Goal: Task Accomplishment & Management: Use online tool/utility

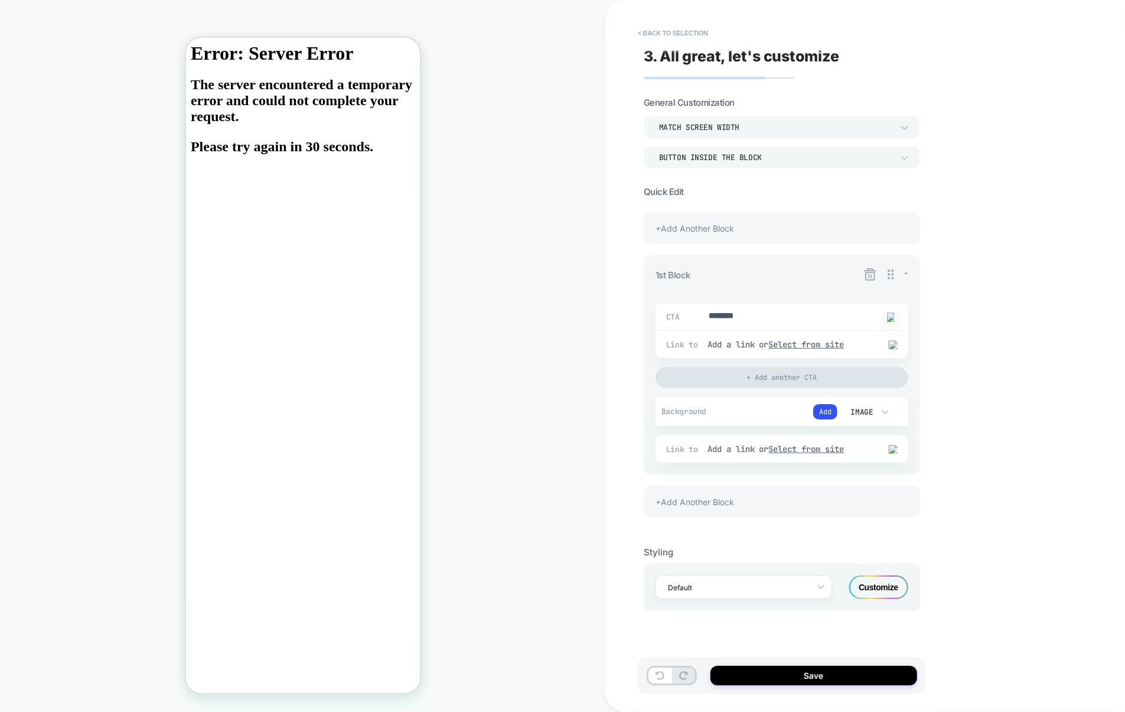
type textarea "*"
click at [681, 28] on button "< Back to selection" at bounding box center [673, 33] width 82 height 19
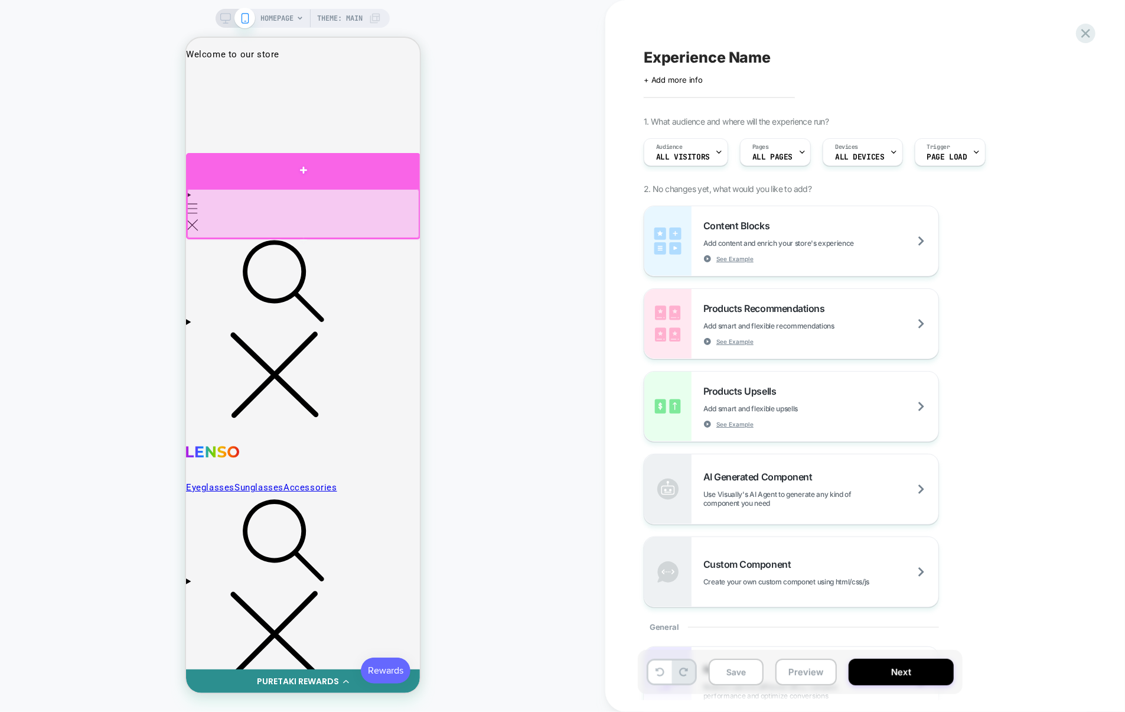
click at [332, 183] on div at bounding box center [302, 169] width 234 height 35
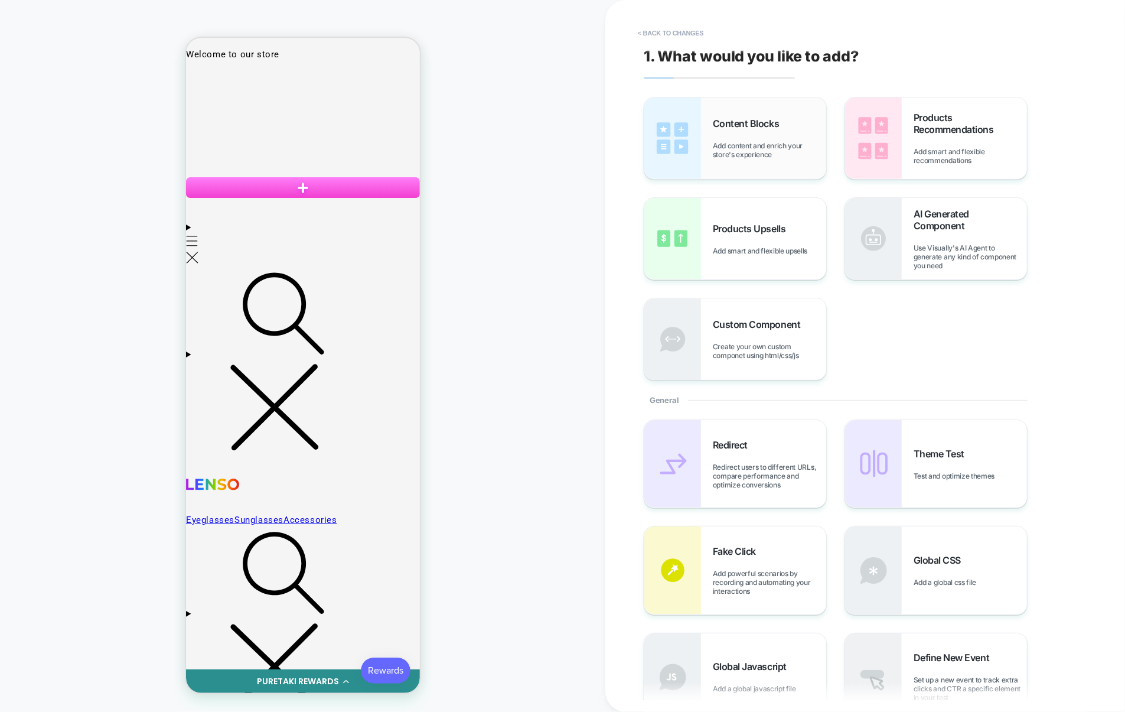
click at [766, 136] on div "Content Blocks Add content and enrich your store's experience" at bounding box center [769, 138] width 113 height 41
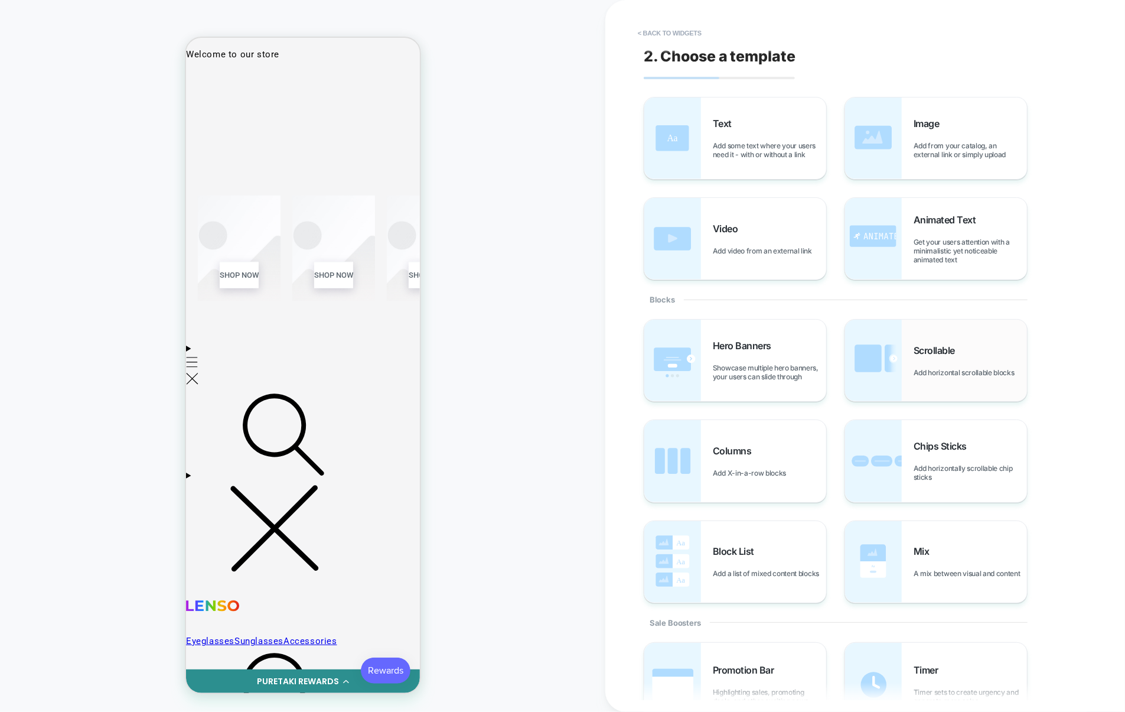
click at [882, 348] on img at bounding box center [873, 361] width 57 height 82
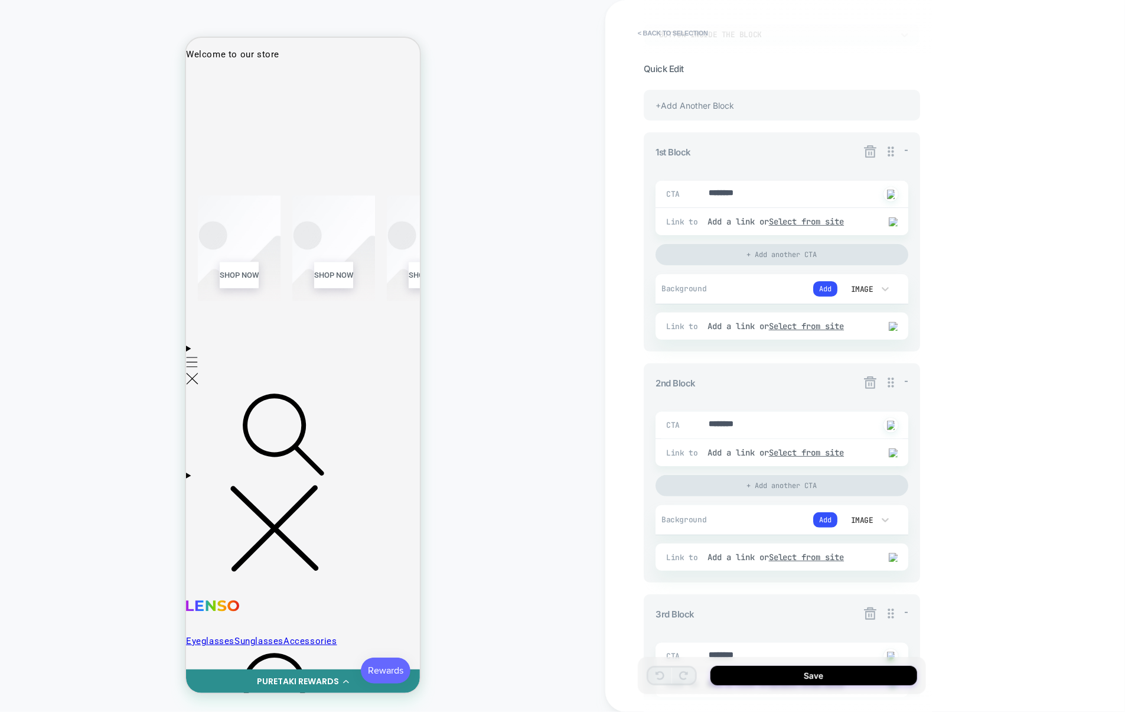
scroll to position [119, 0]
click at [874, 385] on icon at bounding box center [870, 386] width 15 height 15
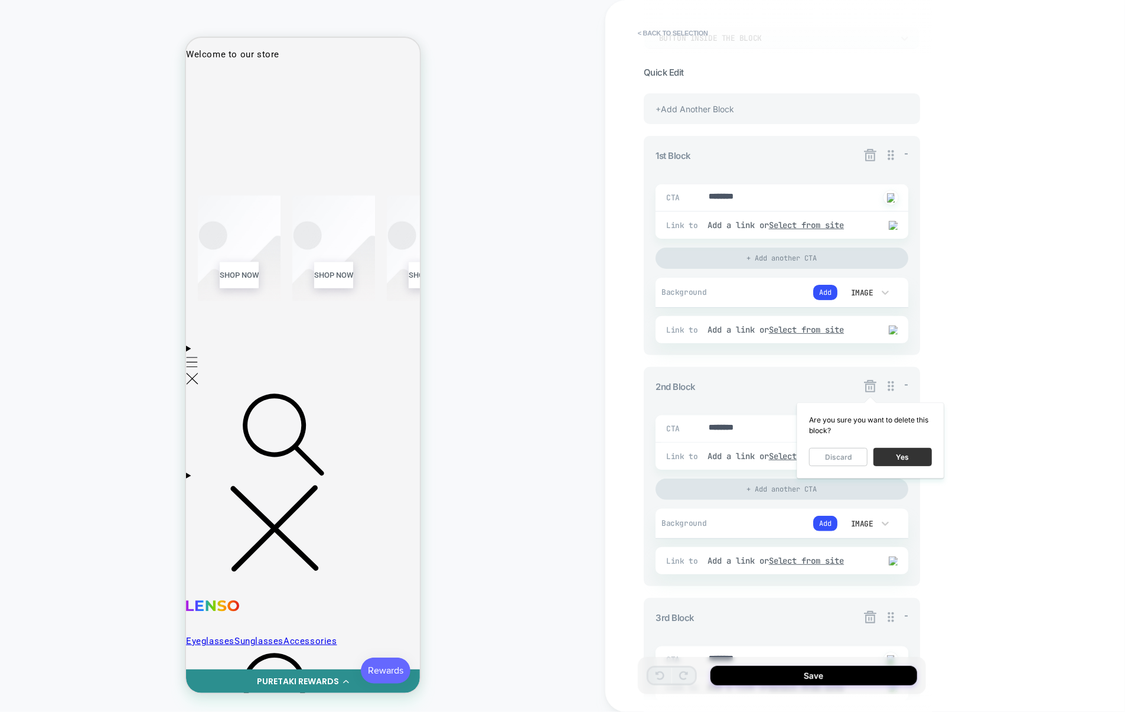
click at [897, 454] on button "Yes" at bounding box center [903, 457] width 58 height 18
click at [869, 390] on icon at bounding box center [870, 386] width 12 height 12
click at [898, 457] on button "Yes" at bounding box center [903, 457] width 58 height 18
click at [870, 157] on icon at bounding box center [870, 155] width 15 height 15
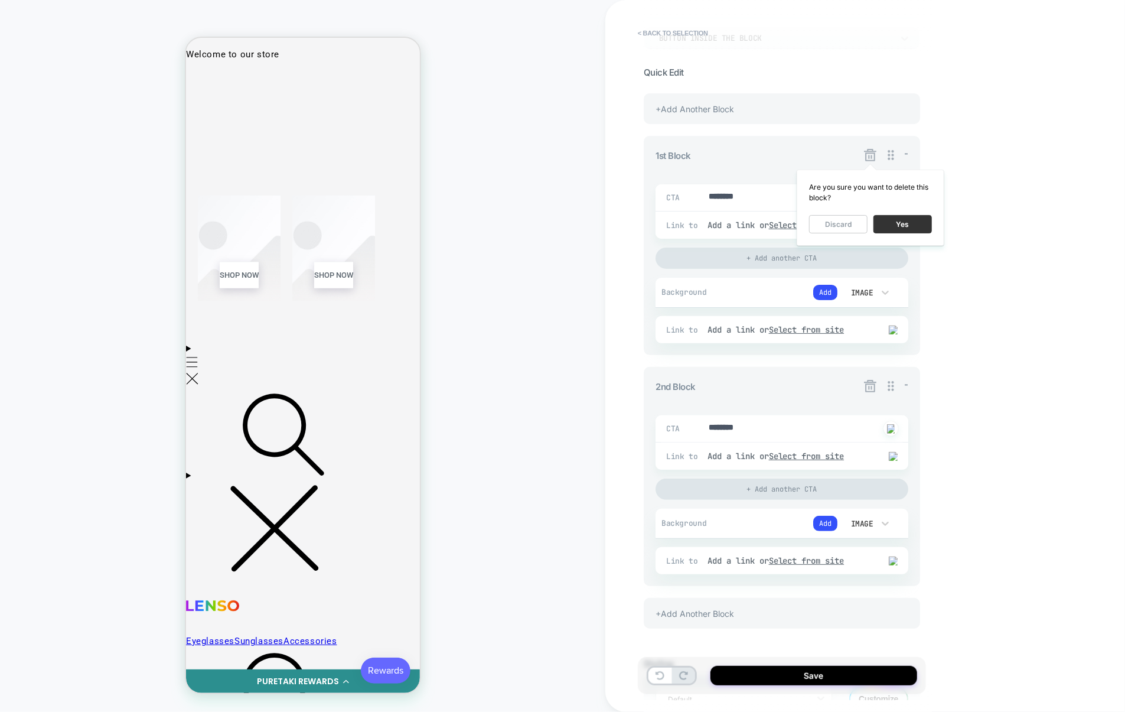
click at [904, 226] on button "Yes" at bounding box center [903, 224] width 58 height 18
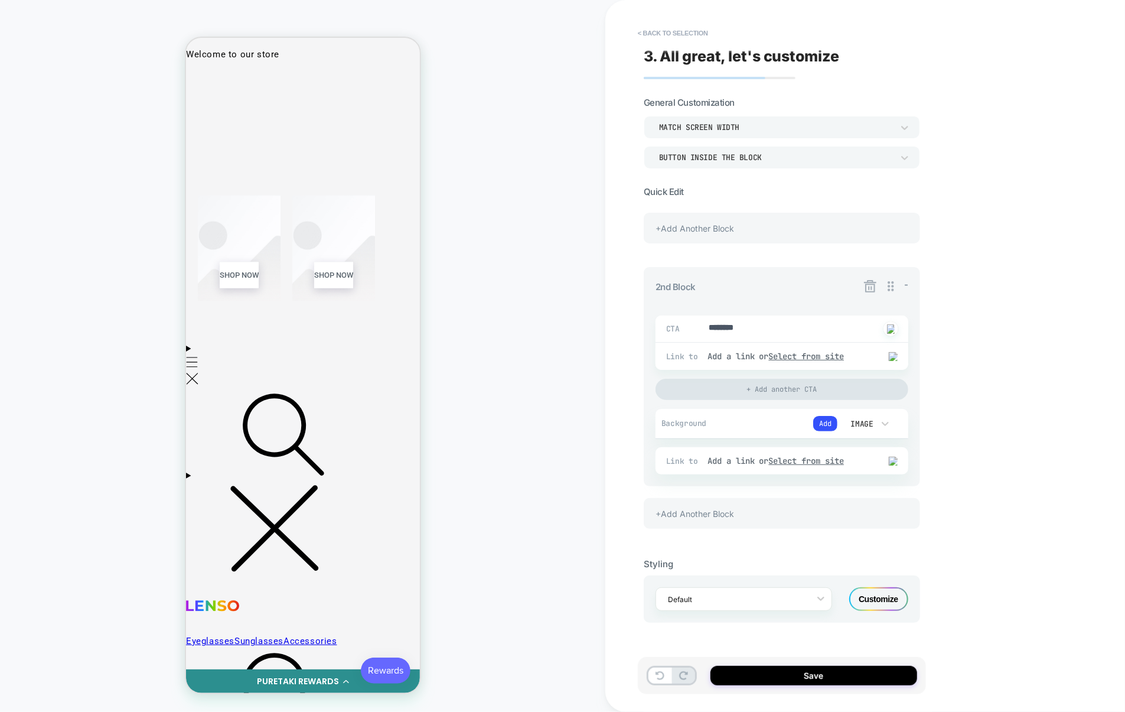
scroll to position [0, 0]
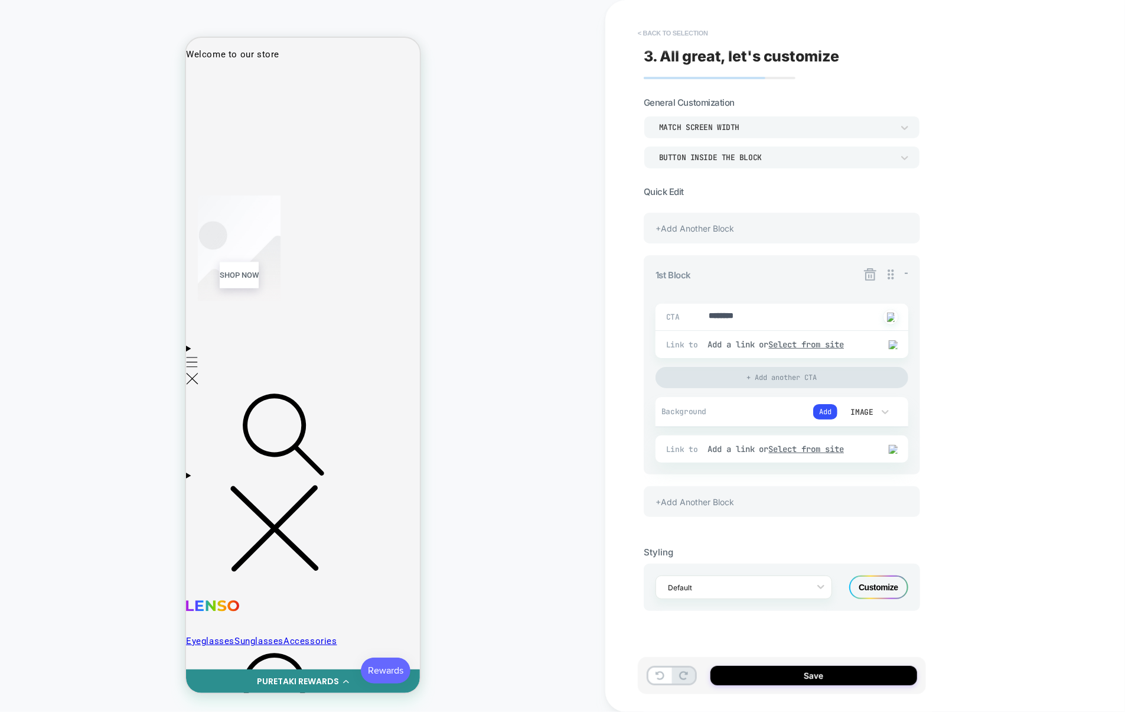
click at [678, 30] on button "< Back to selection" at bounding box center [673, 33] width 82 height 19
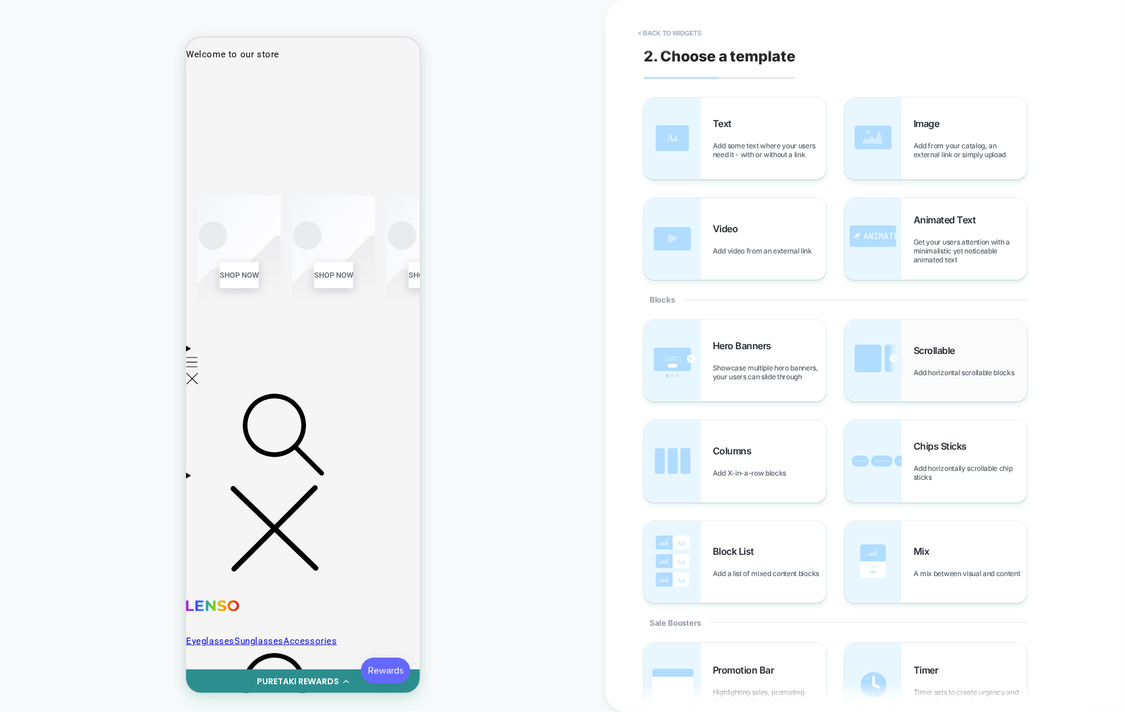
click at [877, 382] on img at bounding box center [873, 361] width 57 height 82
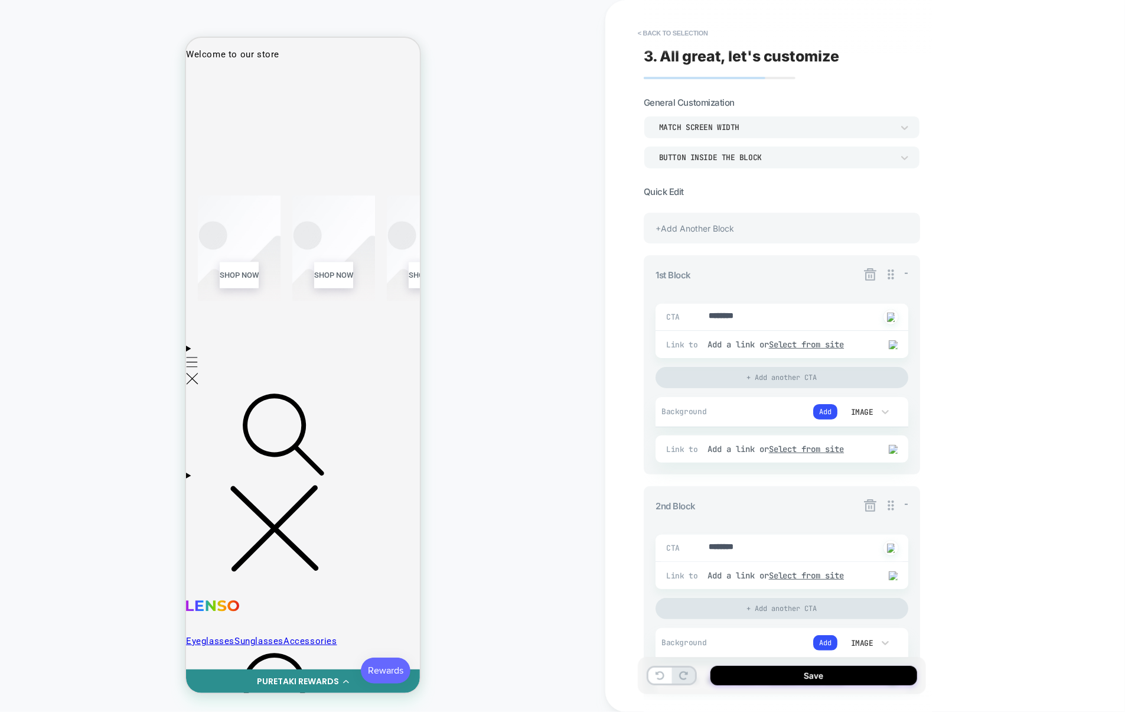
click at [873, 272] on icon at bounding box center [870, 274] width 12 height 12
click at [898, 347] on button "Yes" at bounding box center [903, 344] width 58 height 18
click at [871, 273] on icon at bounding box center [870, 274] width 15 height 15
click at [903, 346] on button "Yes" at bounding box center [903, 344] width 58 height 18
type textarea "*"
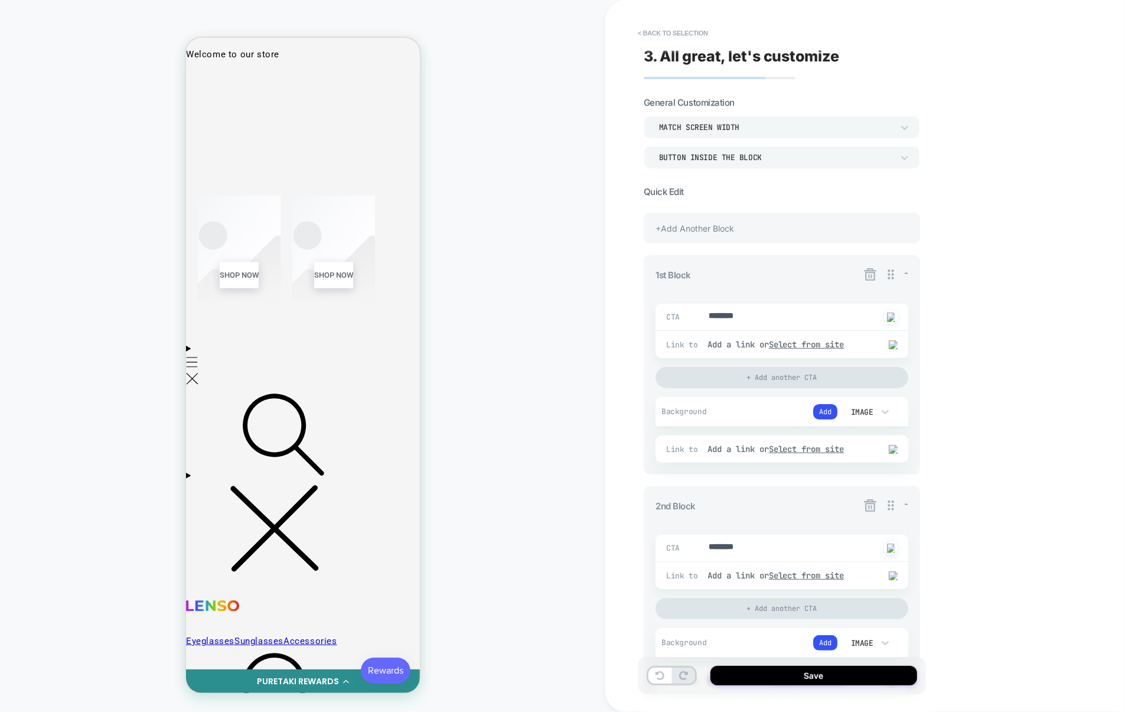
click at [871, 281] on icon at bounding box center [870, 274] width 15 height 15
click at [701, 35] on button "< Back to selection" at bounding box center [673, 33] width 82 height 19
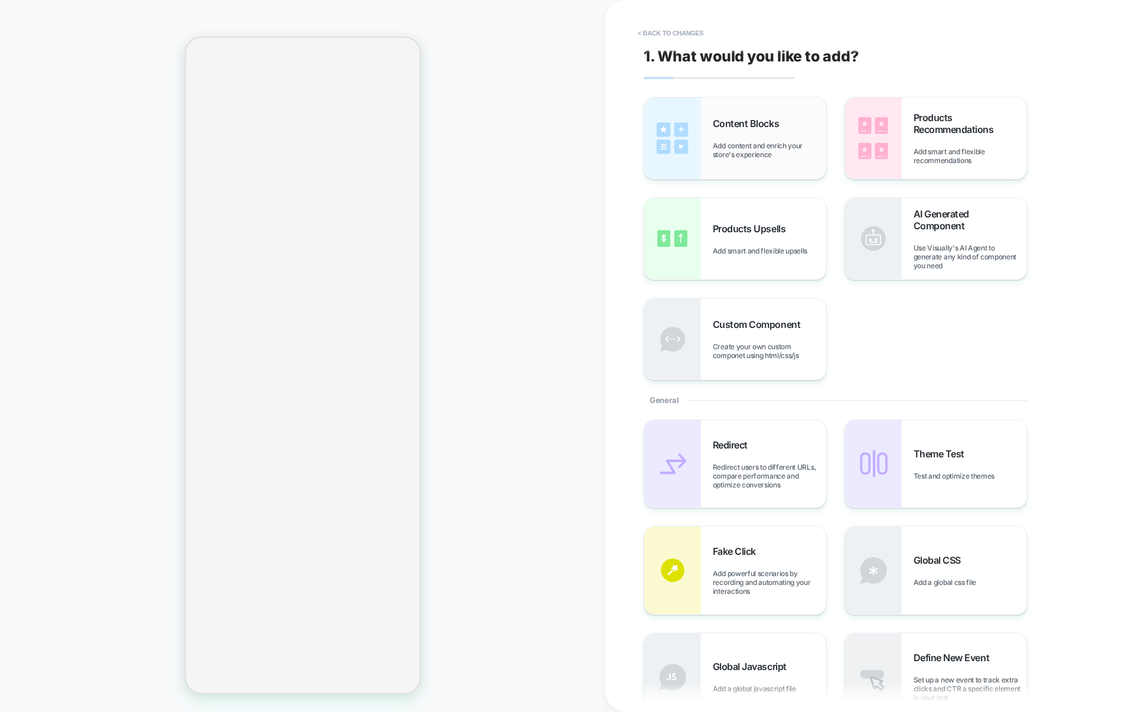
click at [742, 145] on span "Add content and enrich your store's experience" at bounding box center [769, 150] width 113 height 18
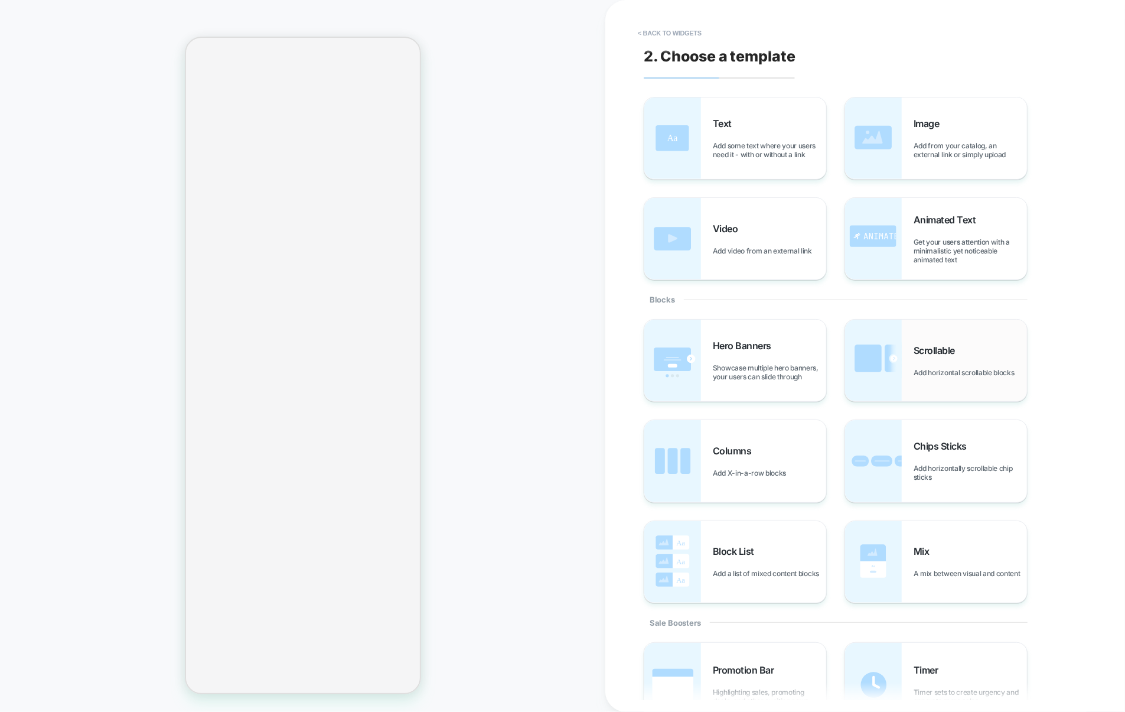
click at [934, 351] on span "Scrollable" at bounding box center [937, 350] width 47 height 12
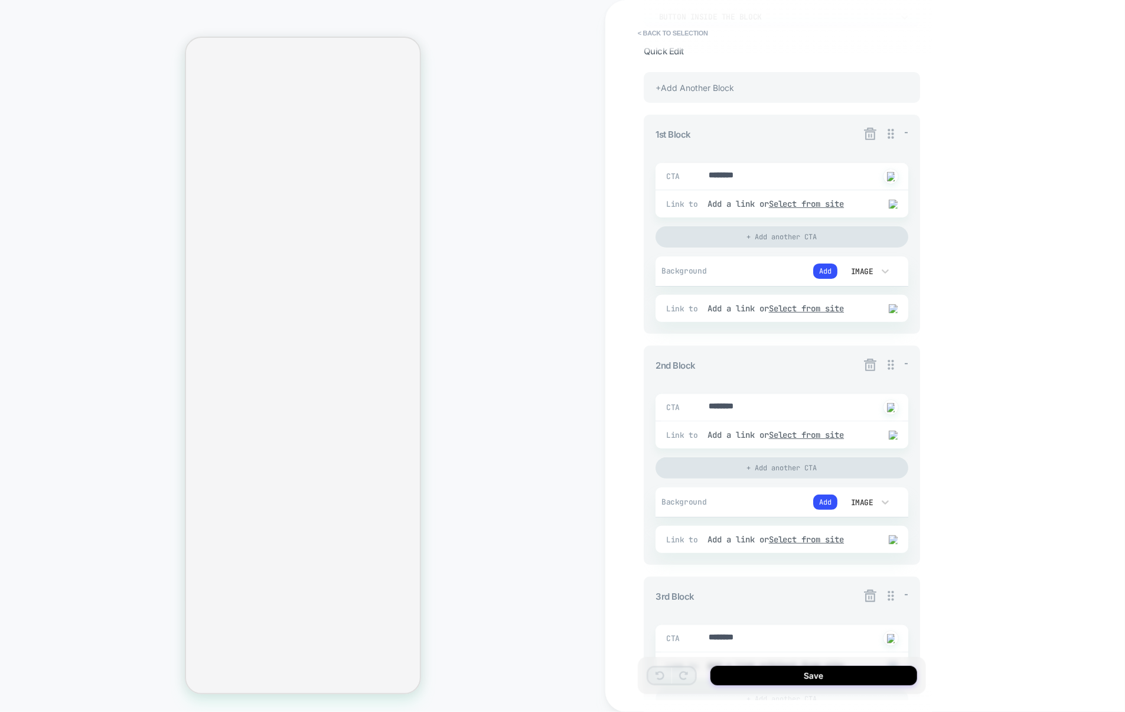
scroll to position [145, 0]
click at [870, 367] on icon at bounding box center [870, 360] width 12 height 12
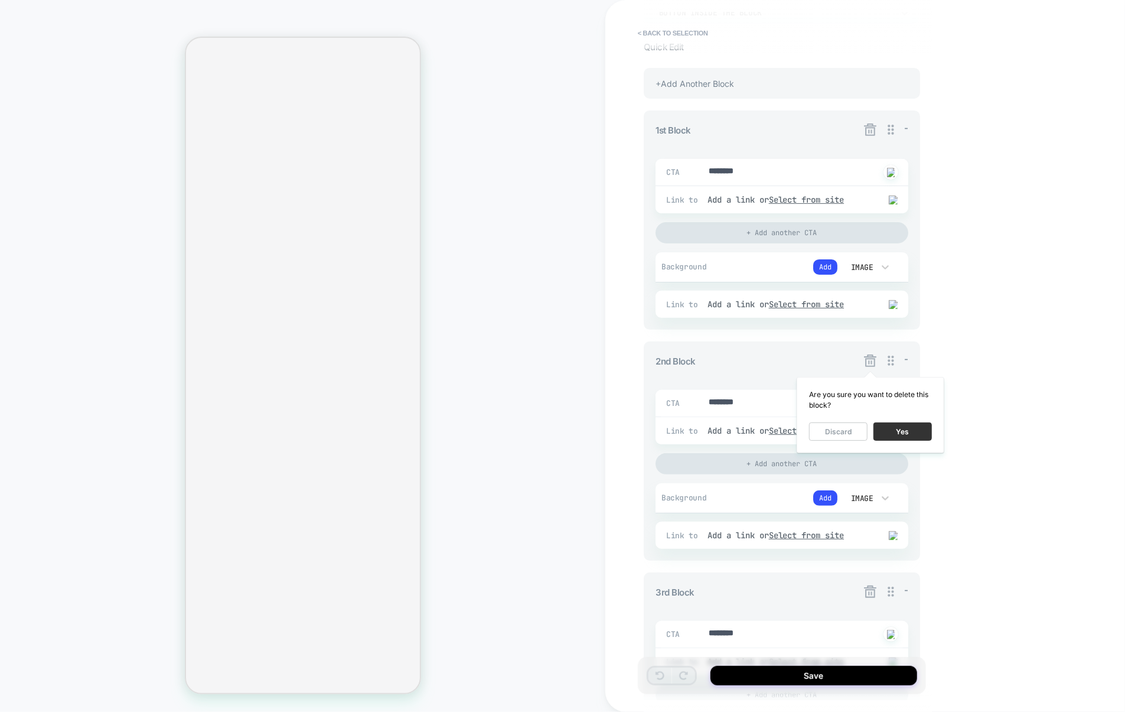
click at [892, 431] on button "Yes" at bounding box center [903, 431] width 58 height 18
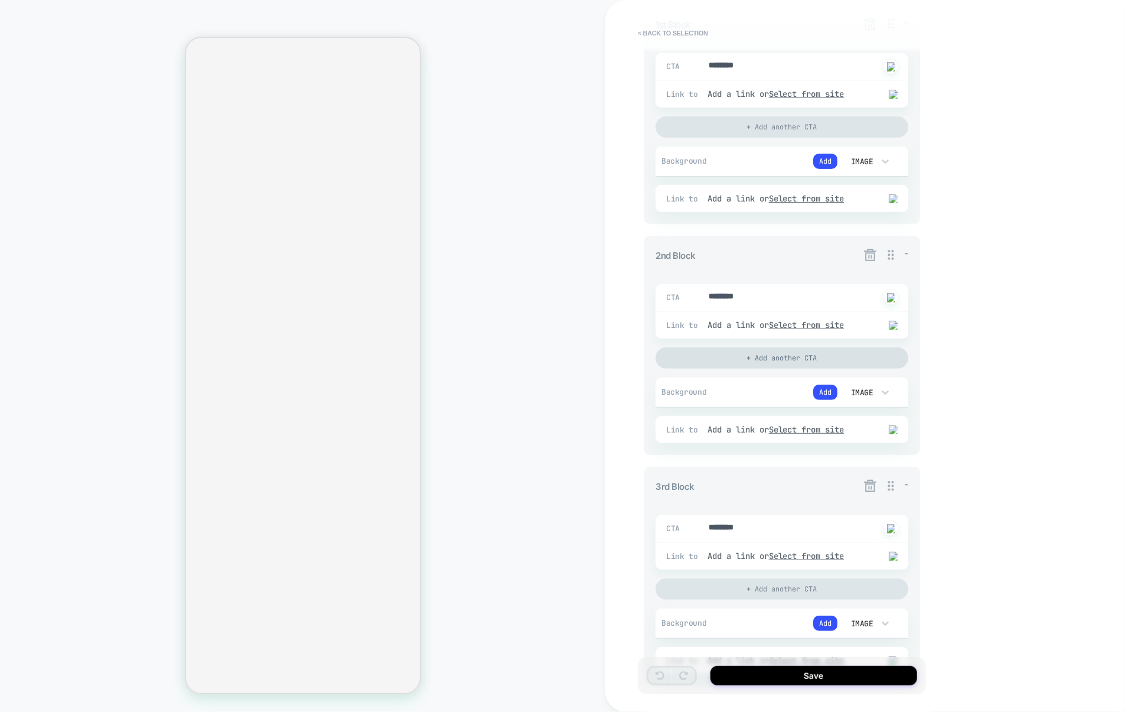
scroll to position [265, 0]
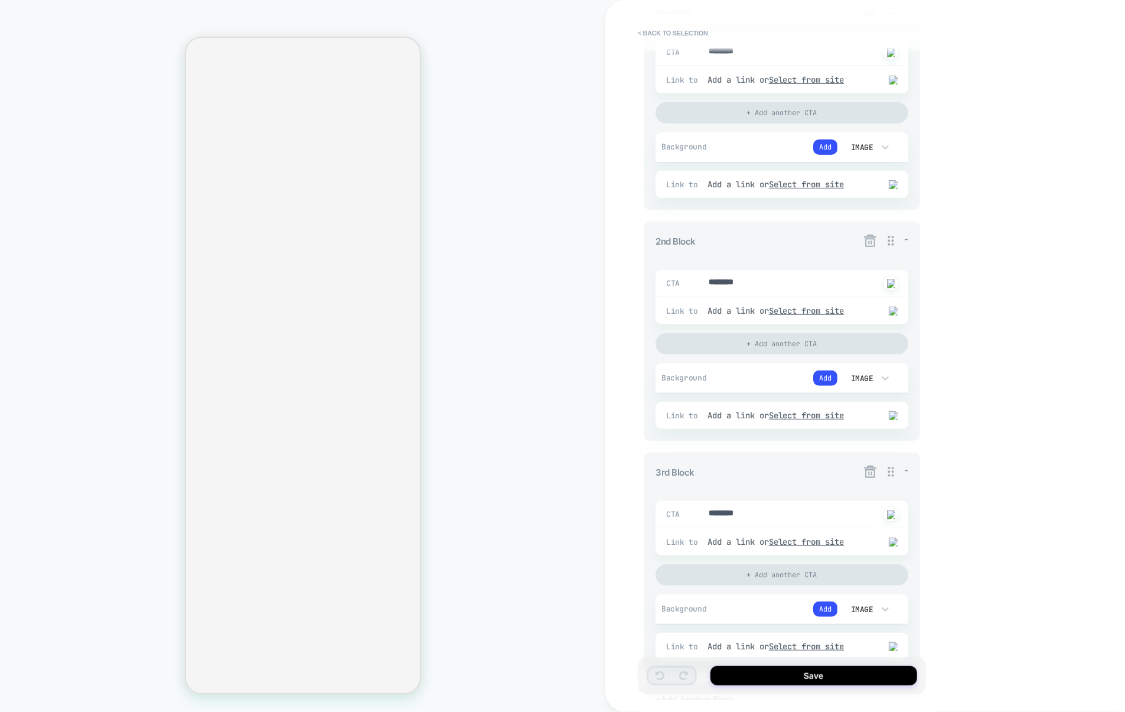
click at [865, 248] on icon at bounding box center [870, 240] width 15 height 15
click at [902, 310] on button "Yes" at bounding box center [903, 312] width 58 height 18
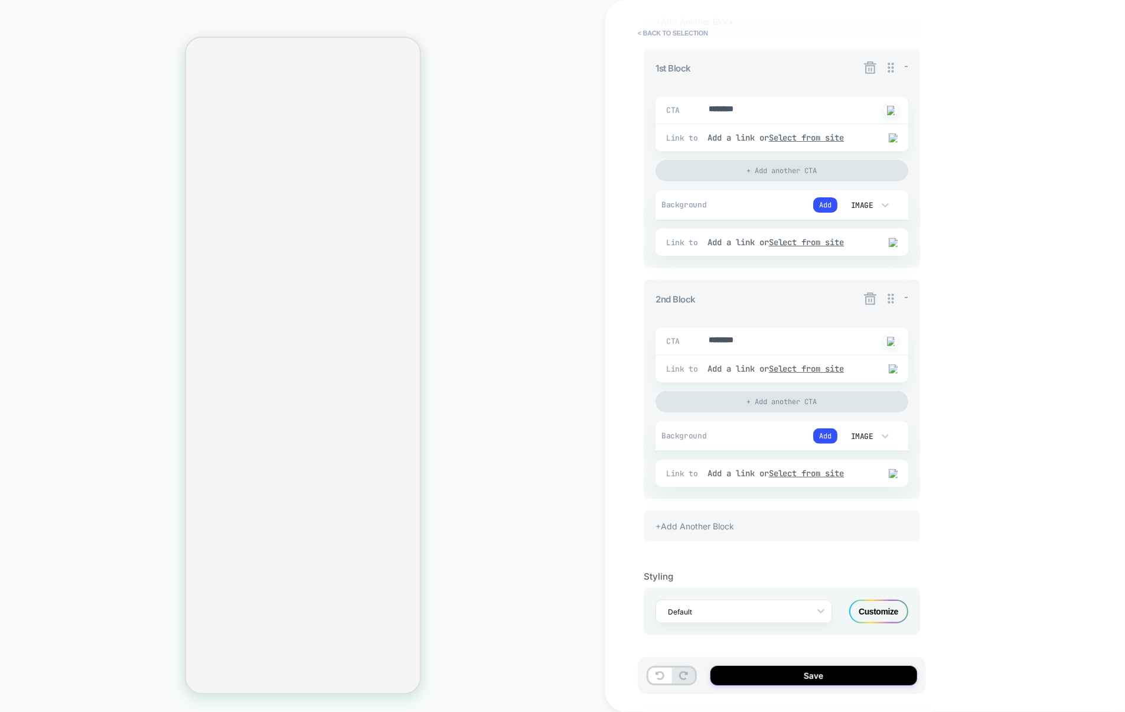
scroll to position [139, 0]
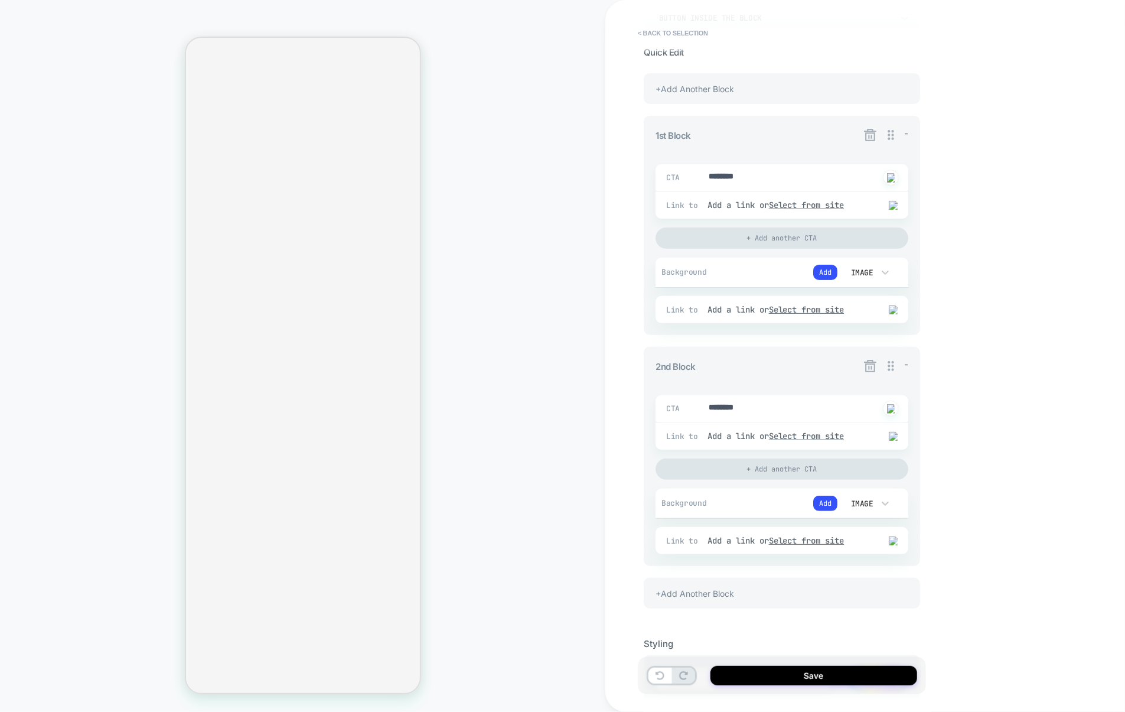
click at [770, 99] on div "+Add Another Block" at bounding box center [782, 88] width 276 height 31
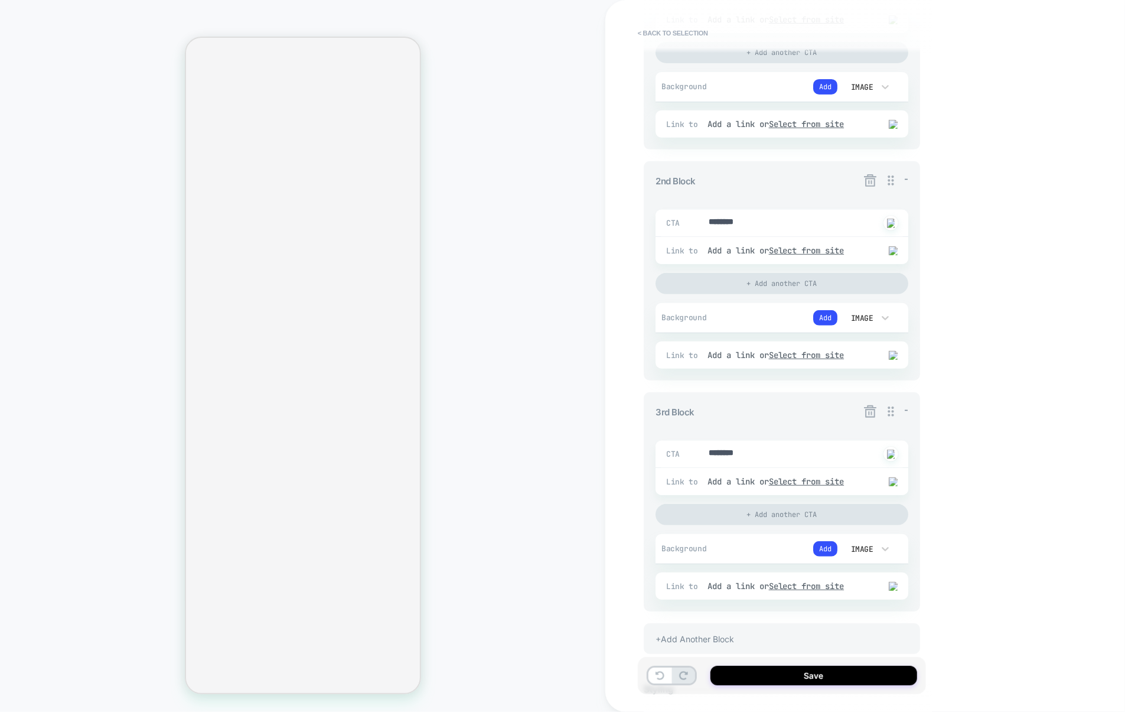
scroll to position [428, 0]
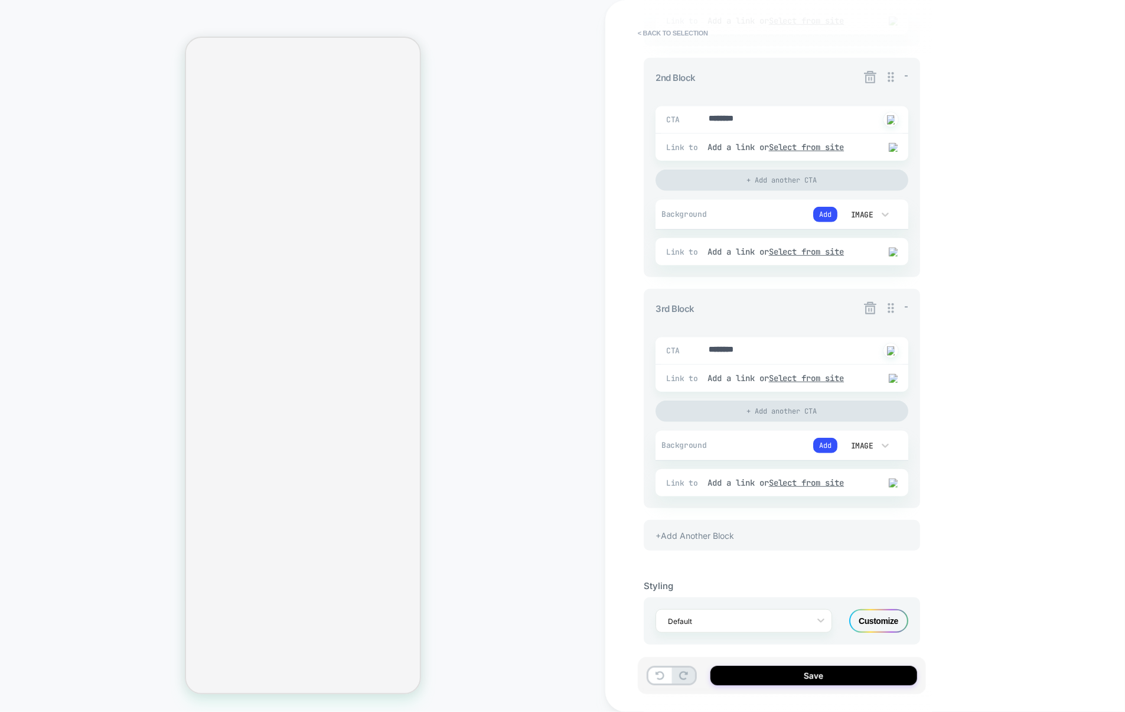
click at [737, 532] on div "+Add Another Block" at bounding box center [782, 535] width 276 height 31
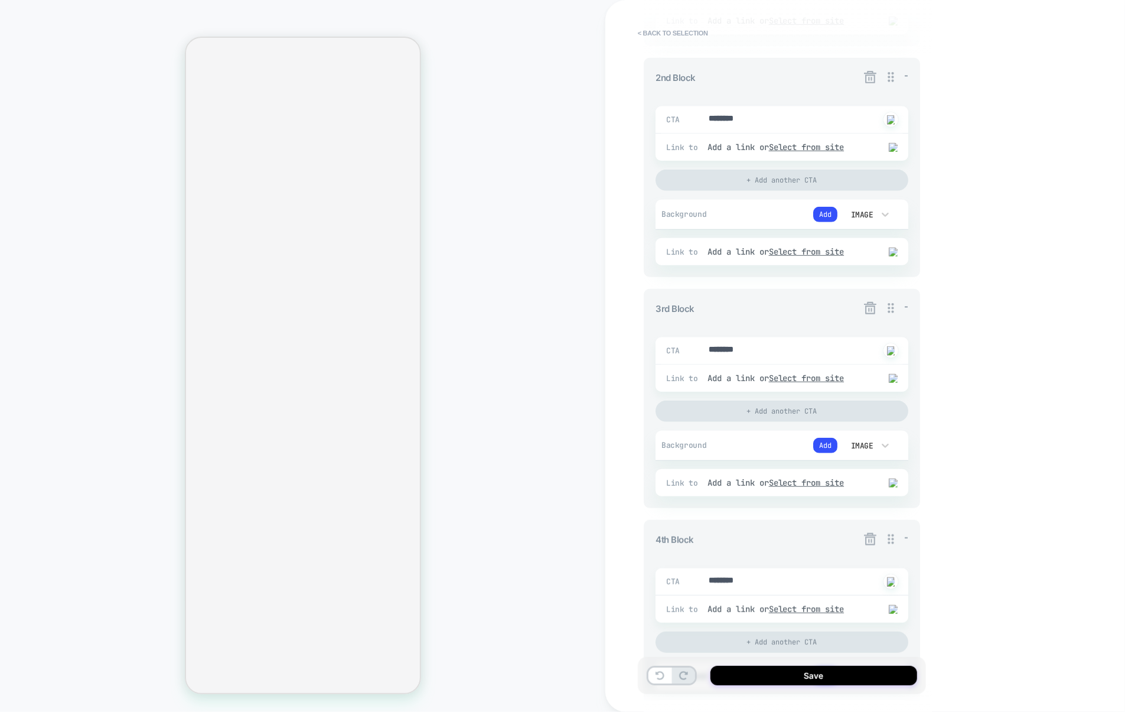
scroll to position [234, 0]
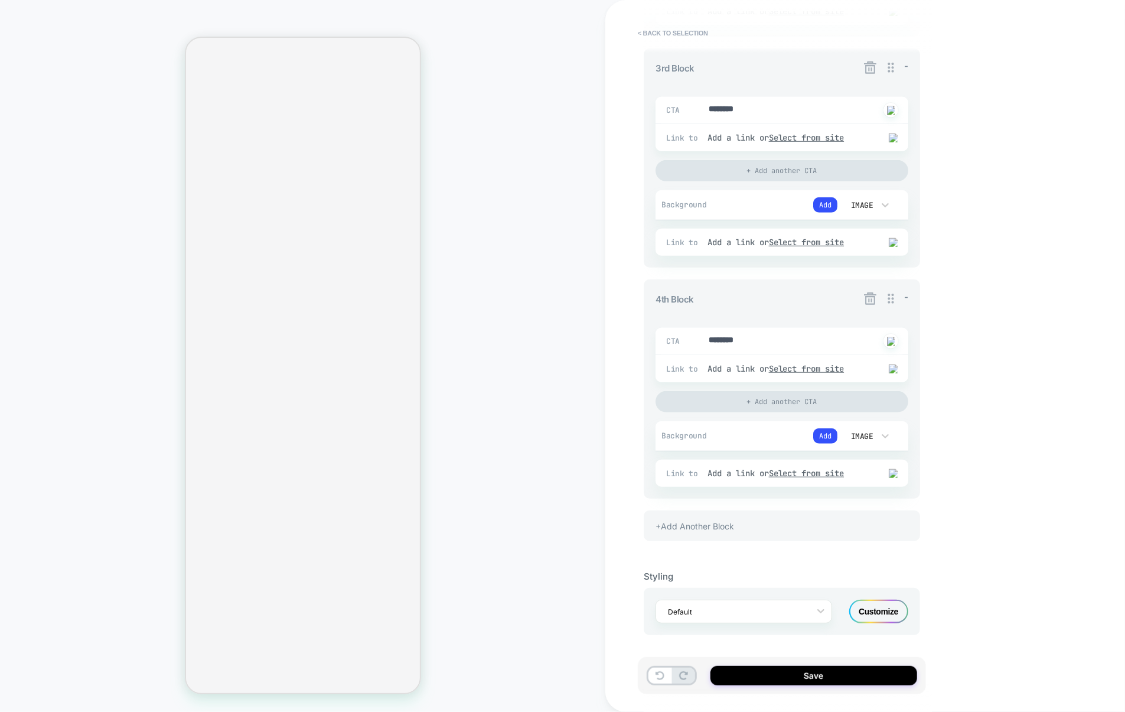
click at [738, 526] on div "+Add Another Block" at bounding box center [782, 525] width 276 height 31
click at [742, 537] on div "+Add Another Block" at bounding box center [782, 525] width 276 height 31
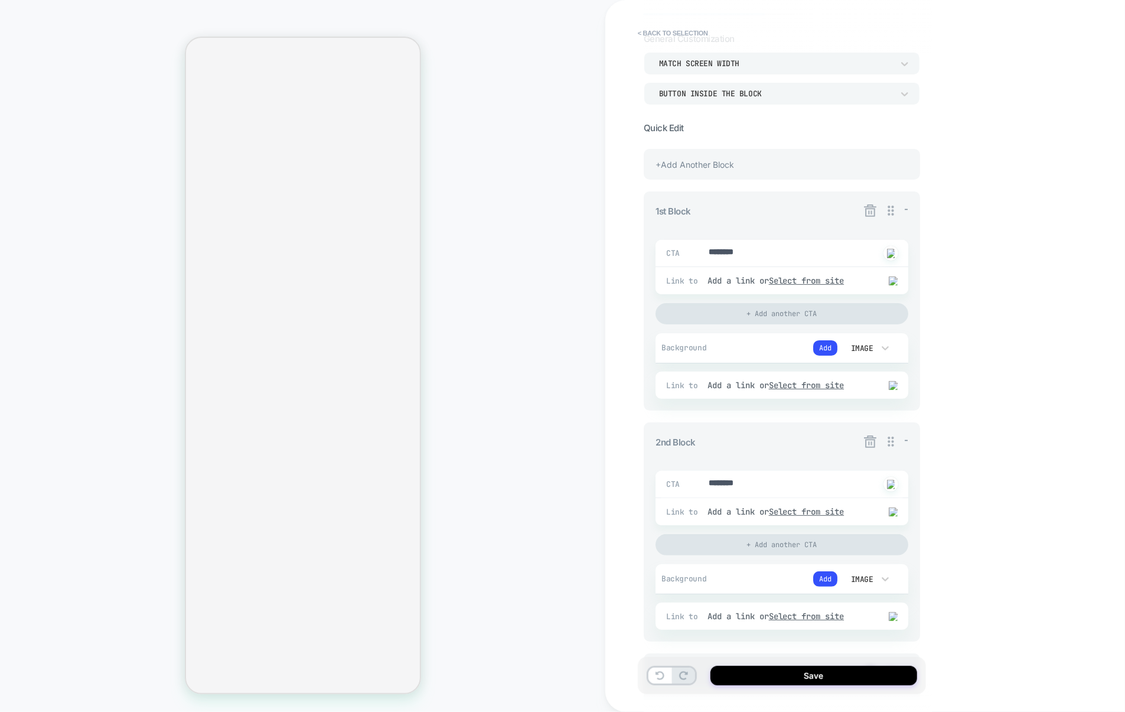
scroll to position [27, 0]
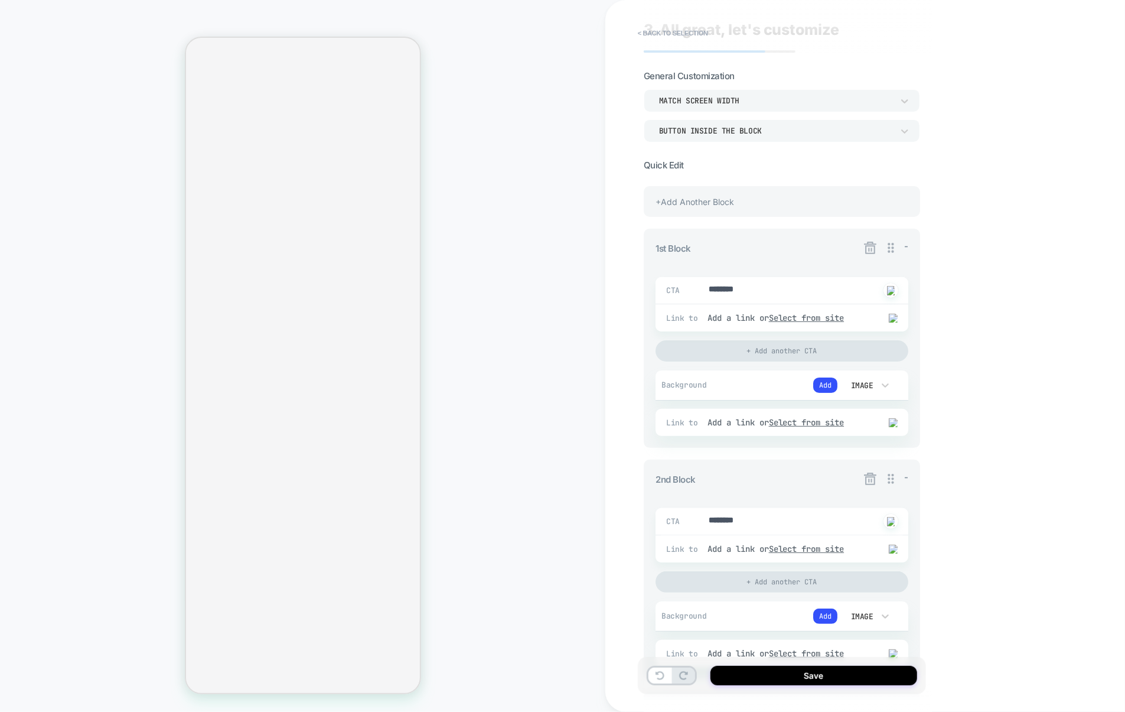
click at [784, 209] on div "+Add Another Block" at bounding box center [782, 201] width 276 height 31
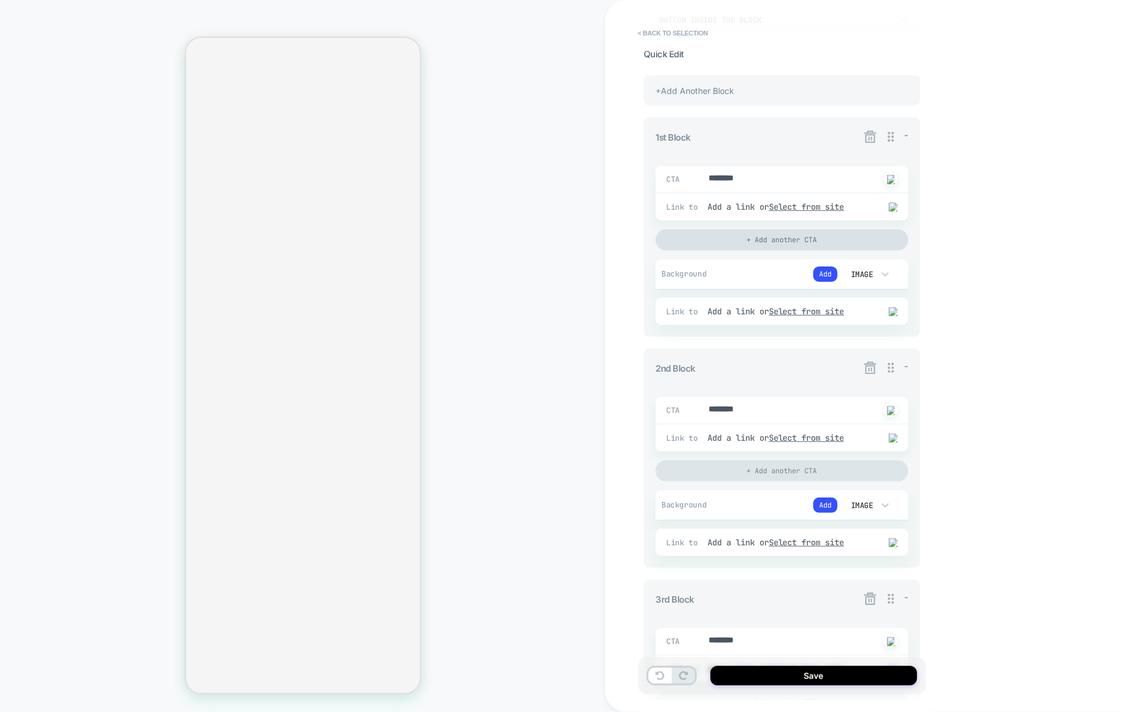
scroll to position [141, 0]
click at [701, 34] on button "< Back to selection" at bounding box center [673, 33] width 82 height 19
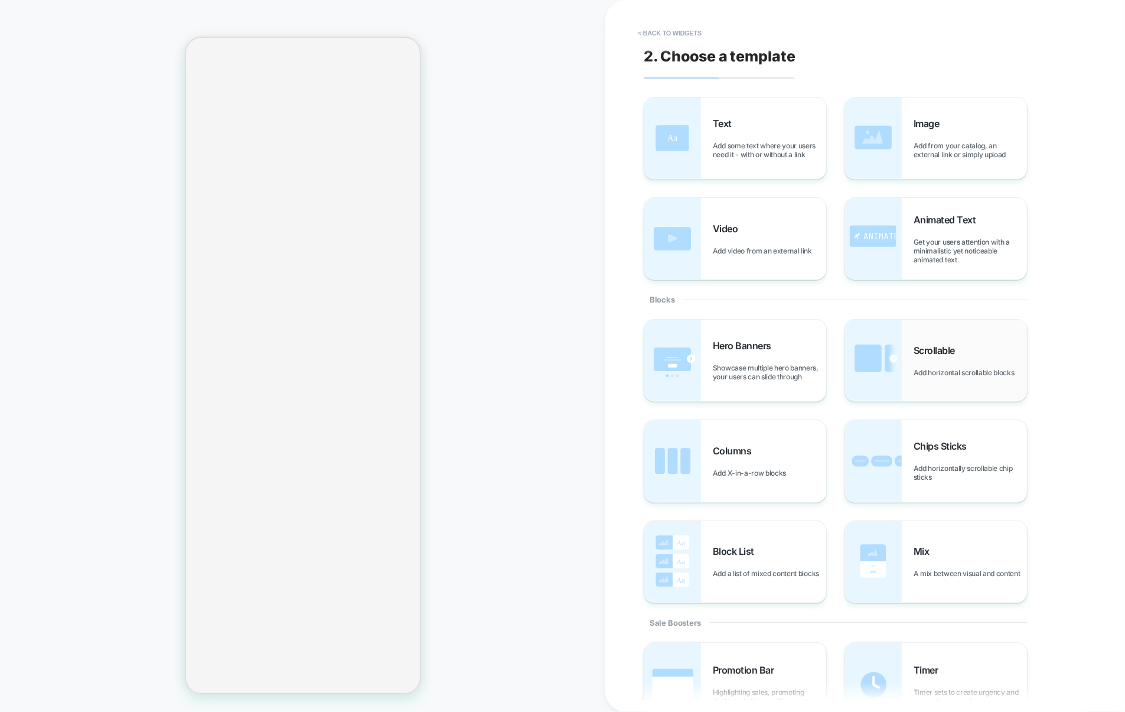
click at [916, 338] on div "Scrollable Add horizontal scrollable blocks" at bounding box center [936, 361] width 182 height 82
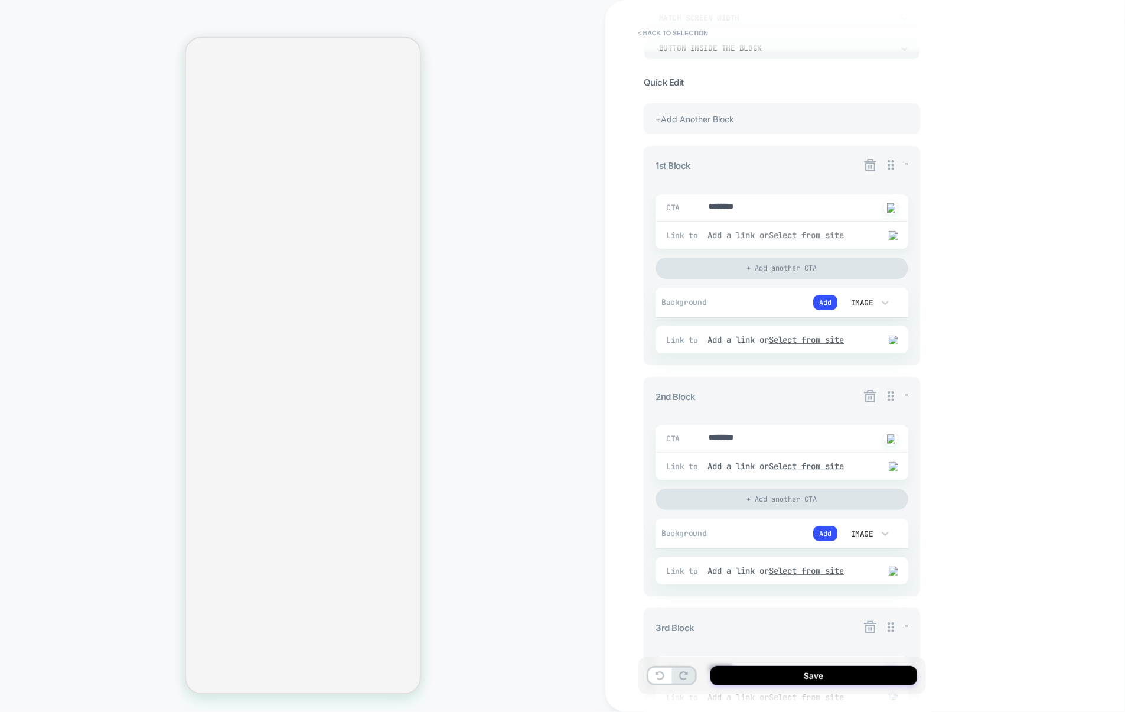
scroll to position [112, 0]
click at [872, 400] on icon at bounding box center [870, 393] width 15 height 15
click at [897, 469] on button "Yes" at bounding box center [903, 464] width 58 height 18
click at [747, 112] on div "+Add Another Block" at bounding box center [782, 115] width 276 height 31
click at [866, 399] on icon at bounding box center [870, 393] width 12 height 12
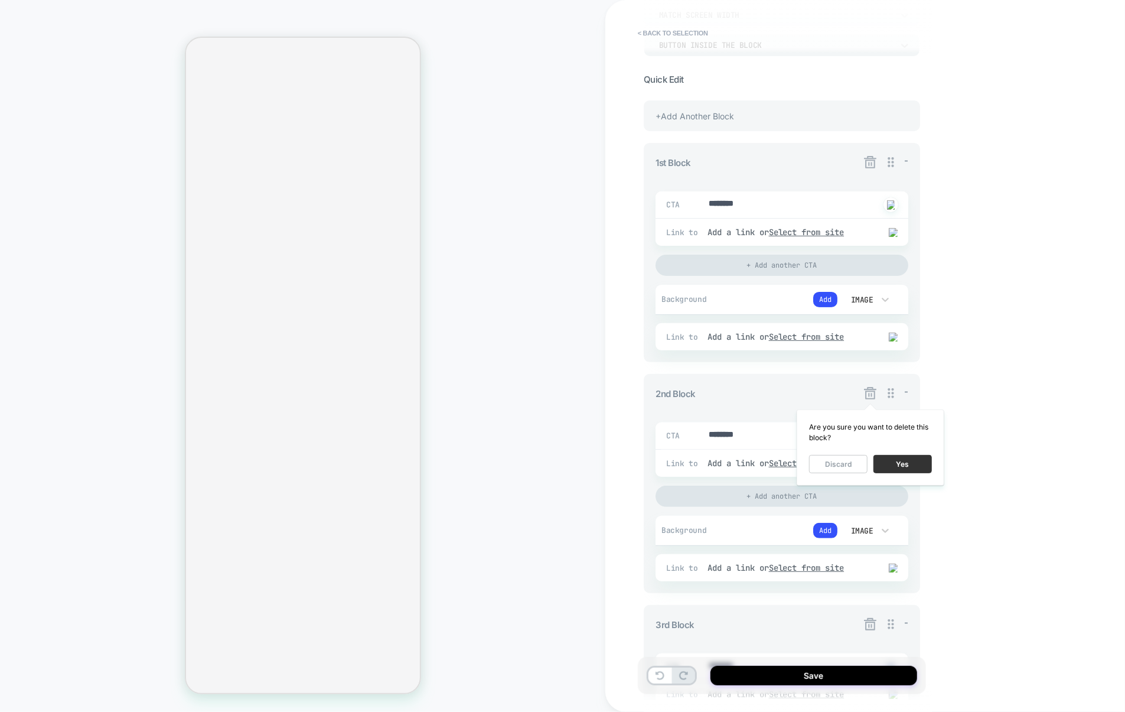
click at [903, 464] on button "Yes" at bounding box center [903, 464] width 58 height 18
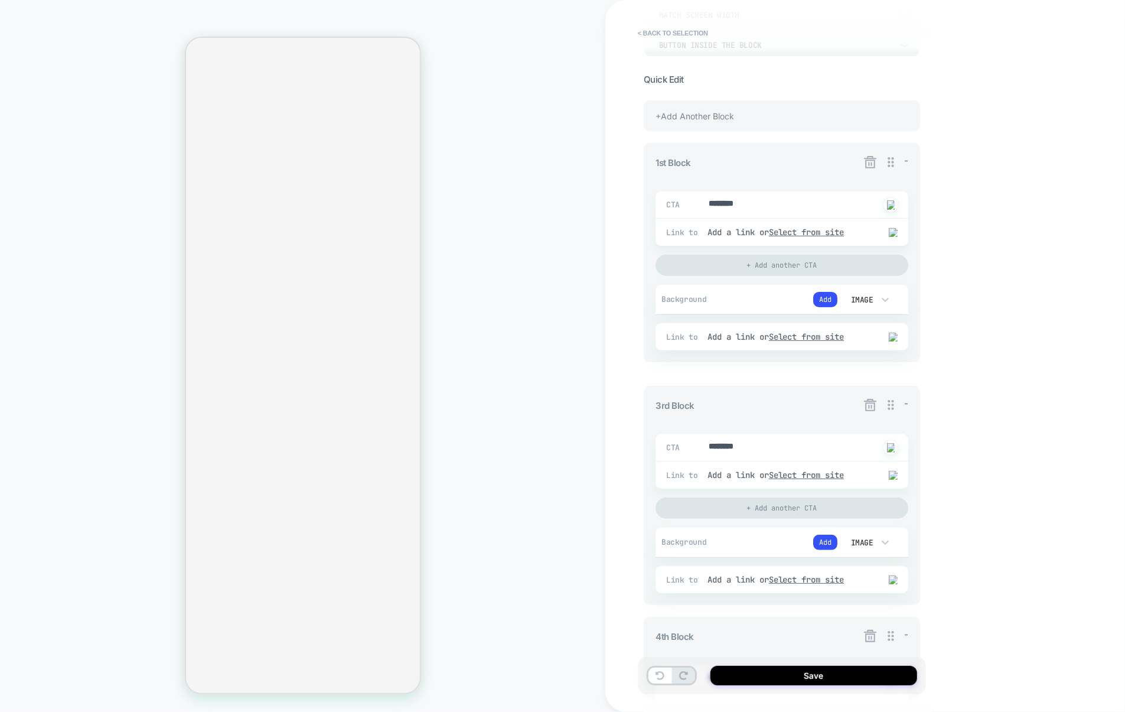
type textarea "*"
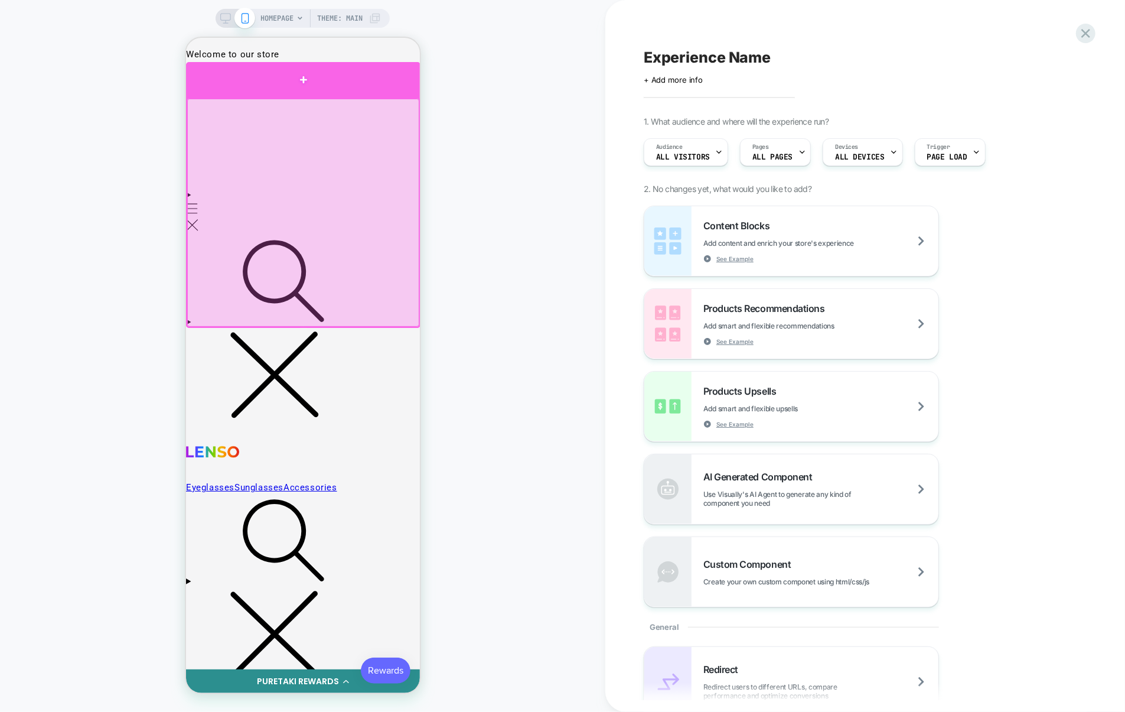
click at [384, 91] on div at bounding box center [302, 78] width 234 height 35
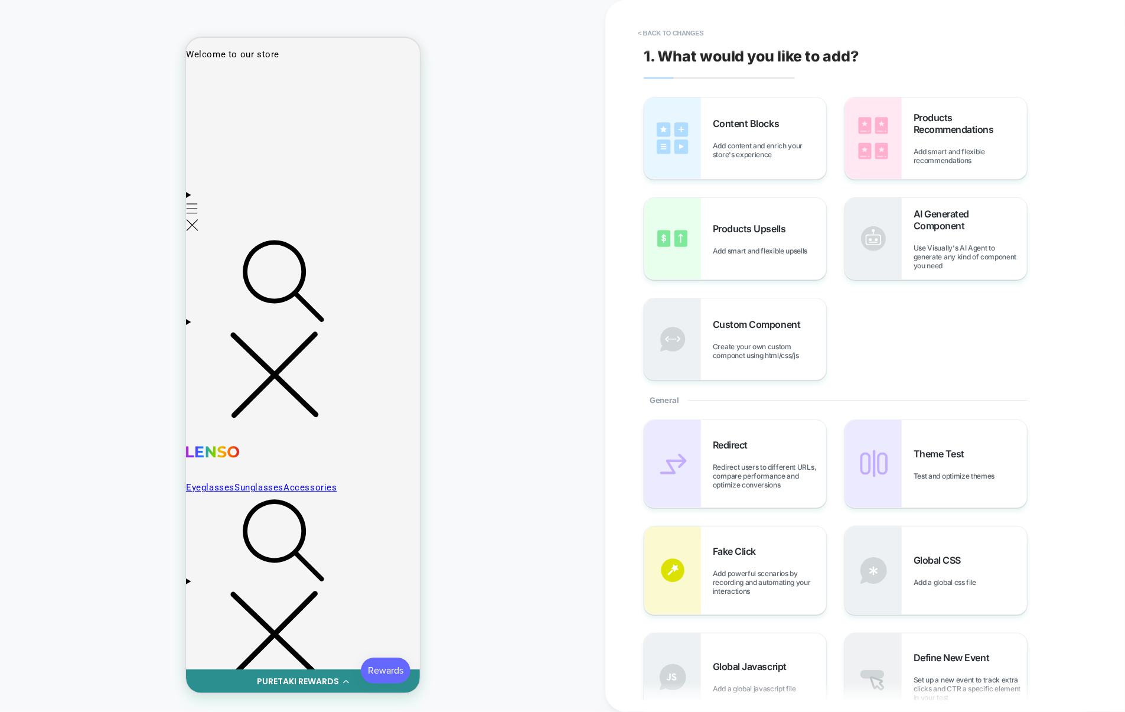
click at [771, 183] on div "Content Blocks Add content and enrich your store's experience Products Recommen…" at bounding box center [859, 239] width 431 height 284
click at [773, 172] on div "Content Blocks Add content and enrich your store's experience" at bounding box center [735, 138] width 182 height 82
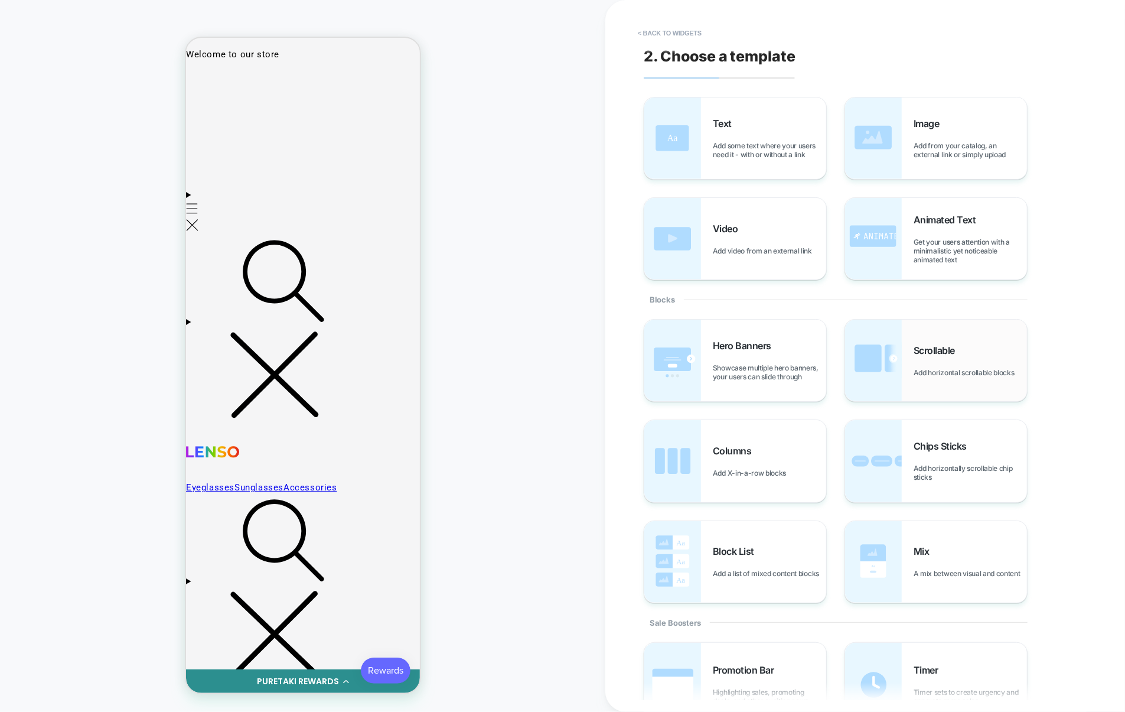
click at [933, 354] on span "Scrollable" at bounding box center [937, 350] width 47 height 12
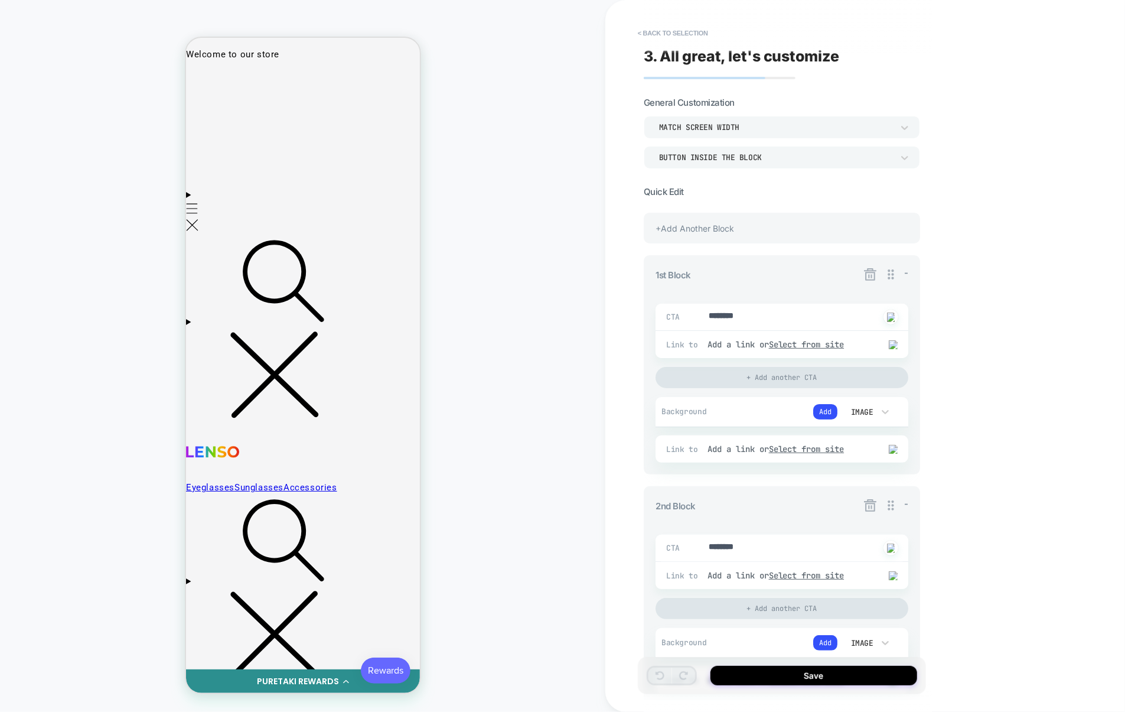
click at [872, 506] on icon at bounding box center [870, 505] width 15 height 15
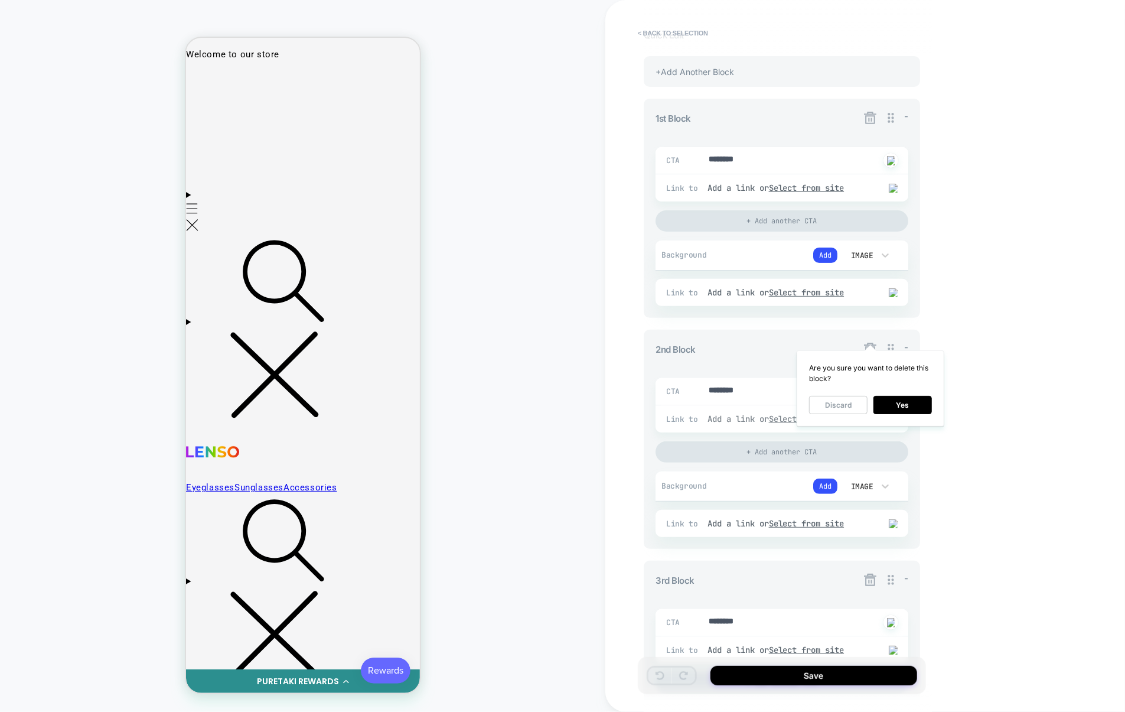
scroll to position [174, 0]
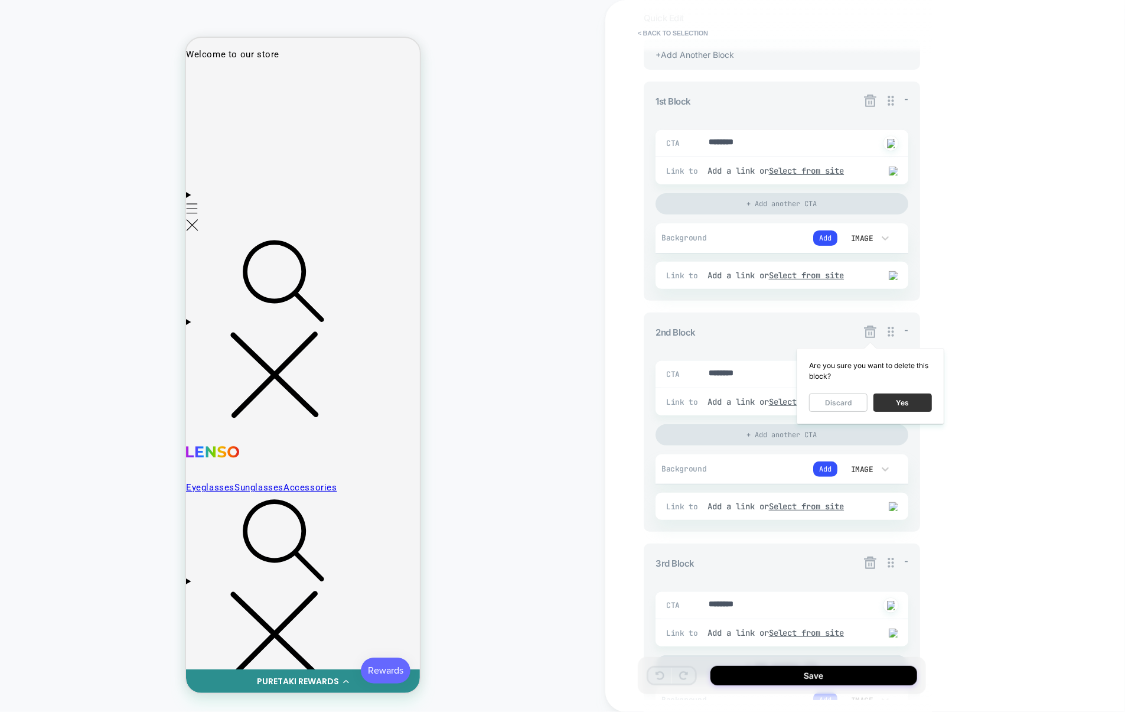
click at [923, 402] on button "Yes" at bounding box center [903, 402] width 58 height 18
click at [698, 31] on button "< Back to selection" at bounding box center [673, 33] width 82 height 19
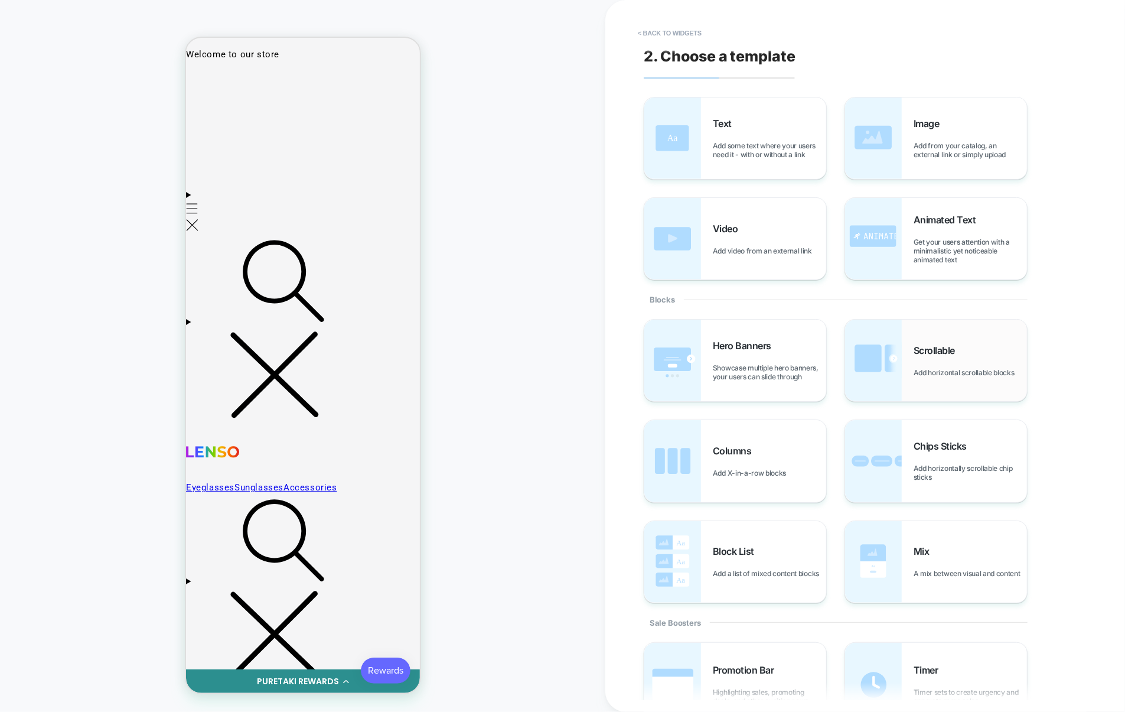
click at [908, 358] on div "Scrollable Add horizontal scrollable blocks" at bounding box center [936, 361] width 182 height 82
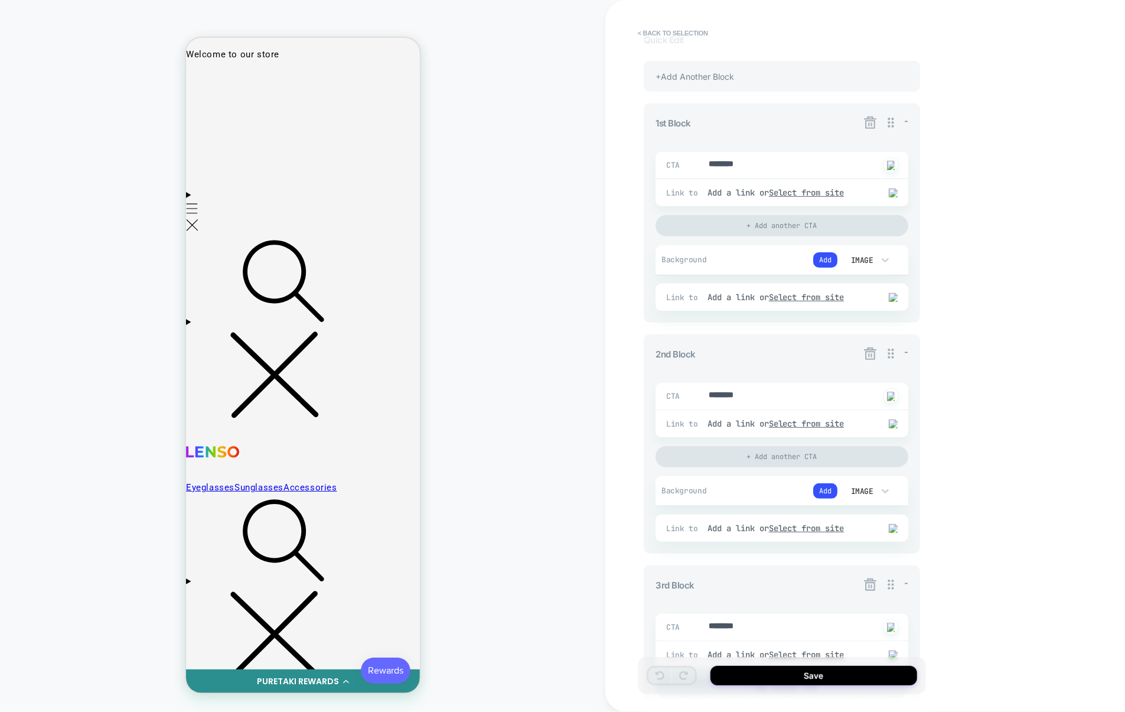
scroll to position [254, 0]
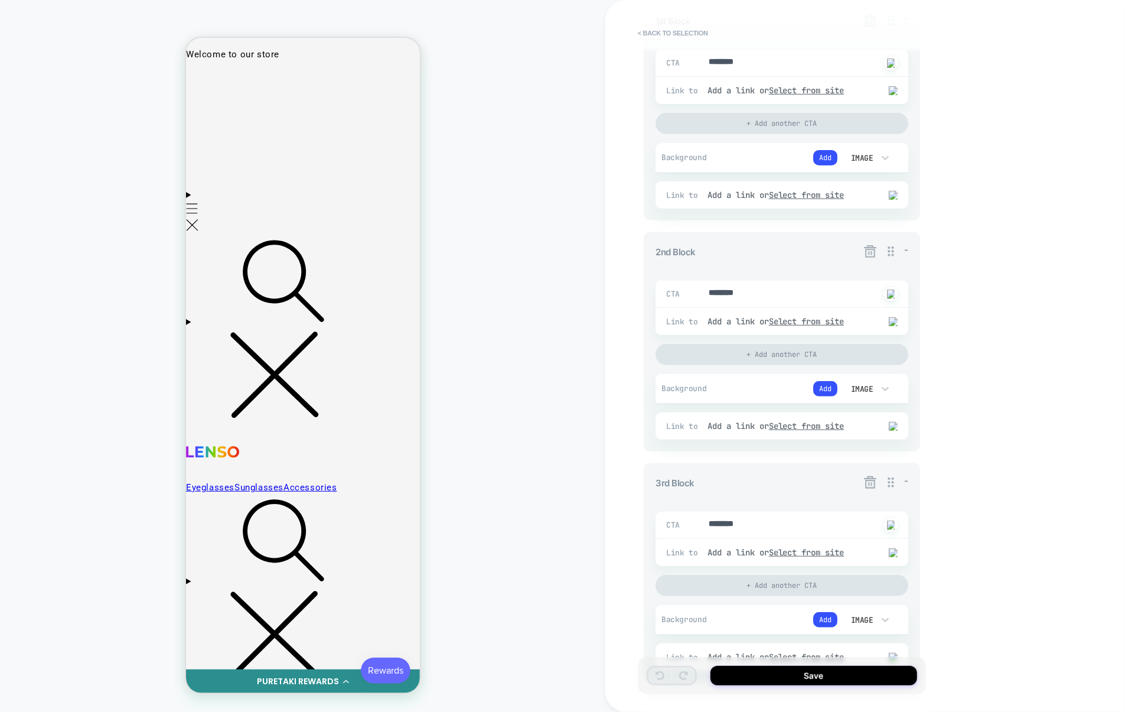
click at [870, 256] on icon at bounding box center [870, 251] width 15 height 15
click at [890, 314] on button "Yes" at bounding box center [903, 322] width 58 height 18
click at [866, 252] on icon at bounding box center [870, 251] width 12 height 12
click at [901, 322] on button "Yes" at bounding box center [903, 322] width 58 height 18
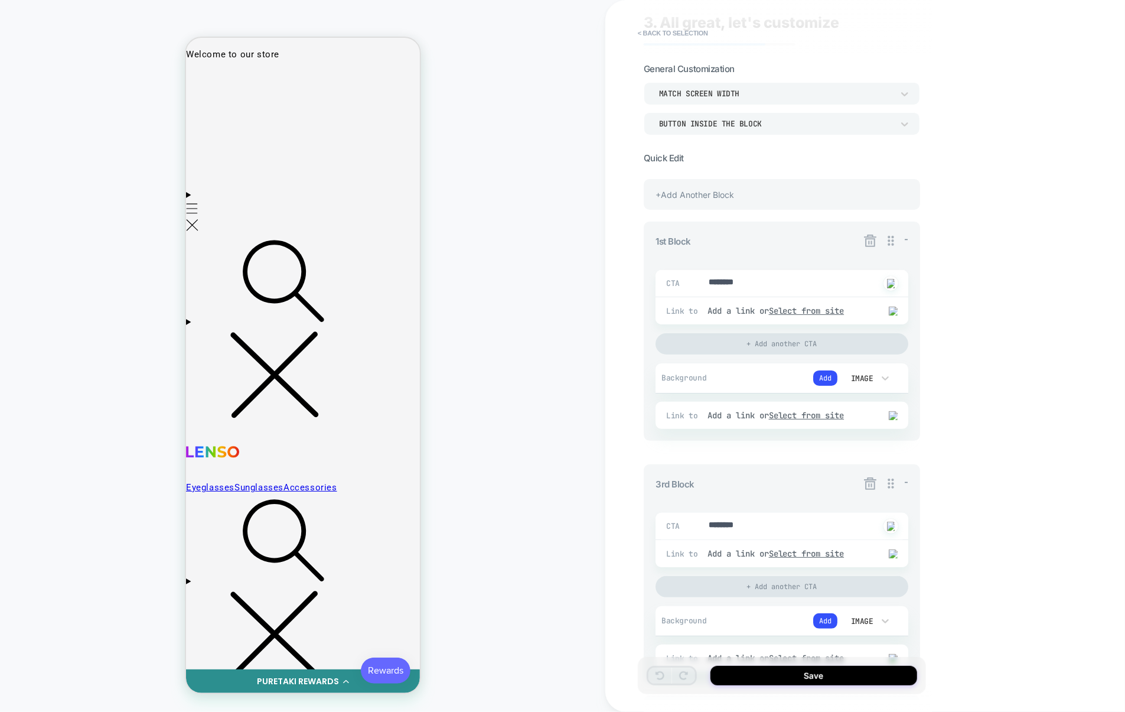
scroll to position [76, 0]
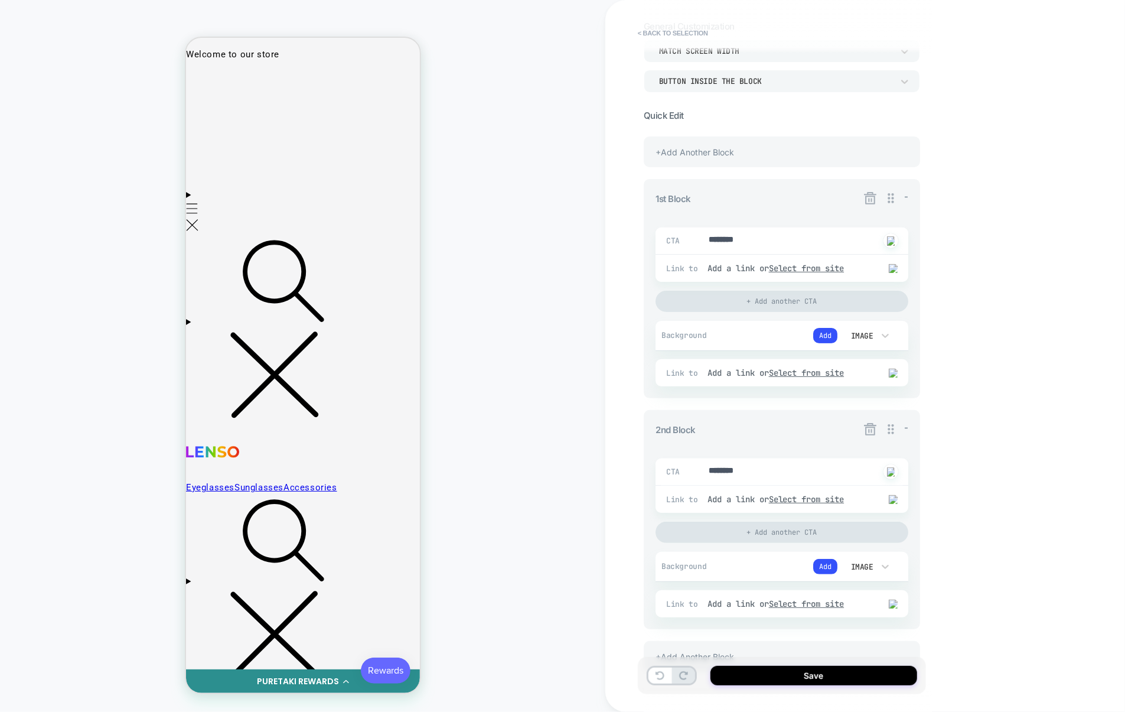
click at [870, 198] on icon at bounding box center [870, 198] width 15 height 15
click at [911, 269] on button "Yes" at bounding box center [903, 268] width 58 height 18
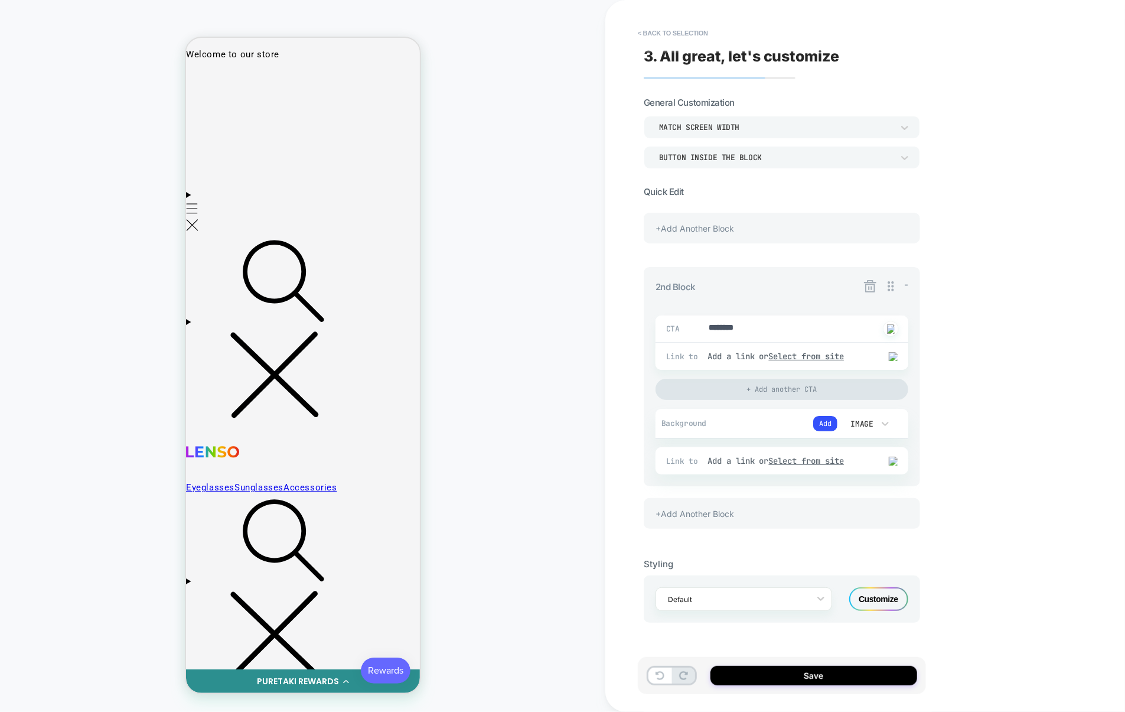
scroll to position [0, 0]
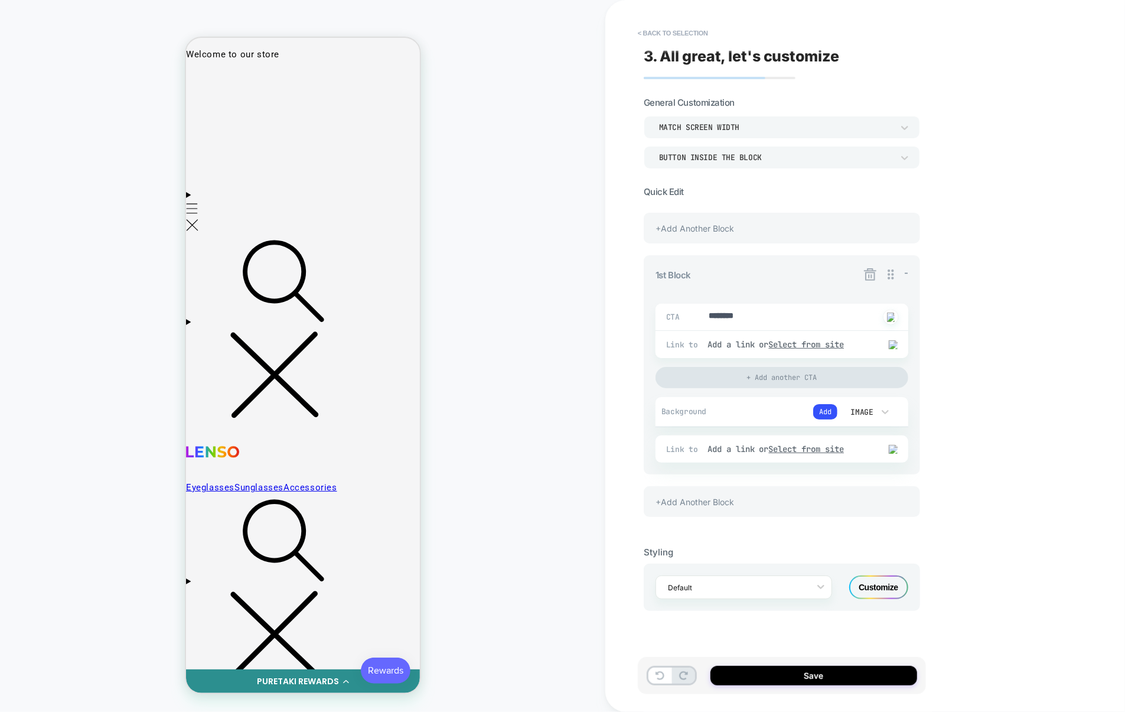
click at [728, 511] on div "+Add Another Block" at bounding box center [782, 501] width 276 height 31
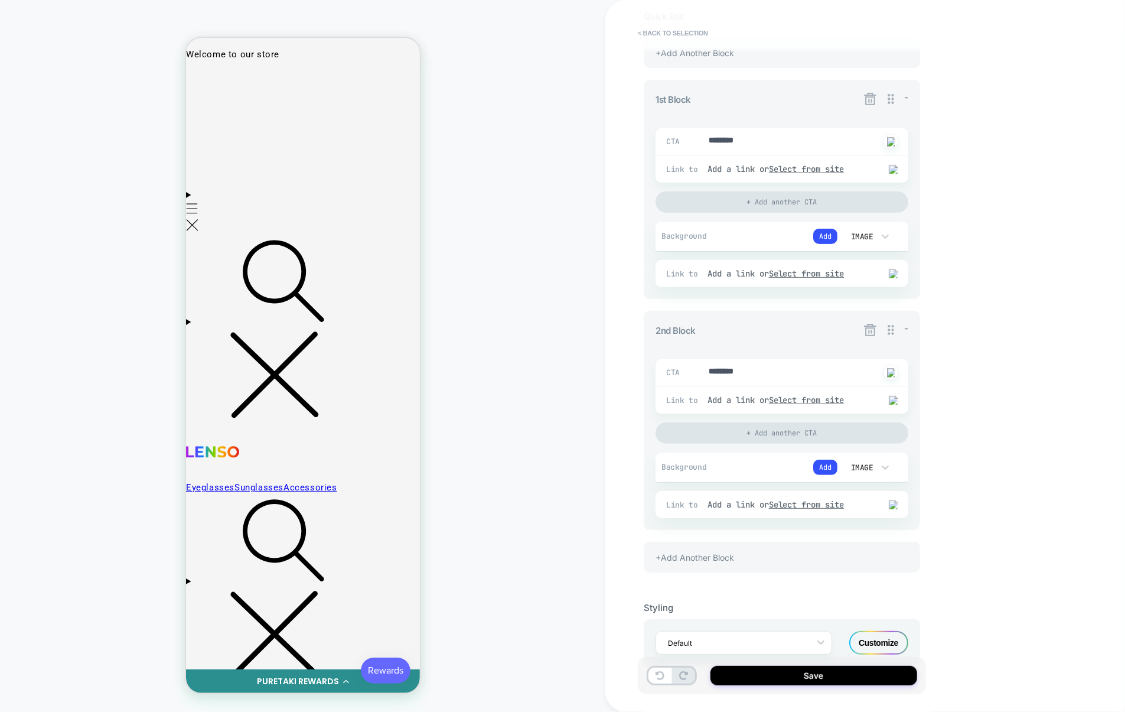
scroll to position [210, 0]
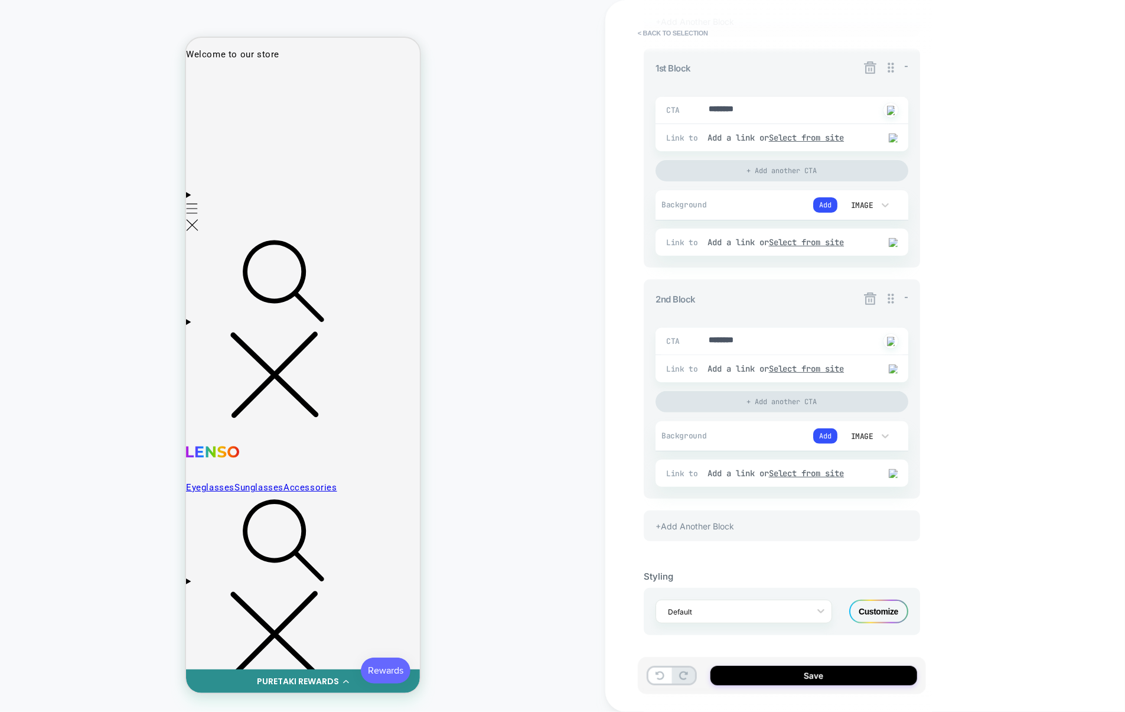
click at [730, 520] on div "+Add Another Block" at bounding box center [782, 525] width 276 height 31
click at [745, 529] on div "+Add Another Block" at bounding box center [782, 525] width 276 height 31
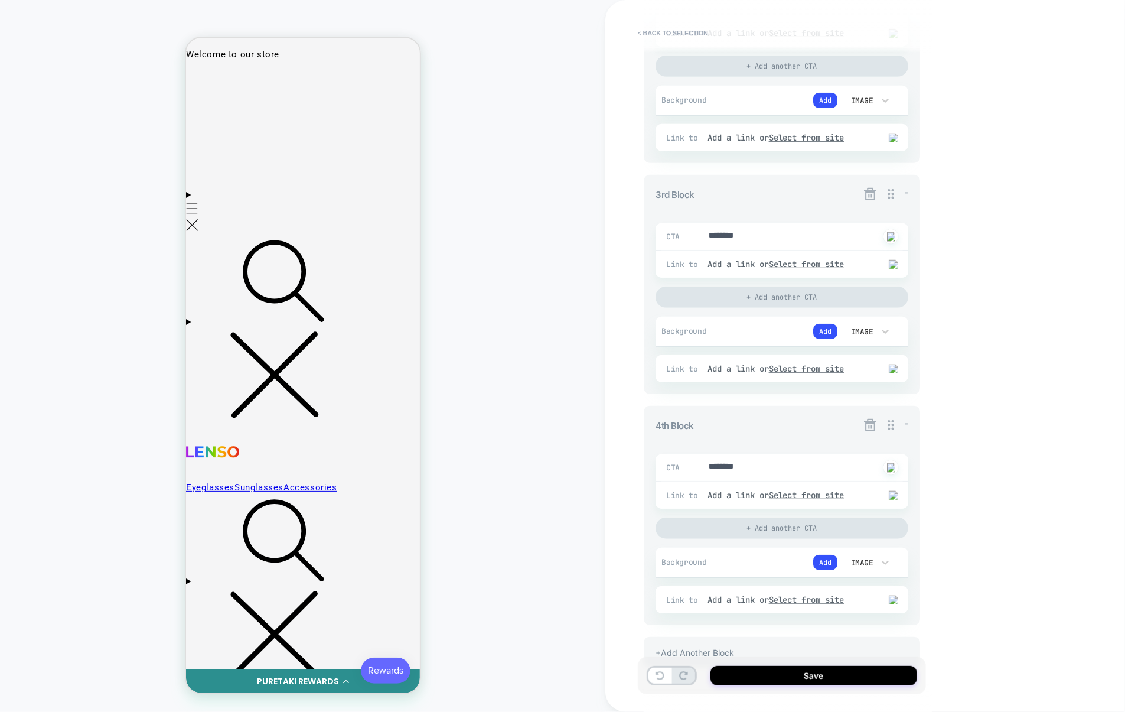
scroll to position [539, 0]
click at [872, 204] on icon at bounding box center [870, 197] width 15 height 15
click at [894, 269] on button "Yes" at bounding box center [903, 269] width 58 height 18
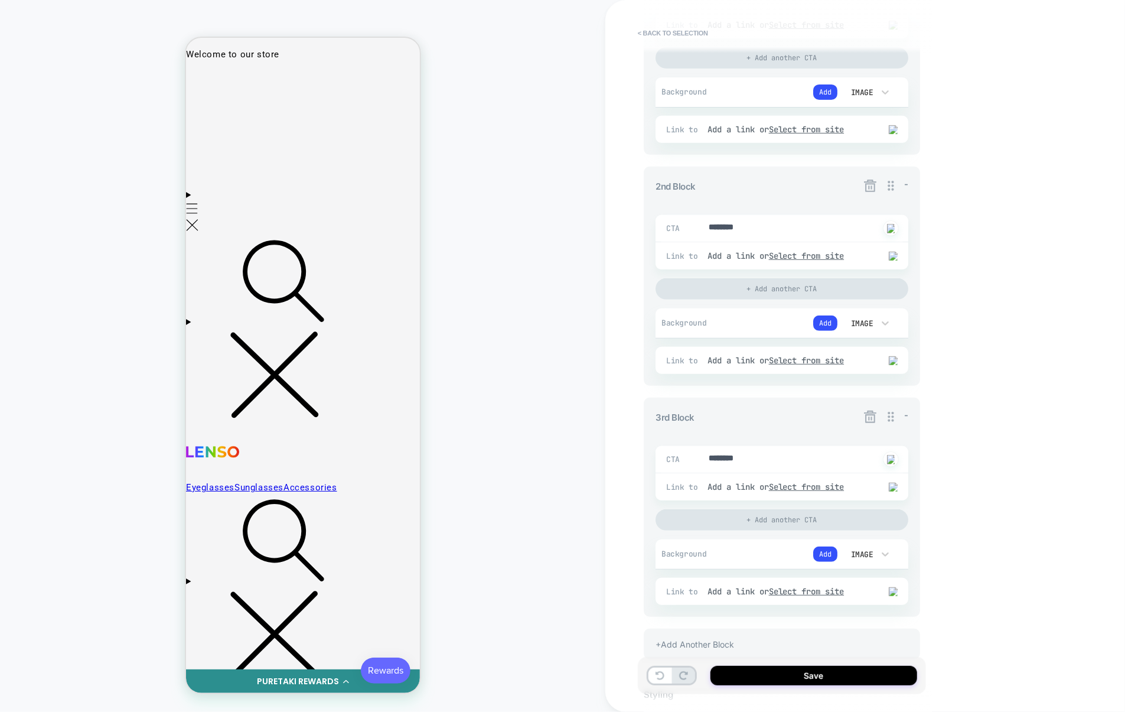
scroll to position [305, 0]
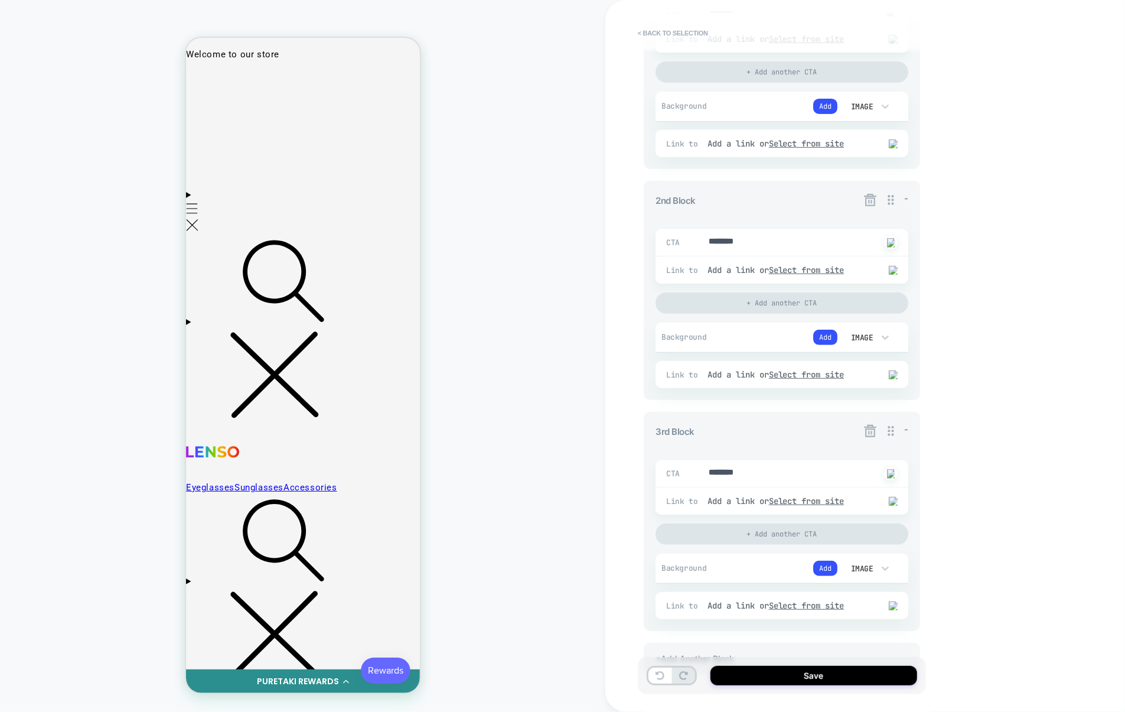
click at [875, 200] on icon at bounding box center [870, 200] width 12 height 12
click at [898, 273] on button "Yes" at bounding box center [903, 271] width 58 height 18
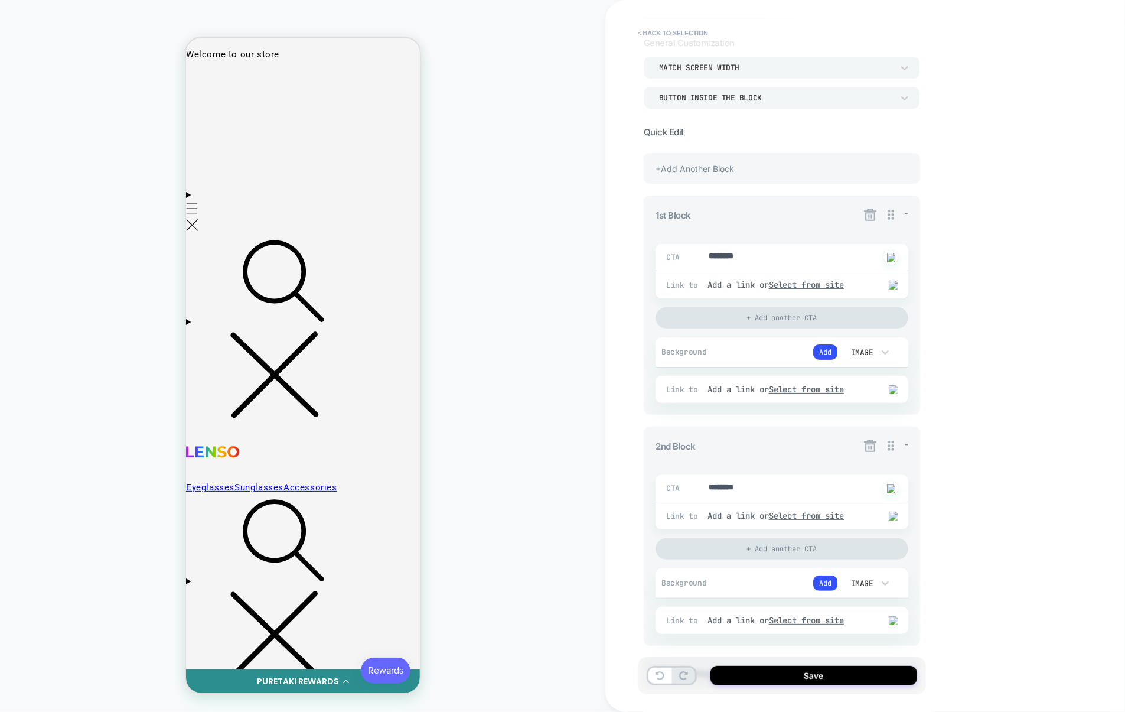
scroll to position [59, 0]
click at [873, 219] on icon at bounding box center [870, 215] width 15 height 15
click at [893, 282] on button "Yes" at bounding box center [903, 285] width 58 height 18
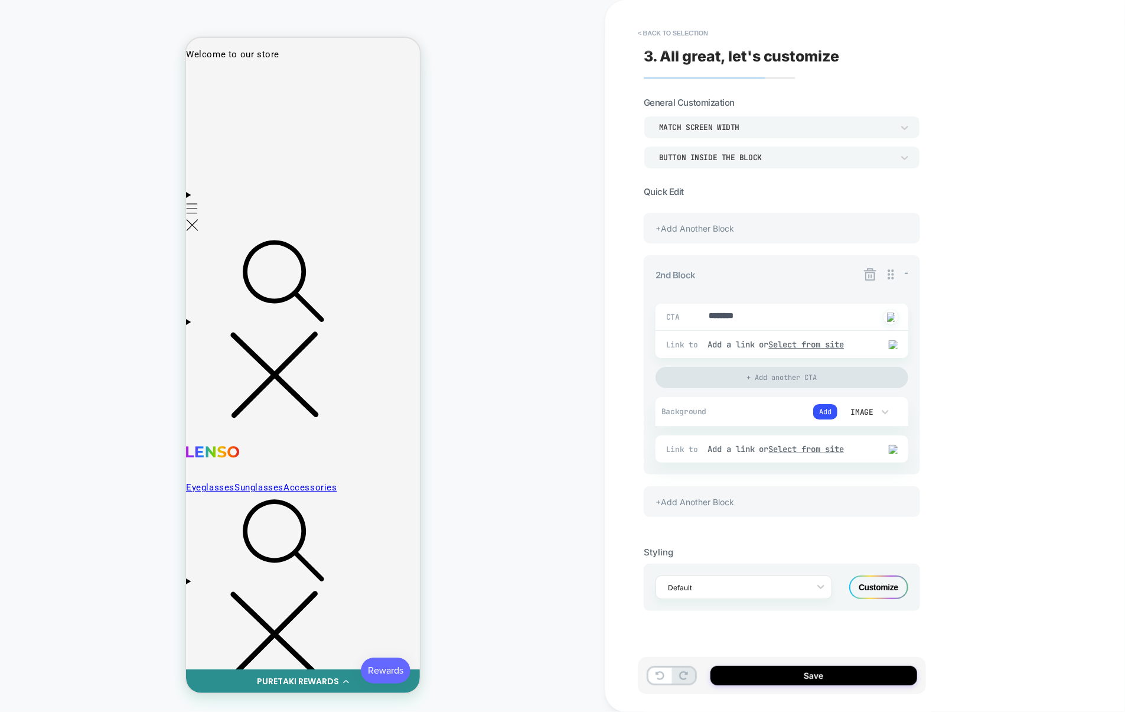
scroll to position [0, 0]
click at [780, 510] on div "+Add Another Block" at bounding box center [782, 501] width 276 height 31
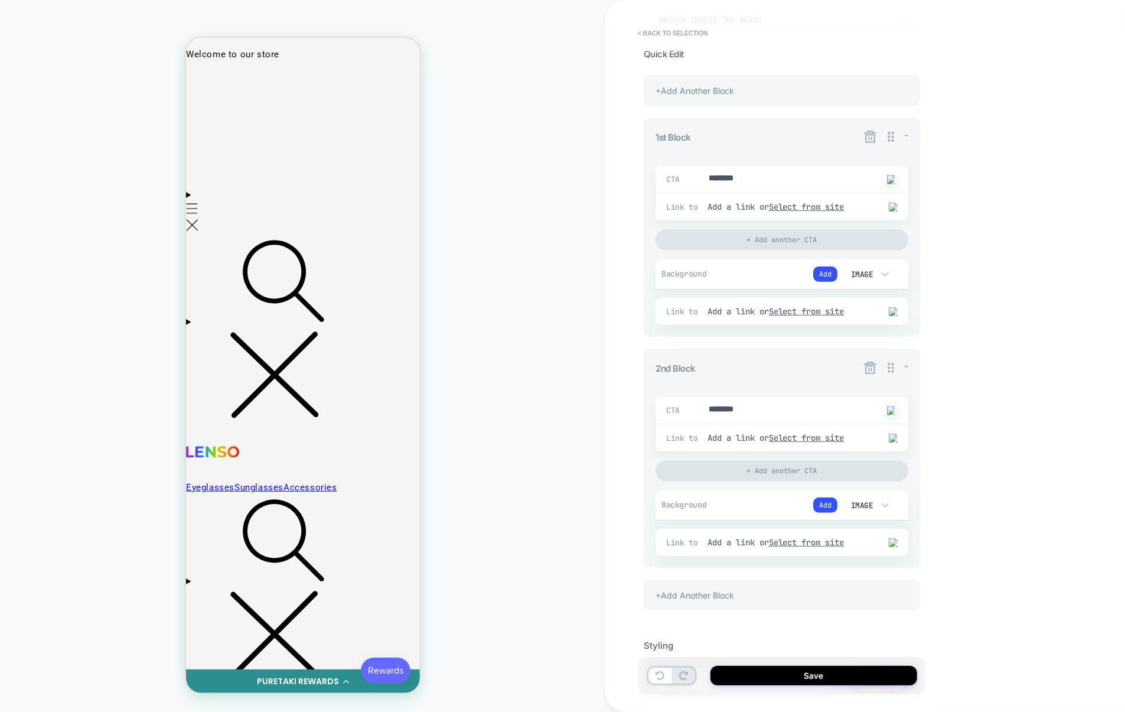
scroll to position [210, 0]
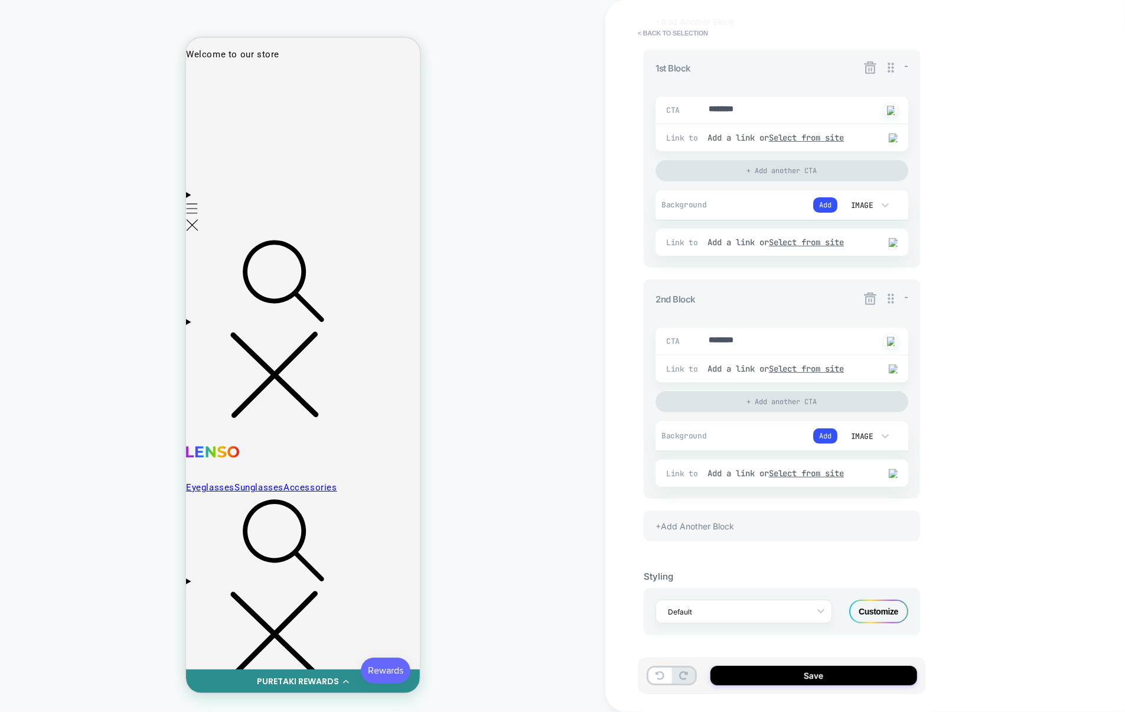
click at [872, 304] on icon at bounding box center [870, 298] width 15 height 15
click at [888, 367] on button "Yes" at bounding box center [903, 366] width 58 height 18
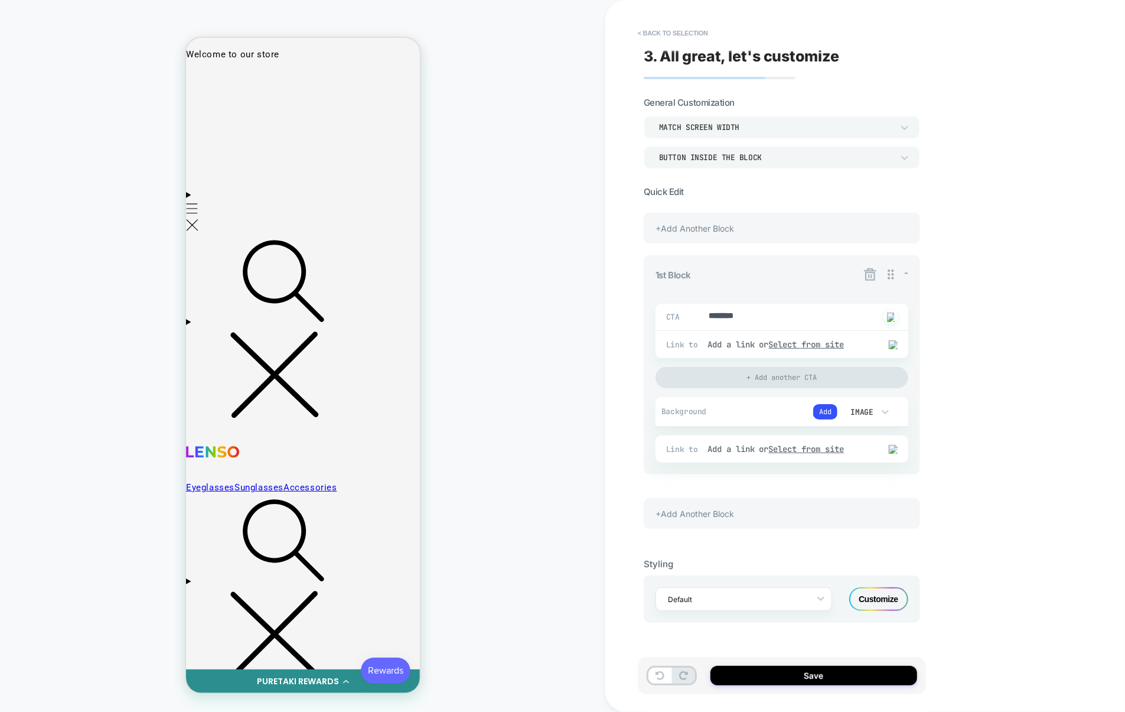
scroll to position [0, 0]
click at [769, 516] on div "+Add Another Block" at bounding box center [782, 501] width 276 height 31
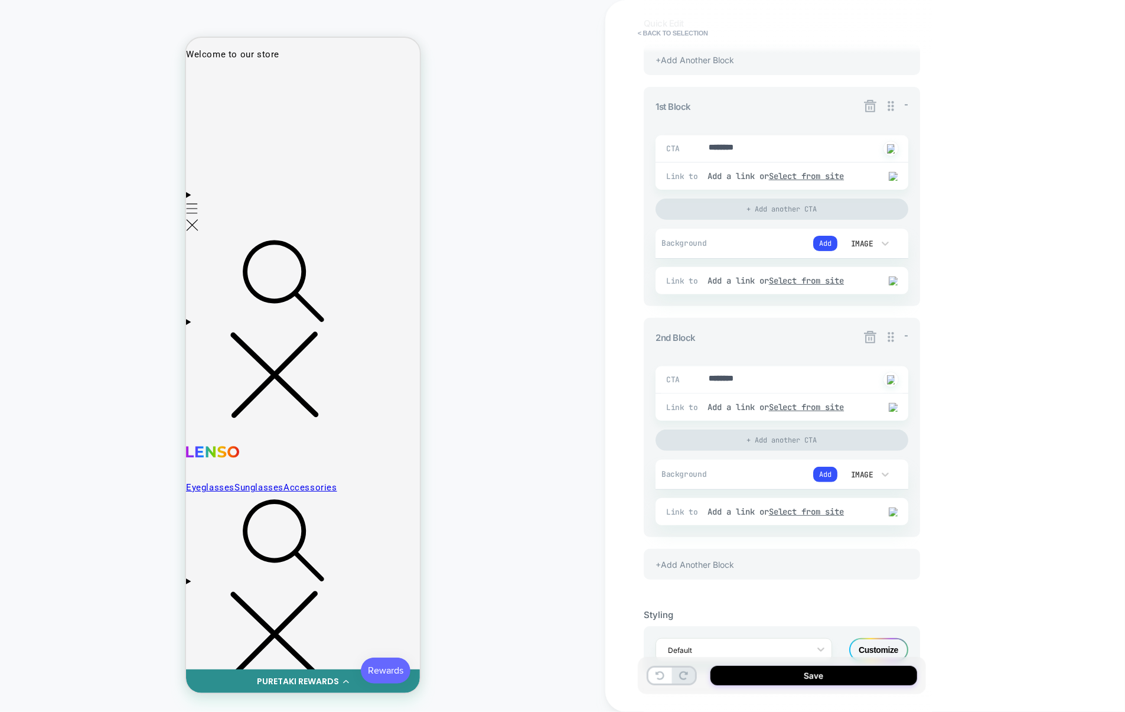
scroll to position [210, 0]
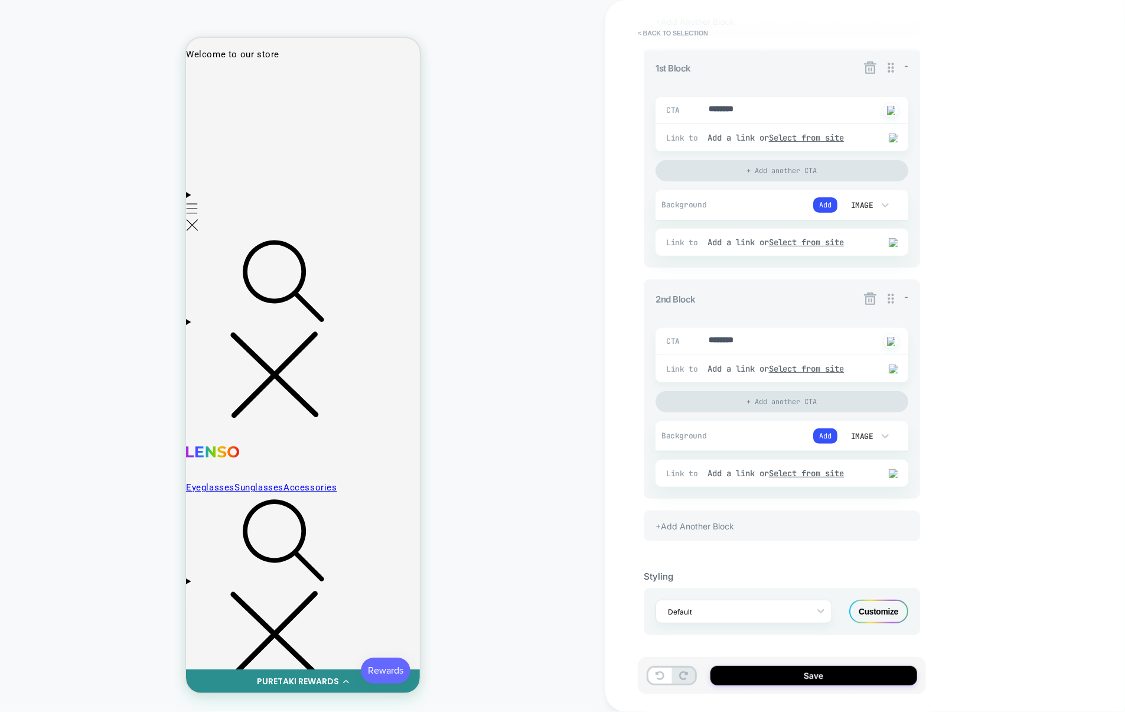
click at [868, 298] on icon at bounding box center [870, 298] width 15 height 15
click at [884, 363] on button "Yes" at bounding box center [903, 366] width 58 height 18
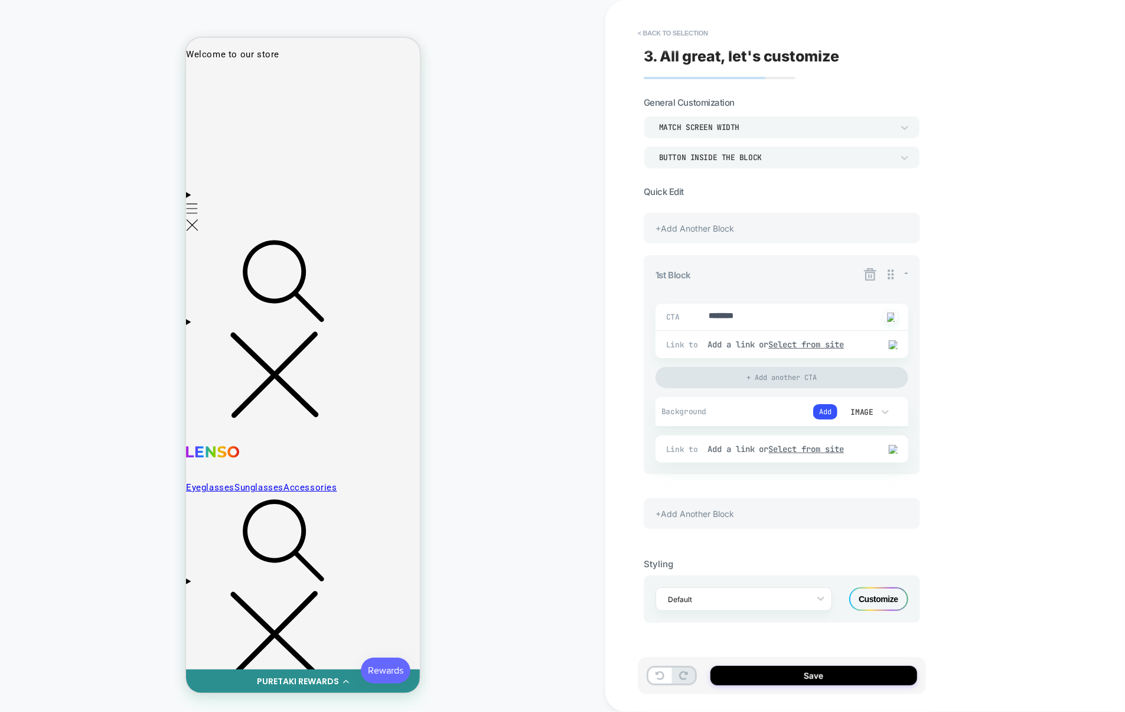
scroll to position [0, 0]
click at [866, 270] on icon at bounding box center [870, 274] width 15 height 15
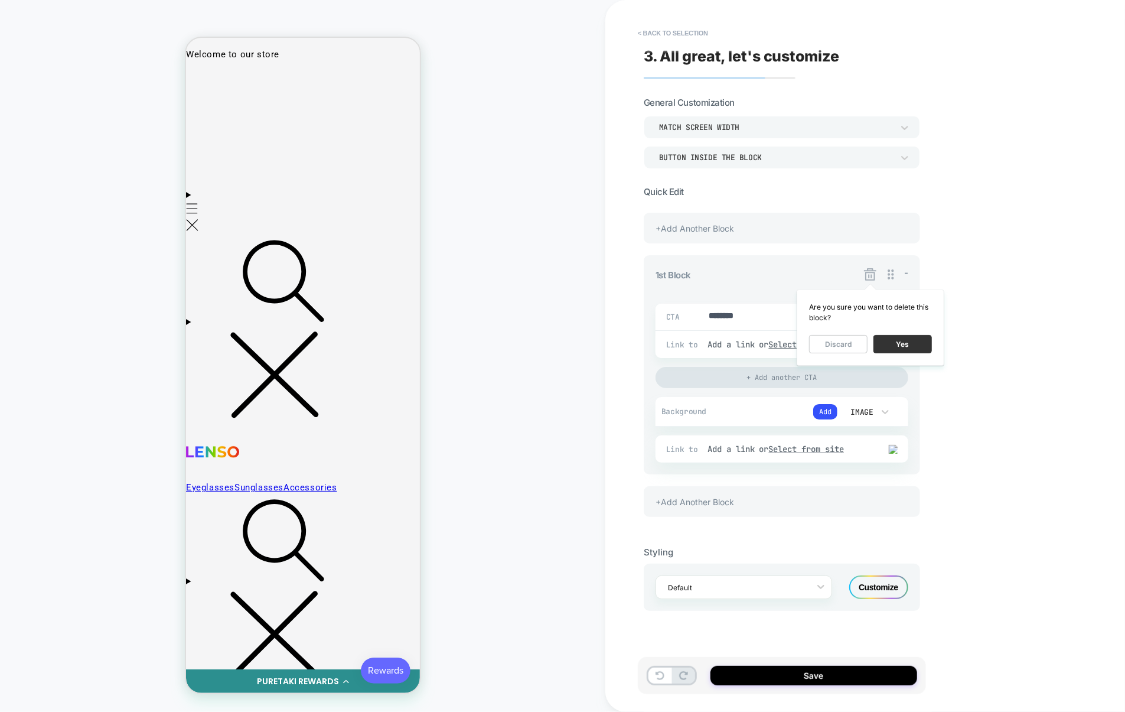
click at [890, 340] on button "Yes" at bounding box center [903, 344] width 58 height 18
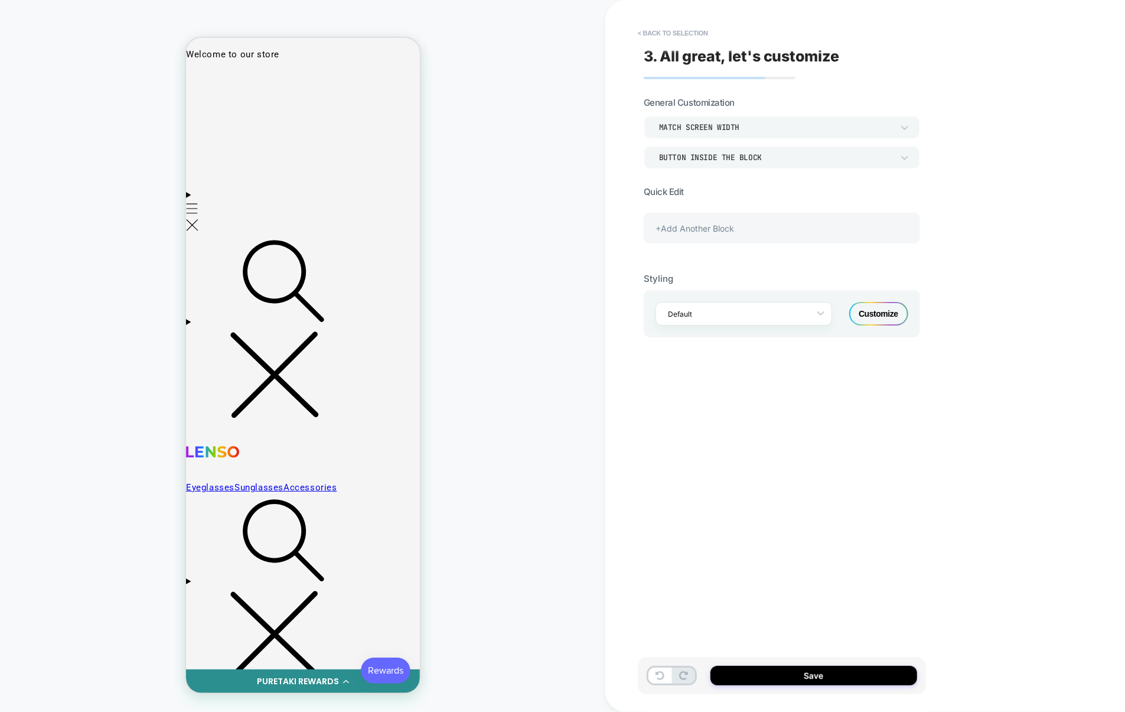
click at [815, 239] on div "+Add Another Block" at bounding box center [782, 228] width 276 height 31
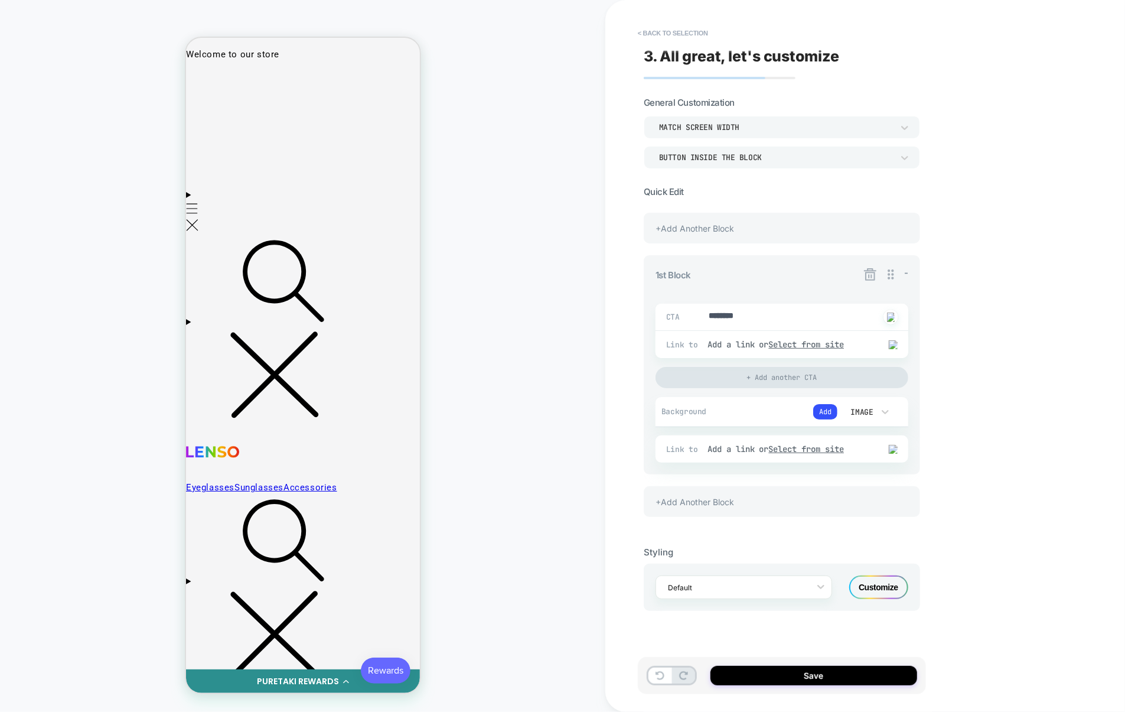
click at [867, 276] on icon at bounding box center [870, 274] width 15 height 15
click at [889, 340] on button "Yes" at bounding box center [903, 344] width 58 height 18
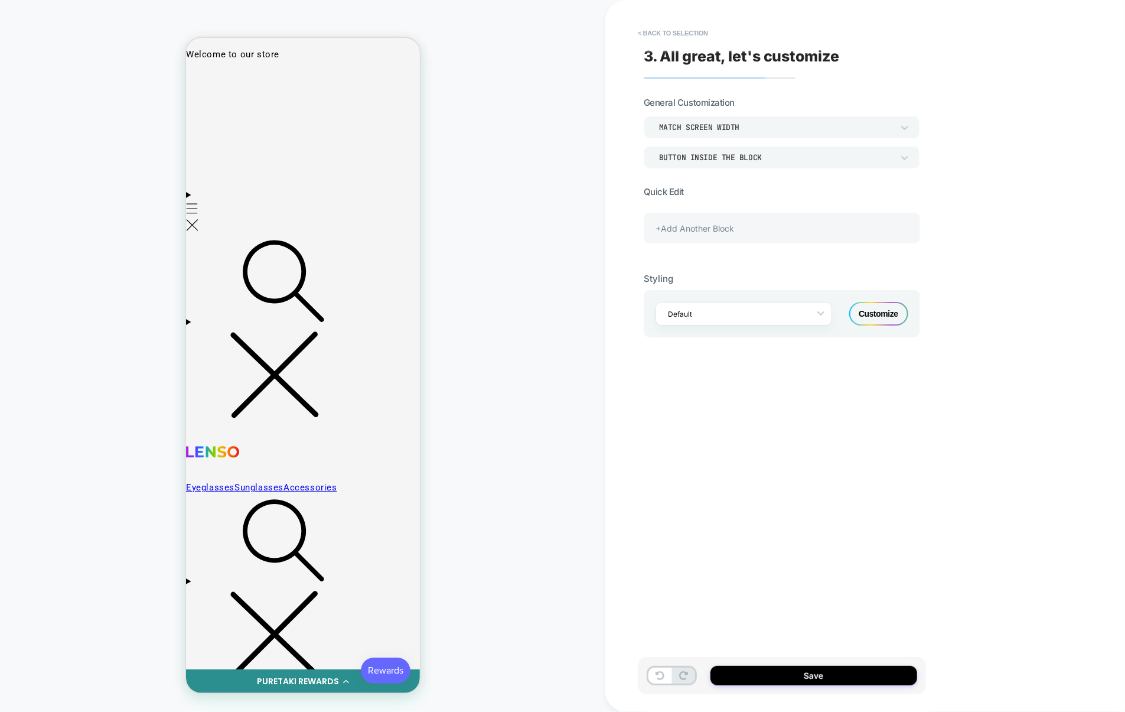
click at [813, 238] on div "+Add Another Block" at bounding box center [782, 228] width 276 height 31
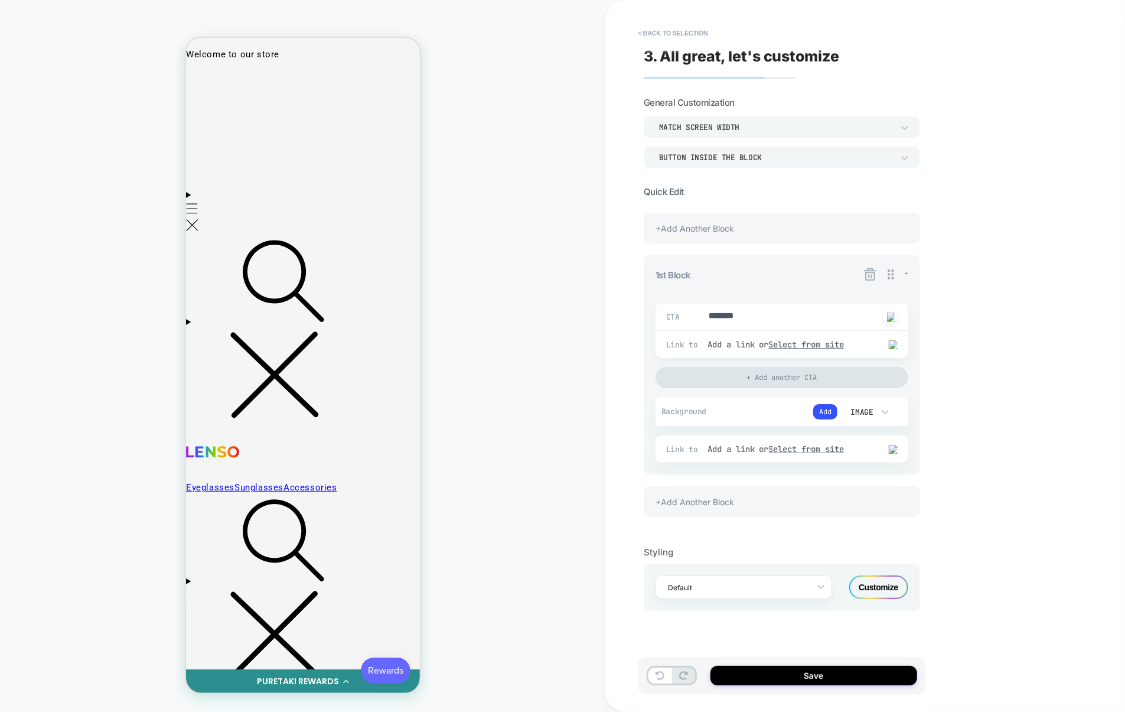
click at [871, 279] on icon at bounding box center [870, 274] width 12 height 12
click at [885, 343] on button "Yes" at bounding box center [903, 344] width 58 height 18
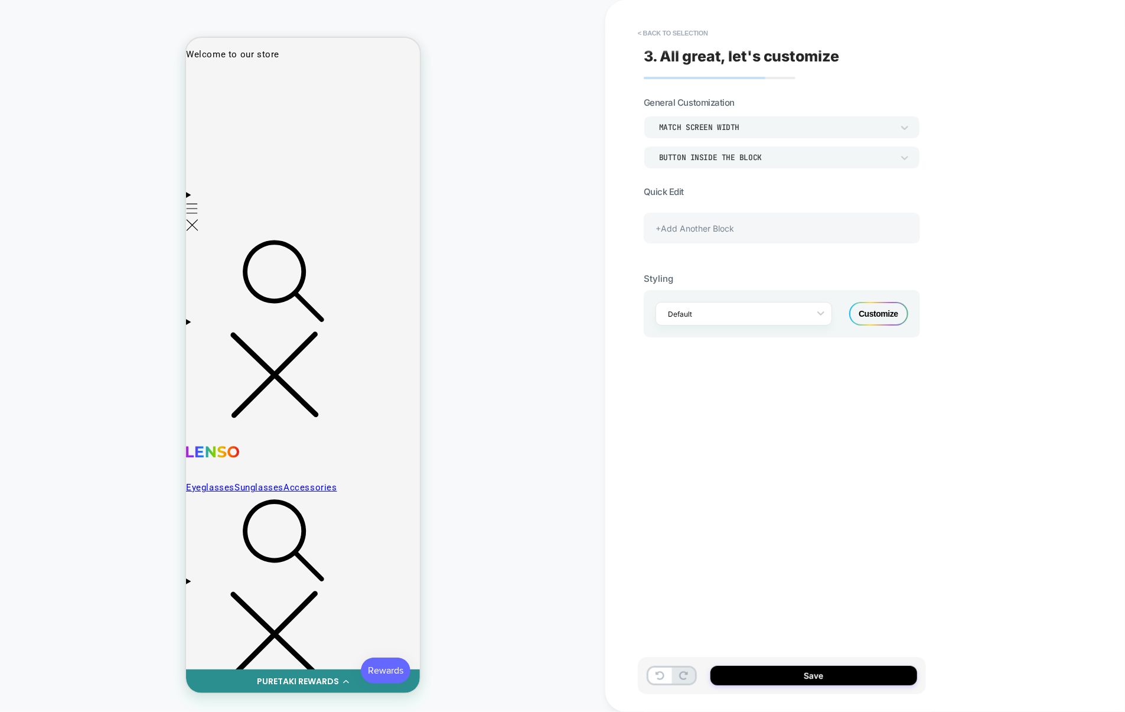
click at [807, 232] on div "+Add Another Block" at bounding box center [782, 228] width 276 height 31
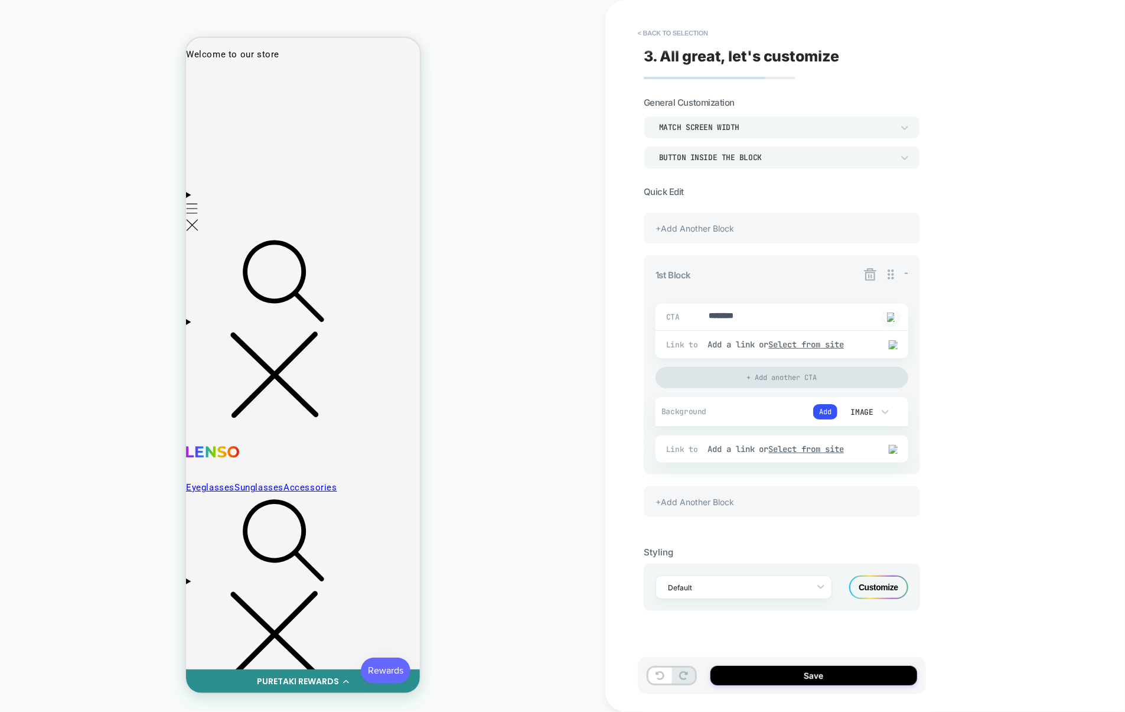
click at [744, 492] on div "+Add Another Block" at bounding box center [782, 501] width 276 height 31
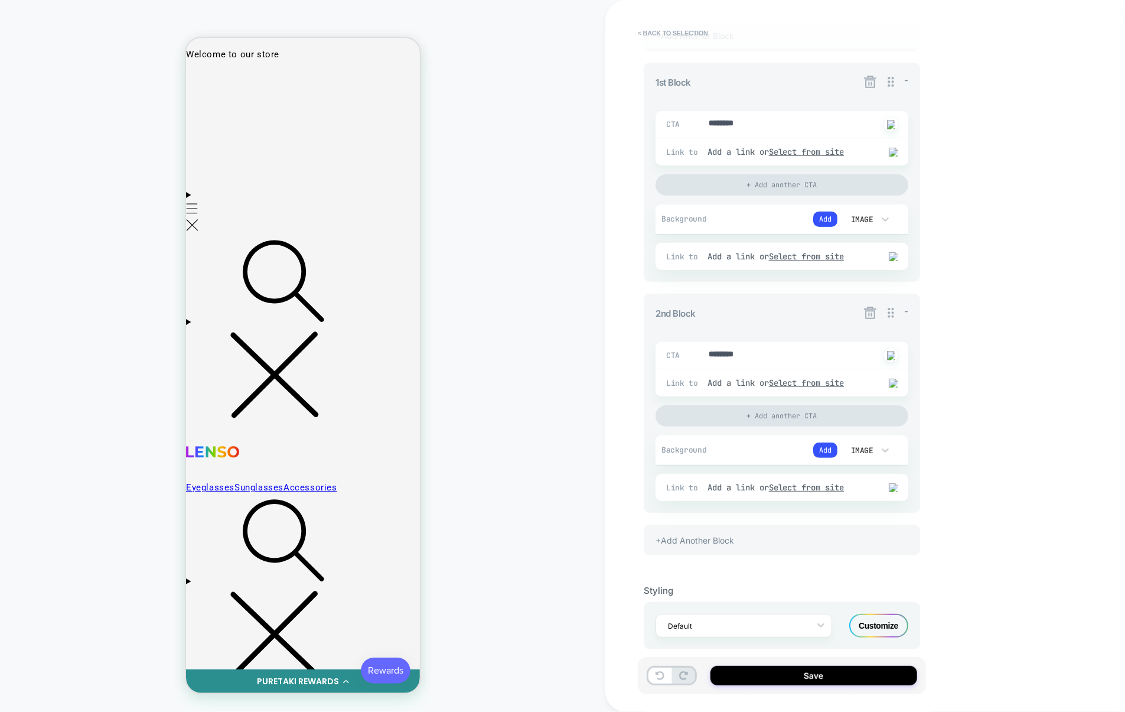
scroll to position [210, 0]
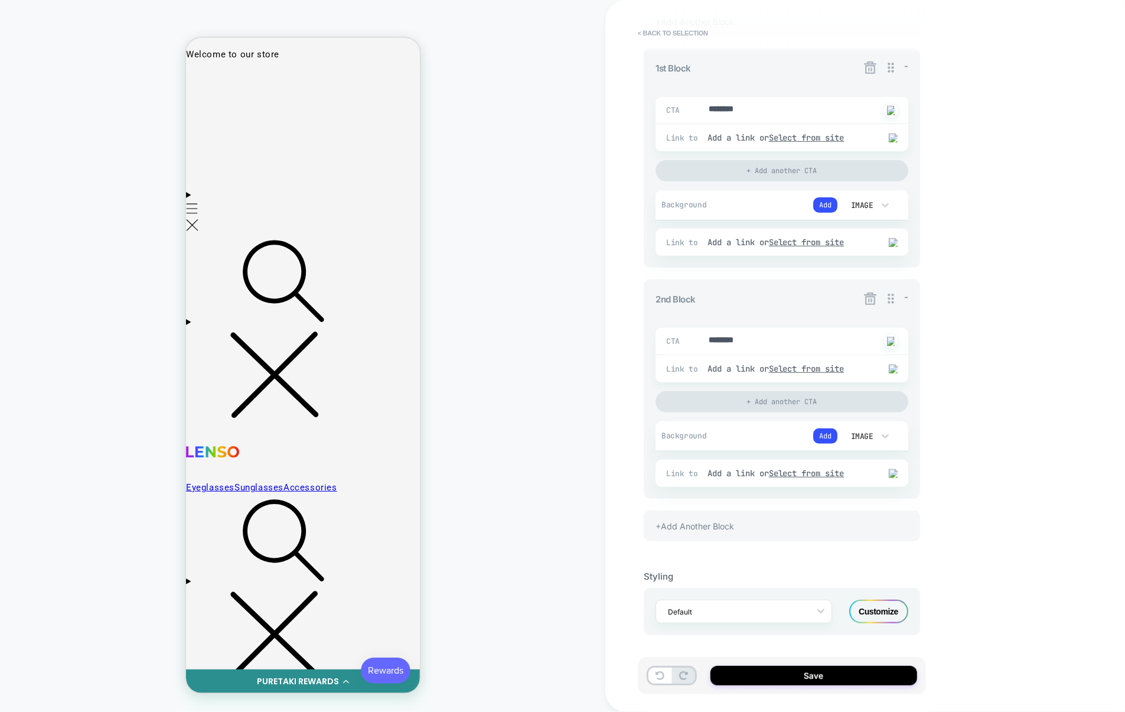
click at [871, 301] on icon at bounding box center [870, 298] width 15 height 15
click at [888, 361] on button "Yes" at bounding box center [903, 366] width 58 height 18
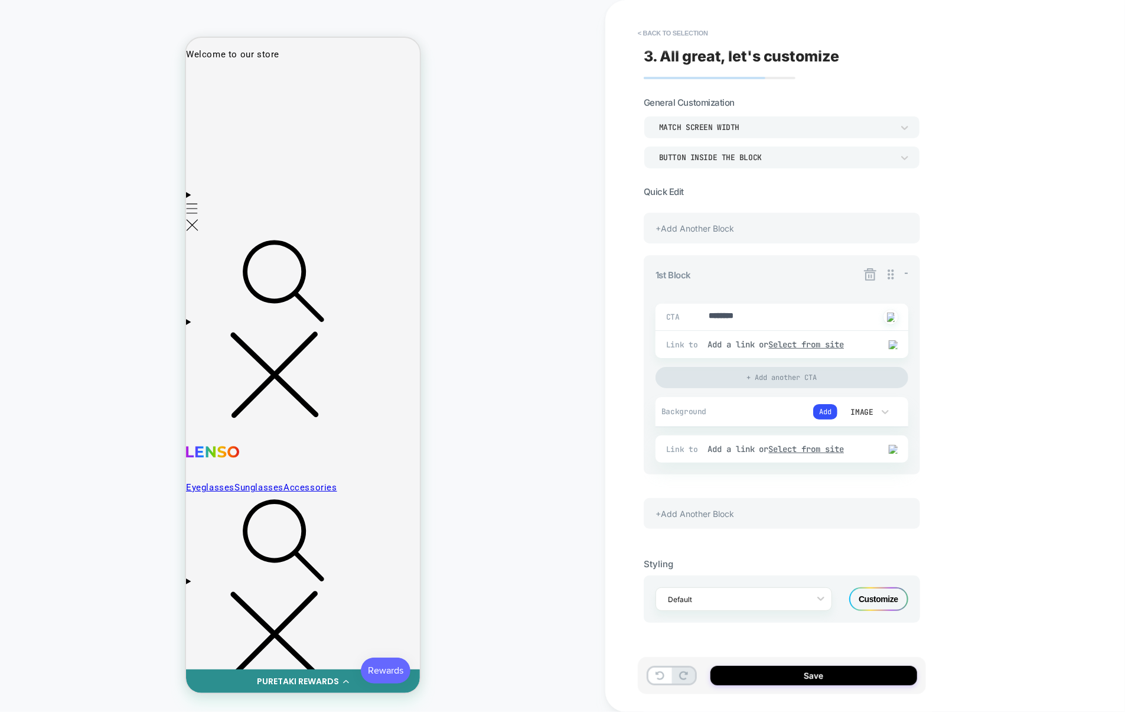
scroll to position [0, 0]
click at [864, 276] on icon at bounding box center [870, 274] width 15 height 15
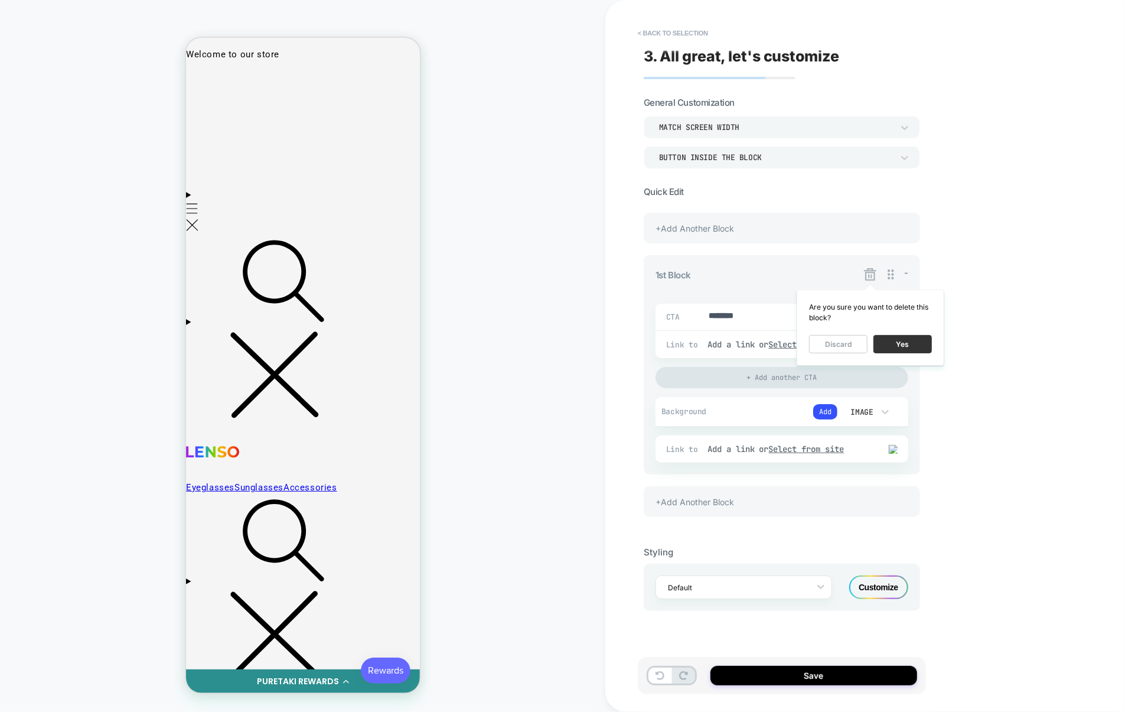
click at [900, 344] on button "Yes" at bounding box center [903, 344] width 58 height 18
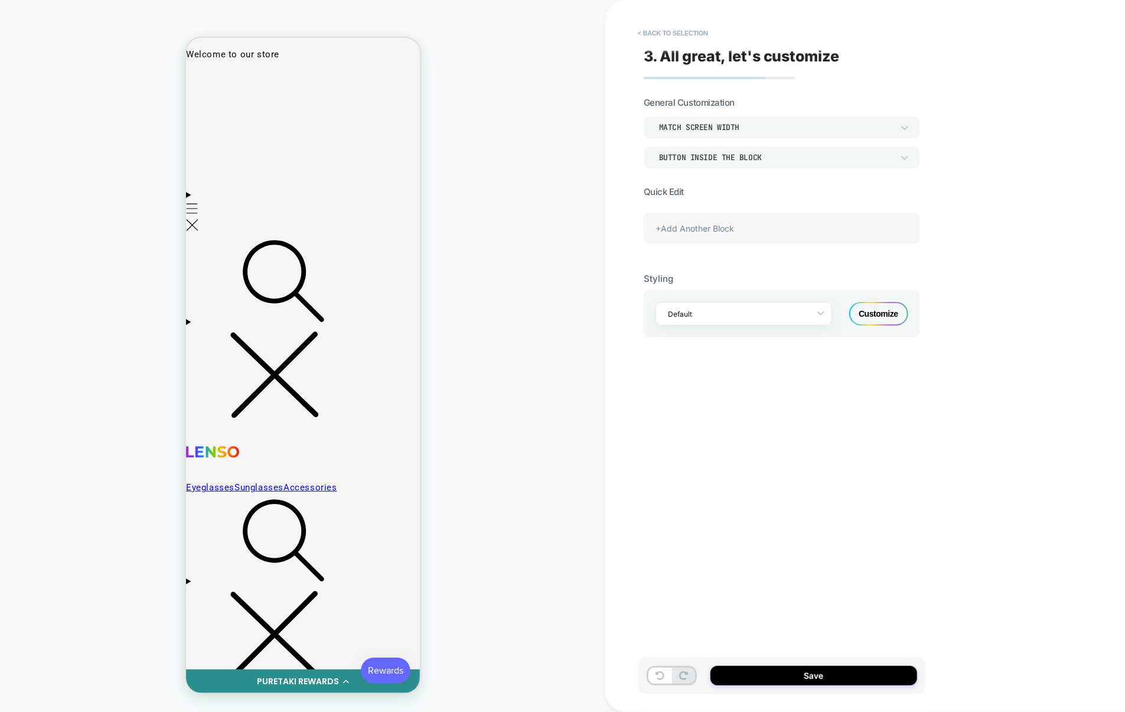
click at [753, 234] on div "+Add Another Block" at bounding box center [782, 228] width 276 height 31
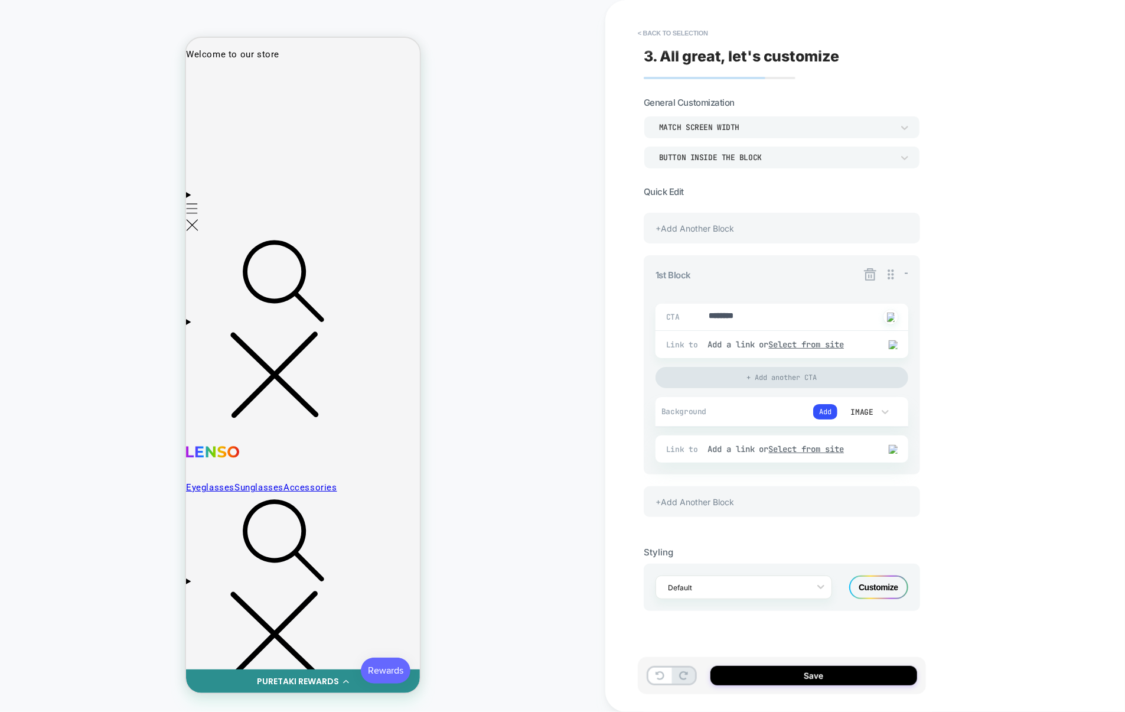
click at [744, 499] on div "+Add Another Block" at bounding box center [782, 501] width 276 height 31
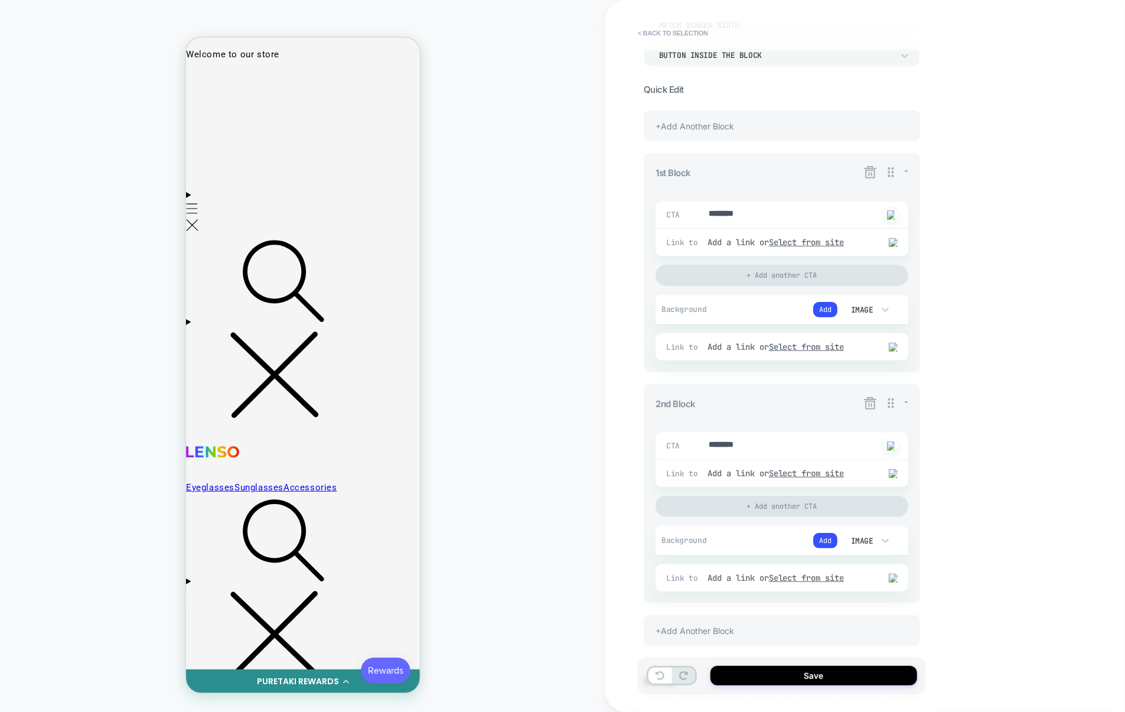
scroll to position [78, 0]
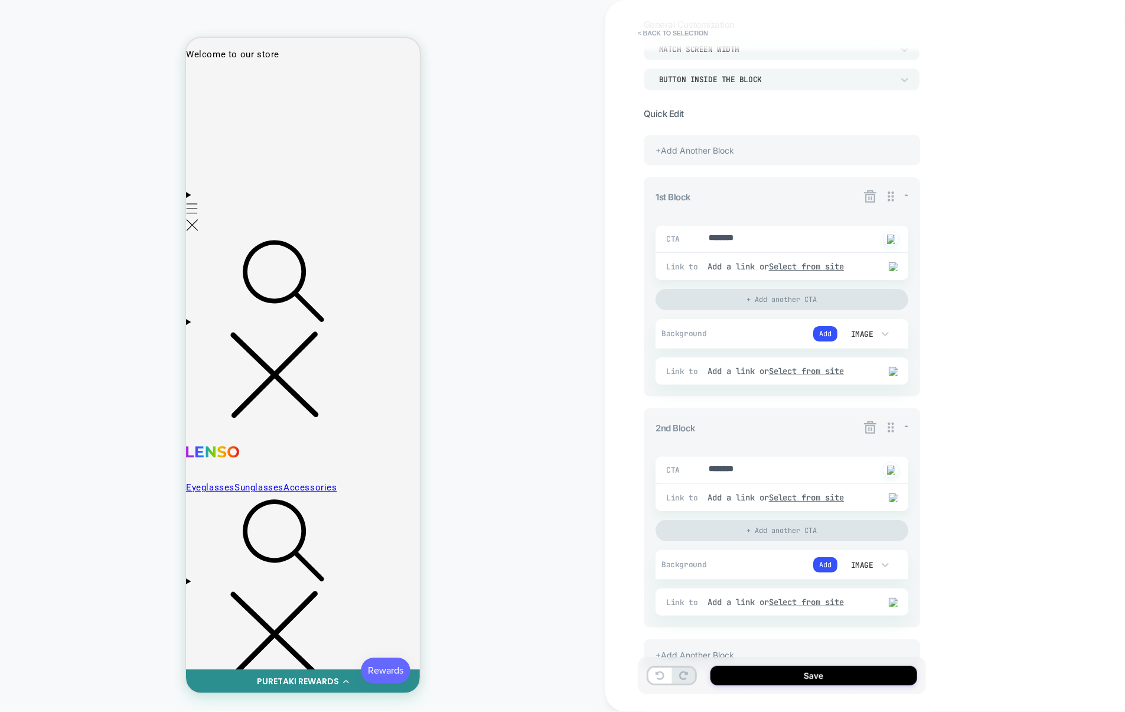
click at [756, 152] on div "+Add Another Block" at bounding box center [782, 150] width 276 height 31
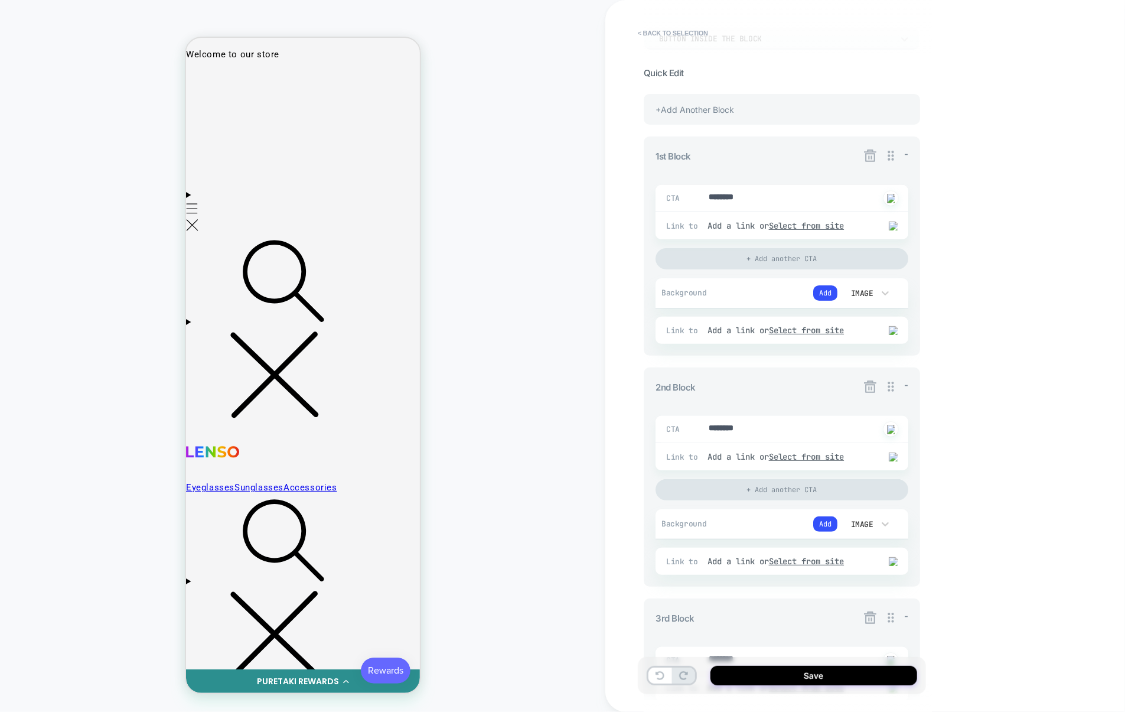
scroll to position [110, 0]
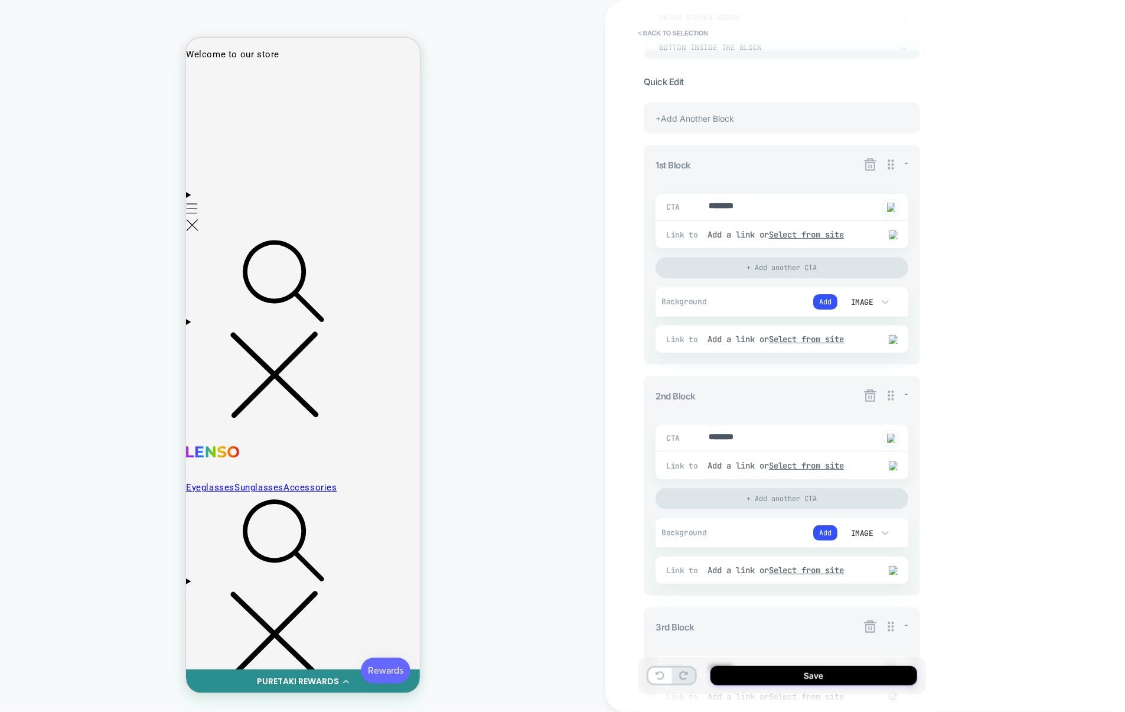
click at [872, 169] on icon at bounding box center [870, 164] width 12 height 12
click at [898, 230] on button "Yes" at bounding box center [903, 233] width 58 height 18
click at [869, 164] on icon at bounding box center [870, 164] width 12 height 12
click at [885, 230] on button "Yes" at bounding box center [903, 233] width 58 height 18
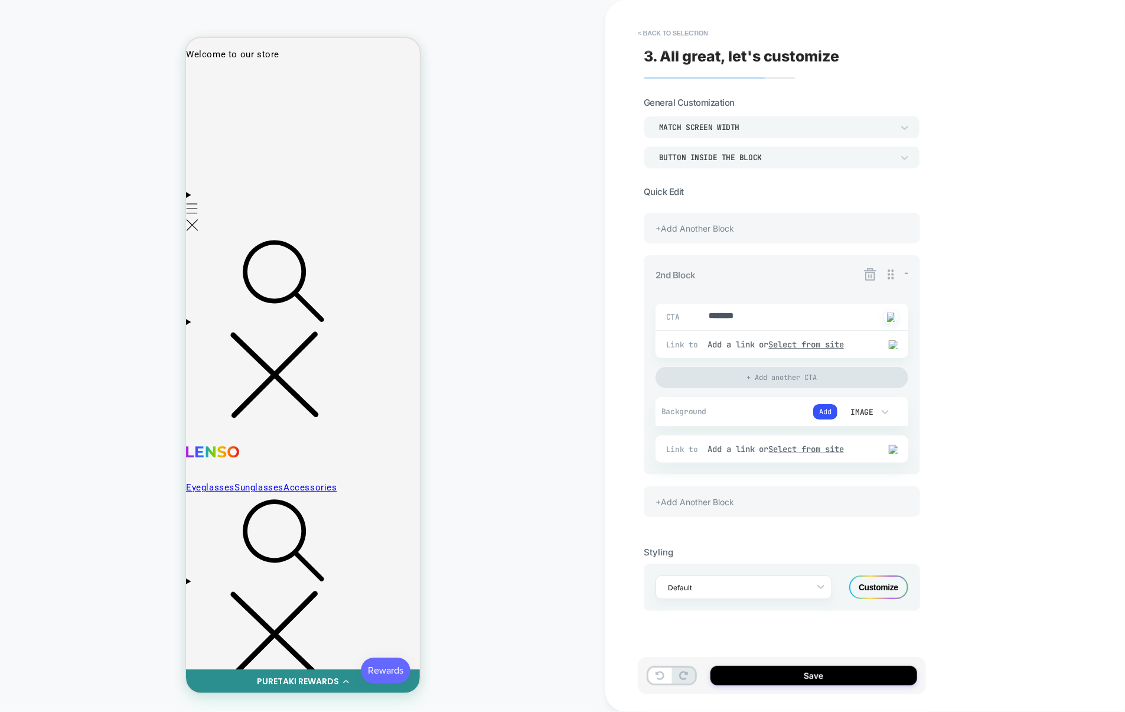
scroll to position [0, 0]
click at [871, 275] on icon at bounding box center [870, 274] width 15 height 15
click at [895, 341] on button "Yes" at bounding box center [903, 344] width 58 height 18
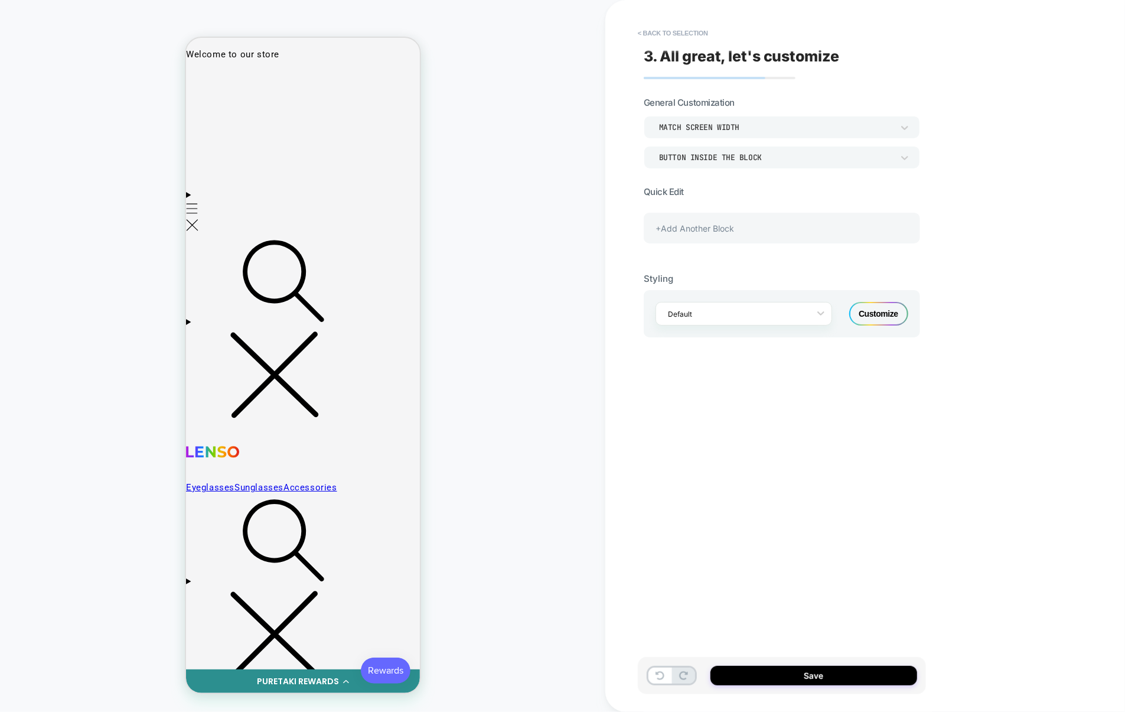
click at [799, 236] on div "+Add Another Block" at bounding box center [782, 228] width 276 height 31
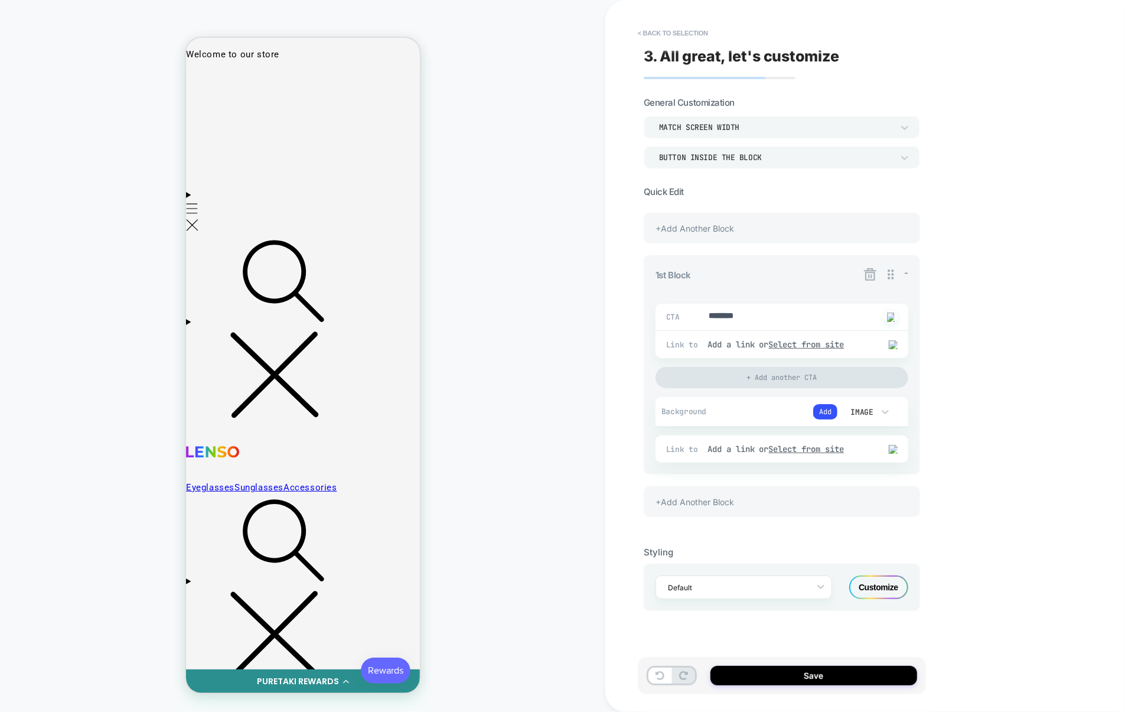
click at [766, 495] on div "+Add Another Block" at bounding box center [782, 501] width 276 height 31
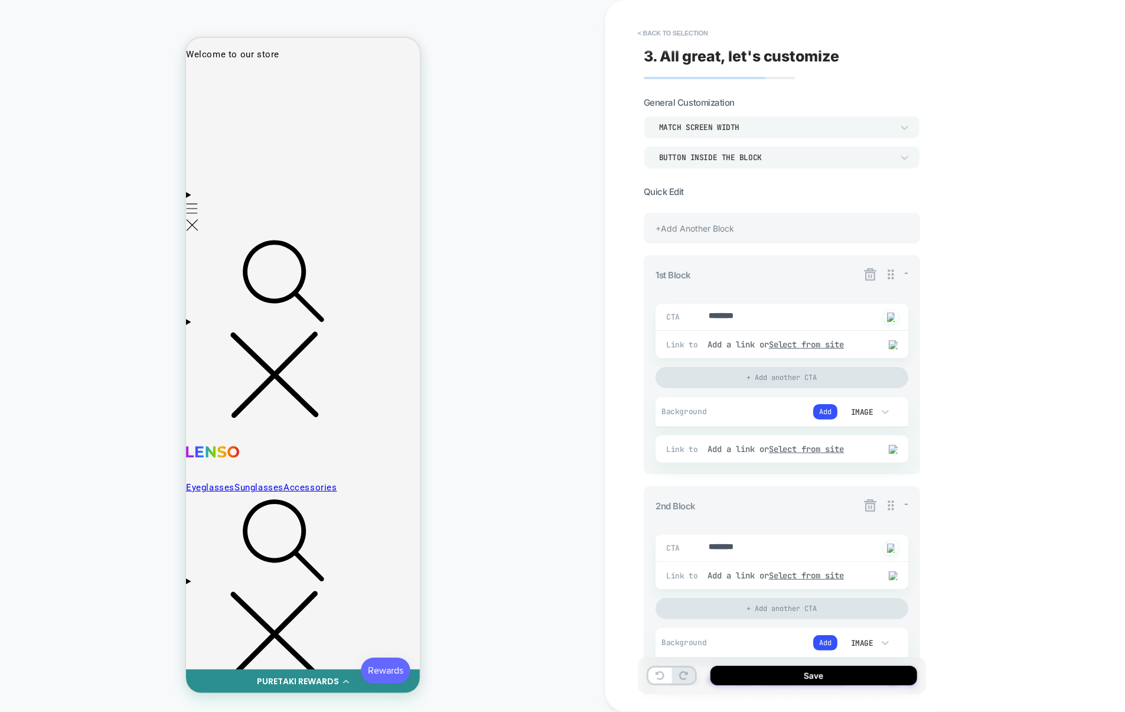
click at [870, 502] on icon at bounding box center [870, 505] width 15 height 15
click at [898, 578] on button "Yes" at bounding box center [903, 577] width 58 height 18
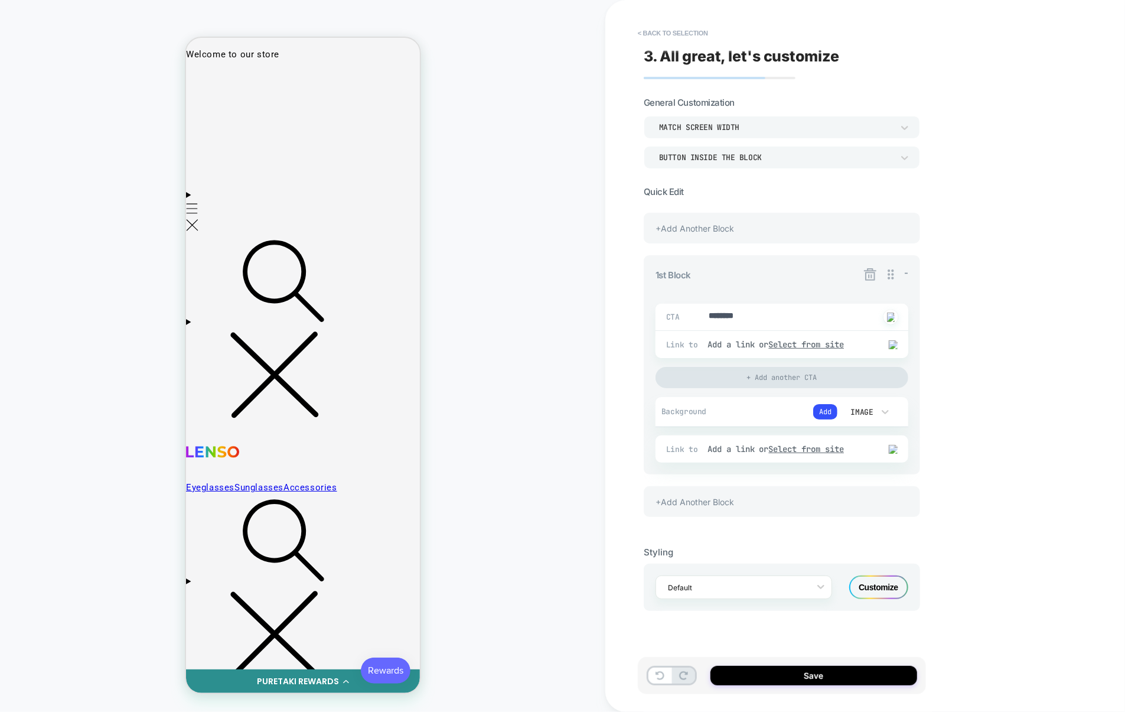
click at [747, 500] on div "+Add Another Block" at bounding box center [782, 501] width 276 height 31
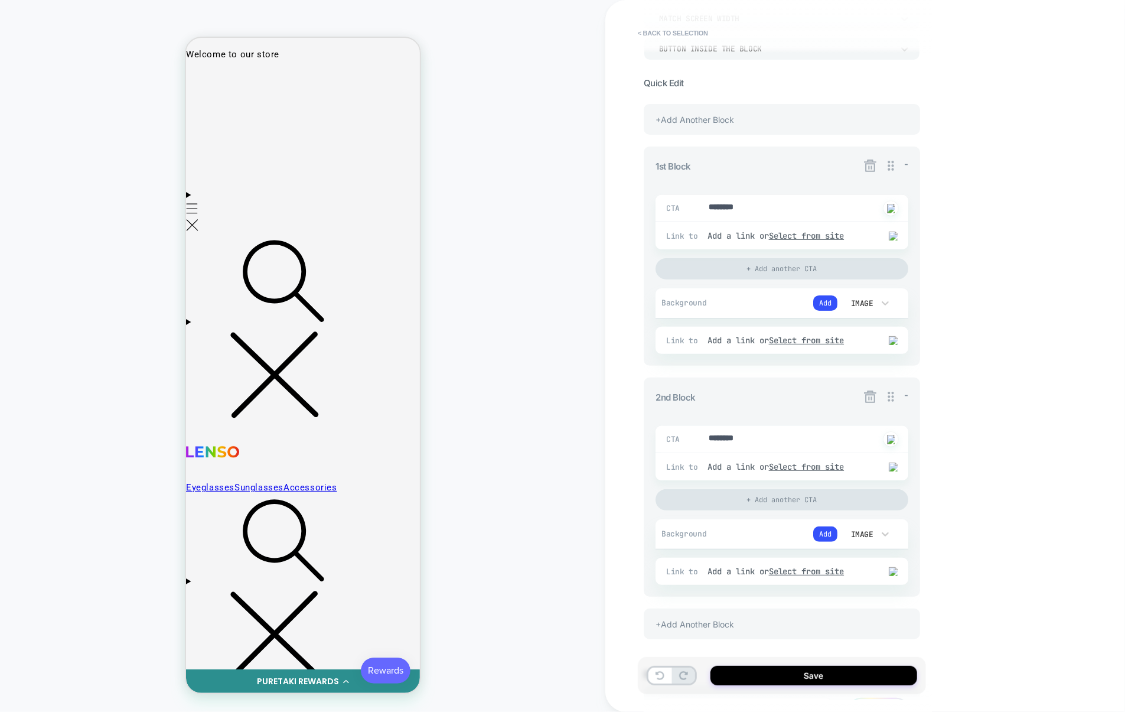
scroll to position [210, 0]
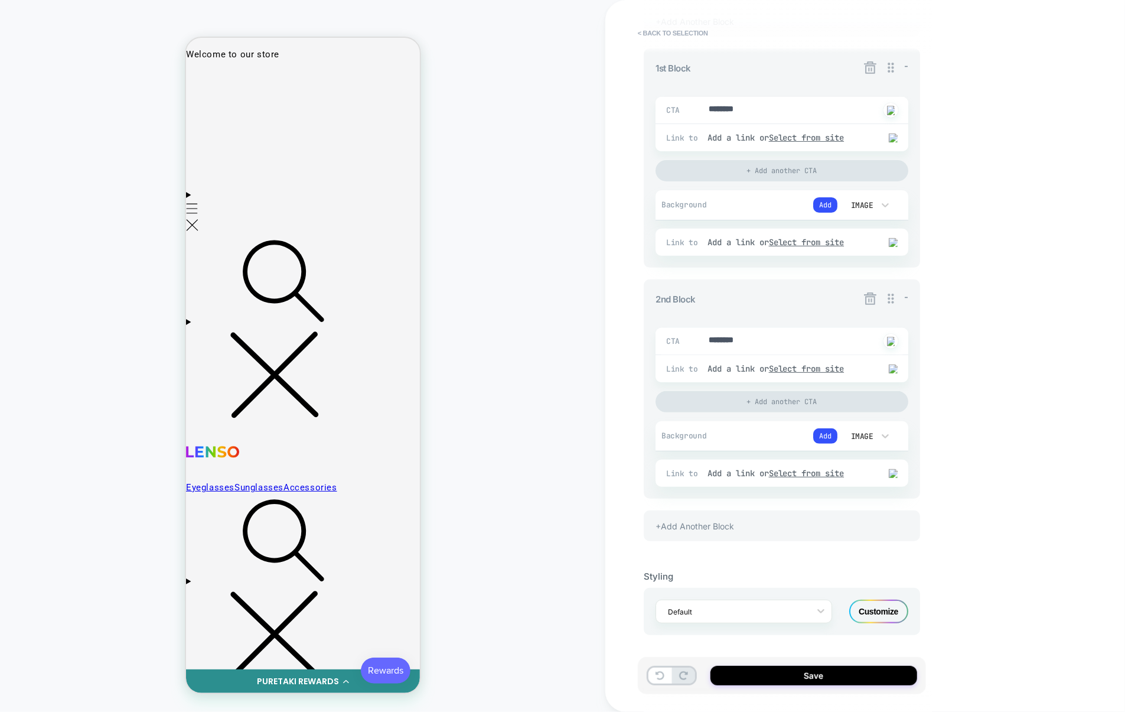
click at [760, 520] on div "+Add Another Block" at bounding box center [782, 525] width 276 height 31
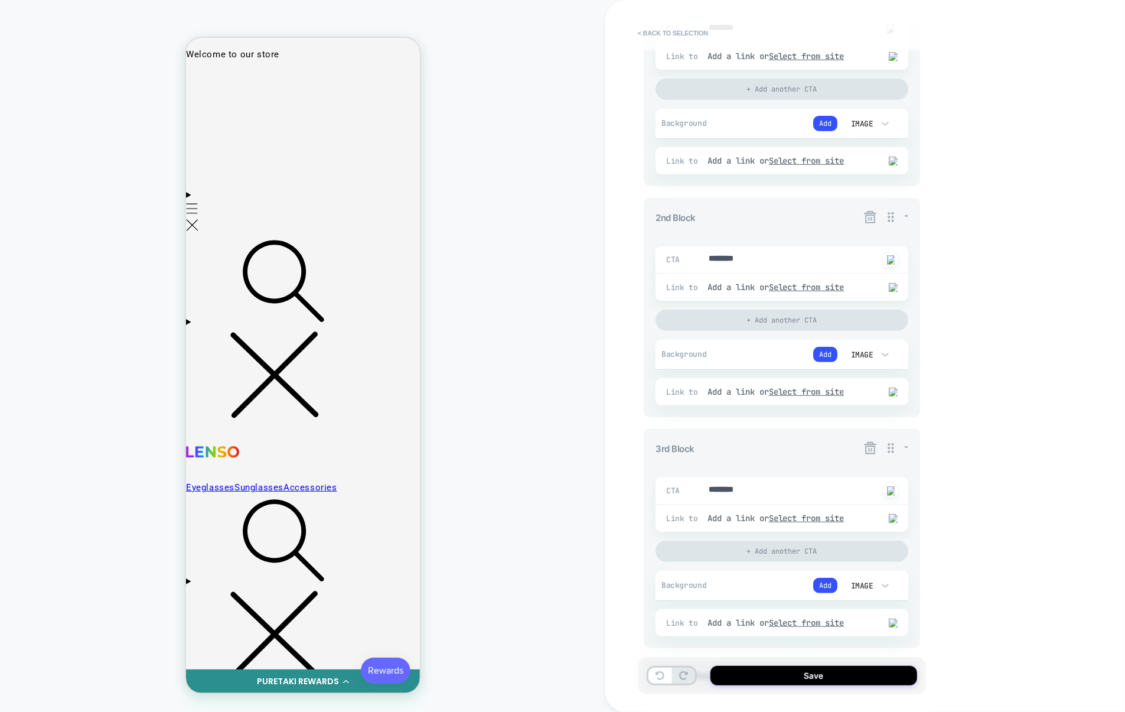
scroll to position [272, 0]
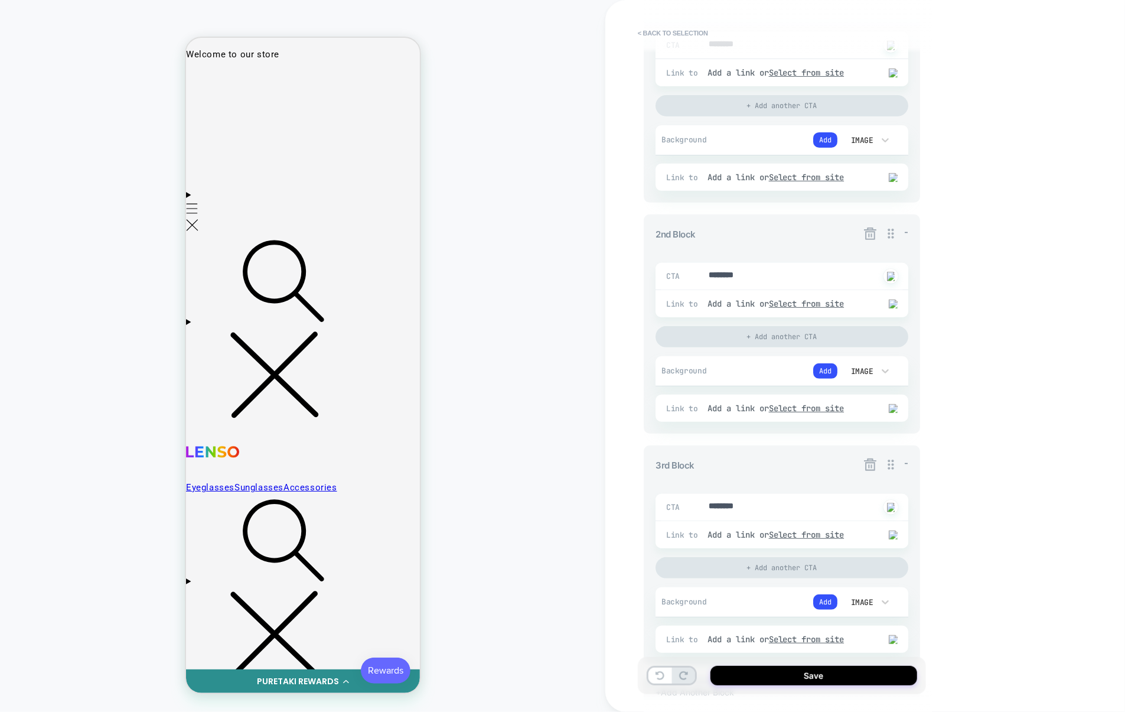
click at [868, 236] on icon at bounding box center [870, 233] width 15 height 15
click at [893, 304] on button "Yes" at bounding box center [903, 305] width 58 height 18
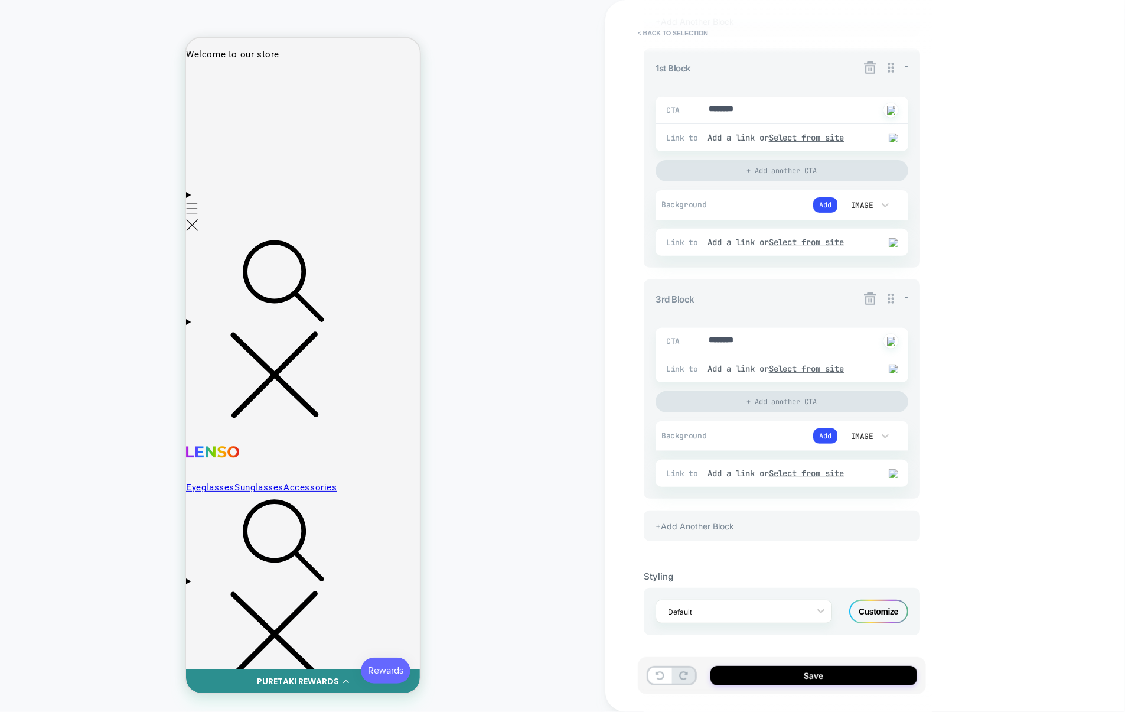
scroll to position [210, 0]
click at [864, 297] on icon at bounding box center [870, 298] width 15 height 15
click at [896, 364] on button "Yes" at bounding box center [903, 366] width 58 height 18
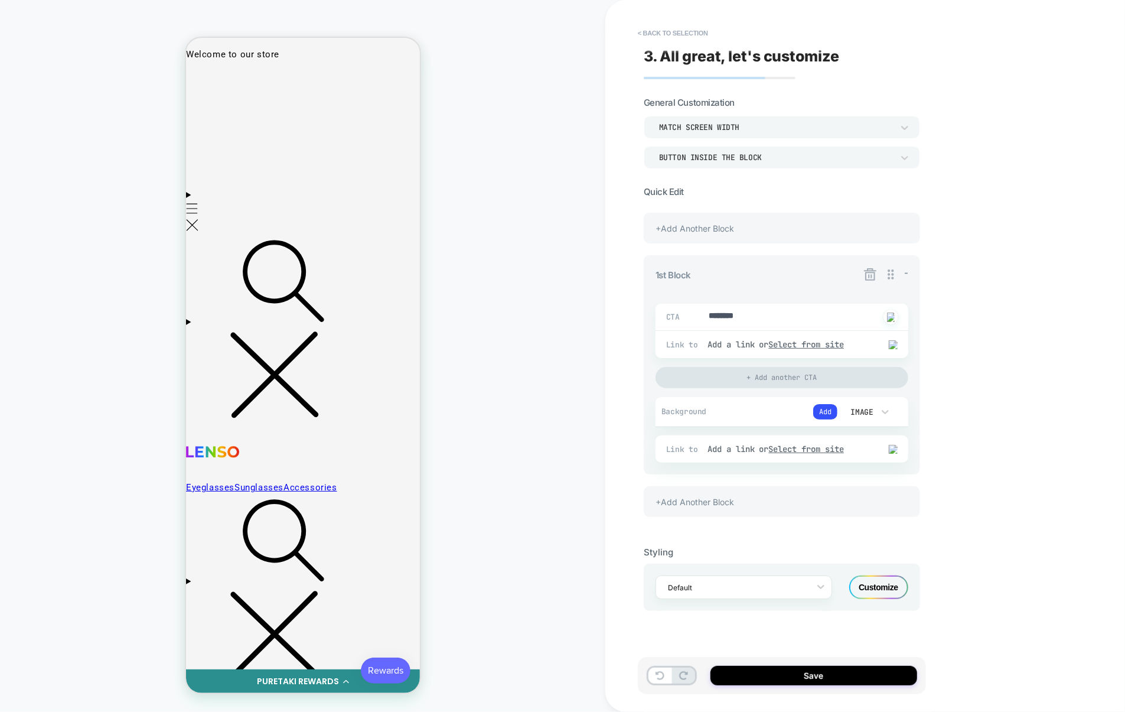
scroll to position [0, 0]
click at [730, 508] on div "+Add Another Block" at bounding box center [782, 501] width 276 height 31
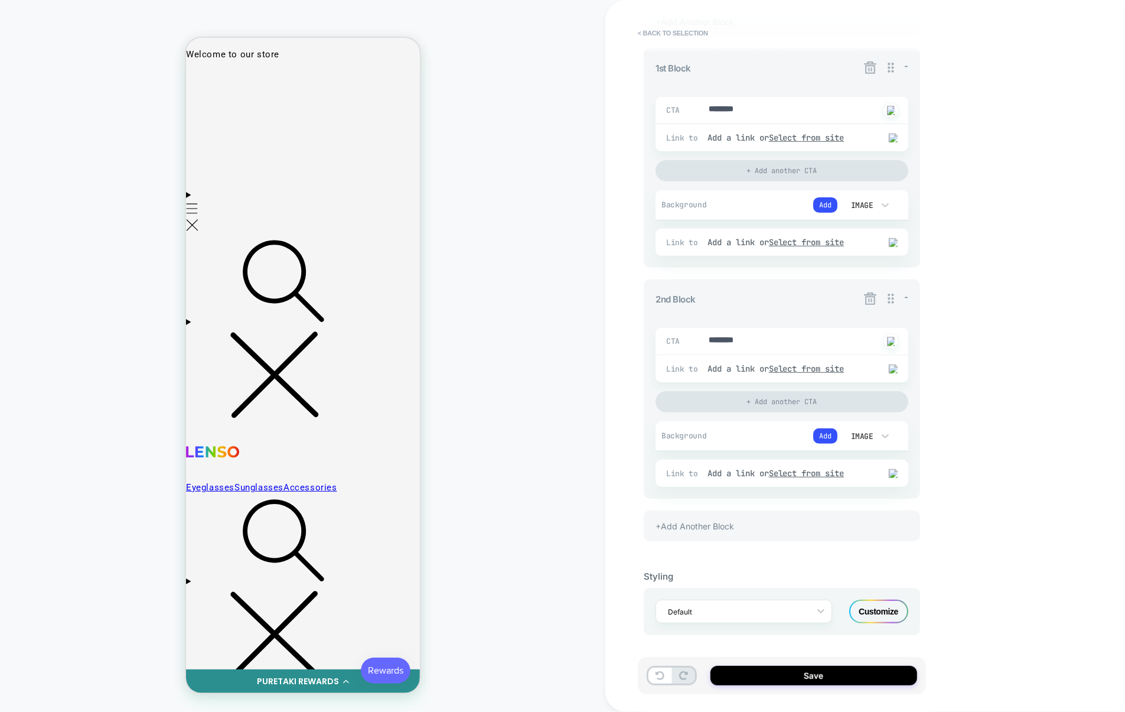
click at [767, 524] on div "+Add Another Block" at bounding box center [782, 525] width 276 height 31
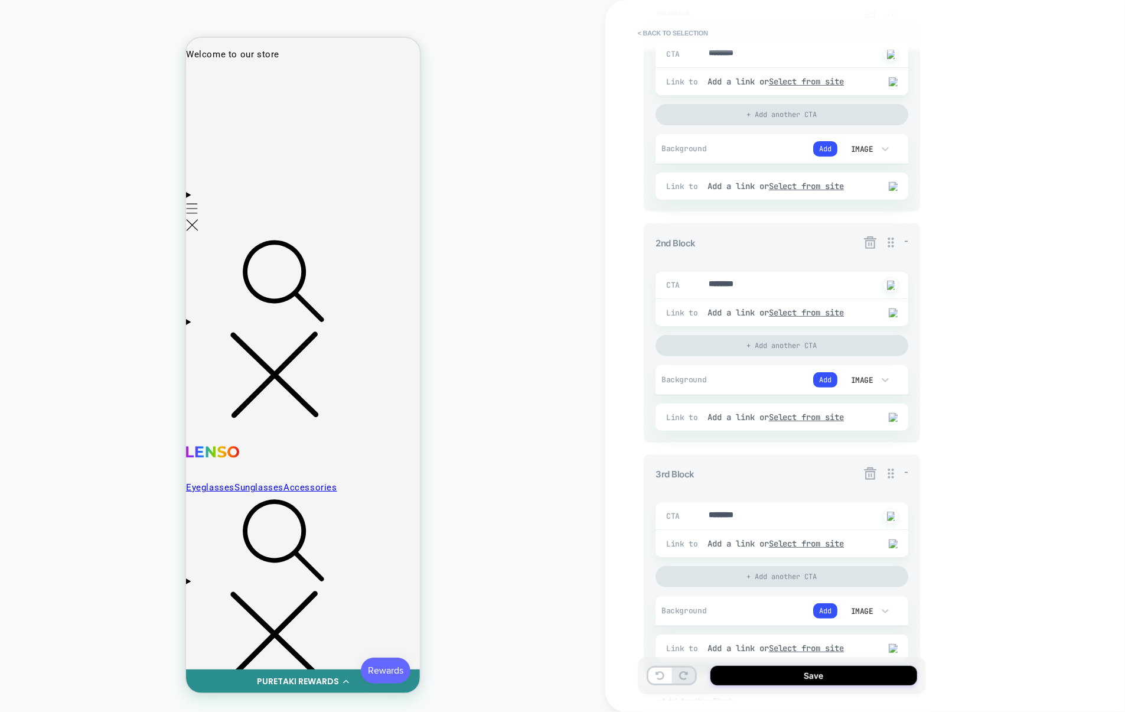
scroll to position [265, 0]
click at [872, 239] on icon at bounding box center [870, 240] width 12 height 12
click at [895, 315] on button "Yes" at bounding box center [903, 311] width 58 height 18
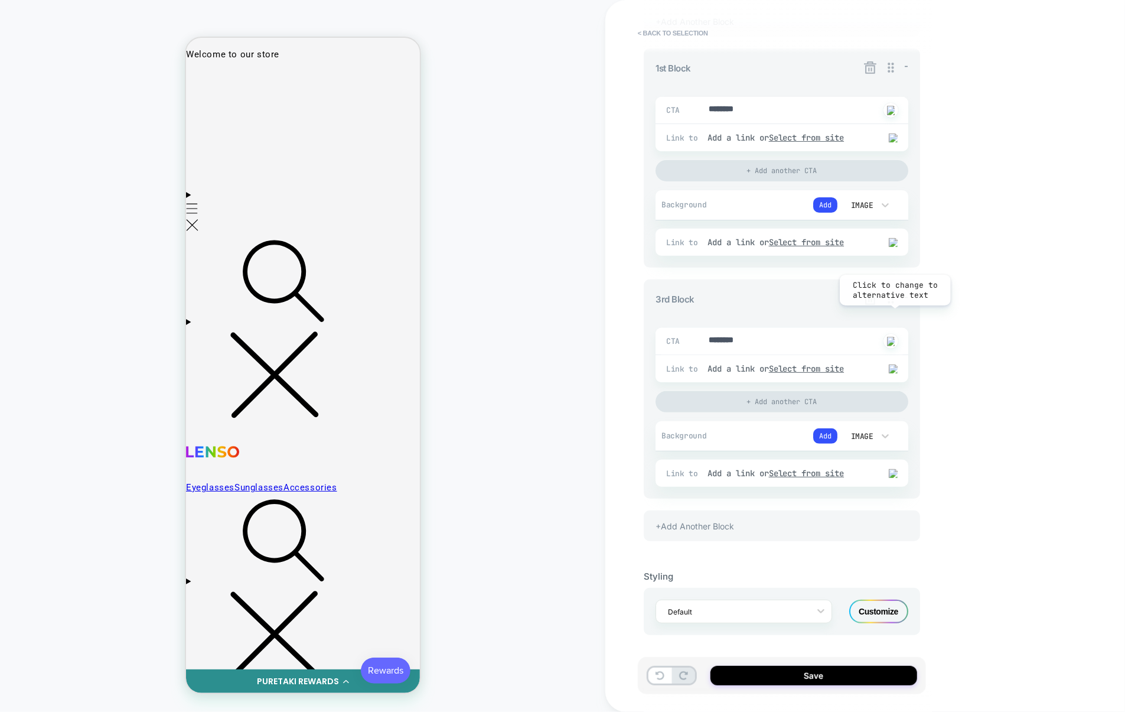
scroll to position [210, 0]
click at [869, 296] on icon at bounding box center [870, 298] width 15 height 15
click at [897, 363] on button "Yes" at bounding box center [903, 366] width 58 height 18
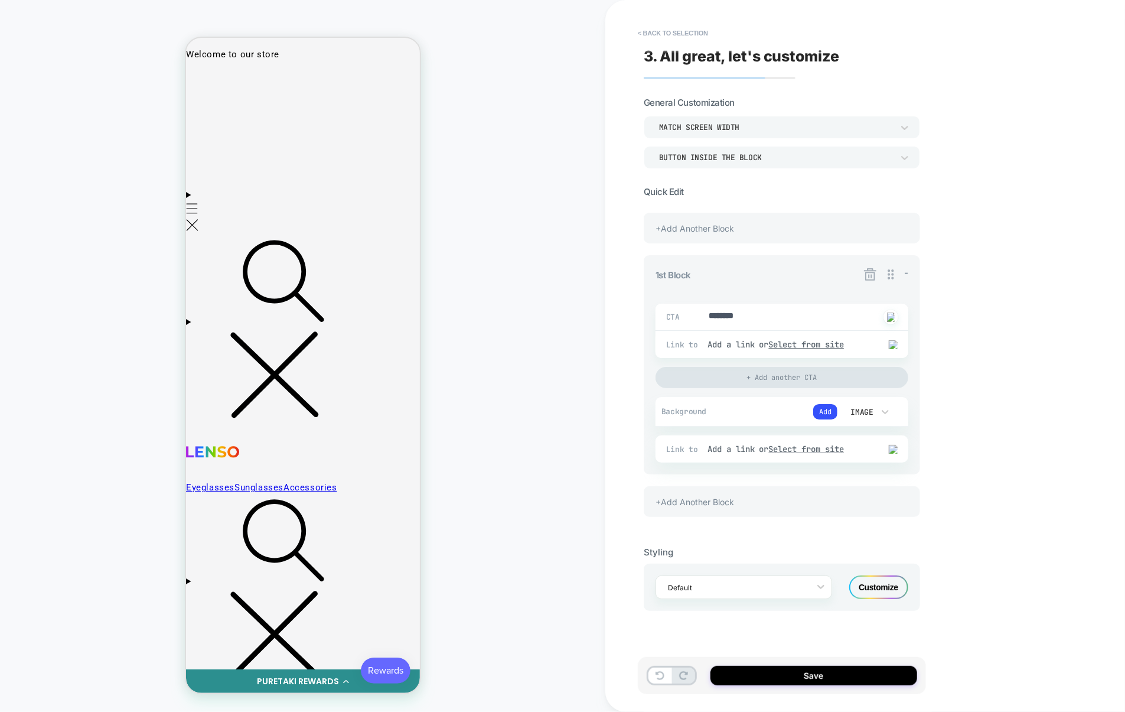
scroll to position [0, 0]
click at [728, 513] on div "+Add Another Block" at bounding box center [782, 501] width 276 height 31
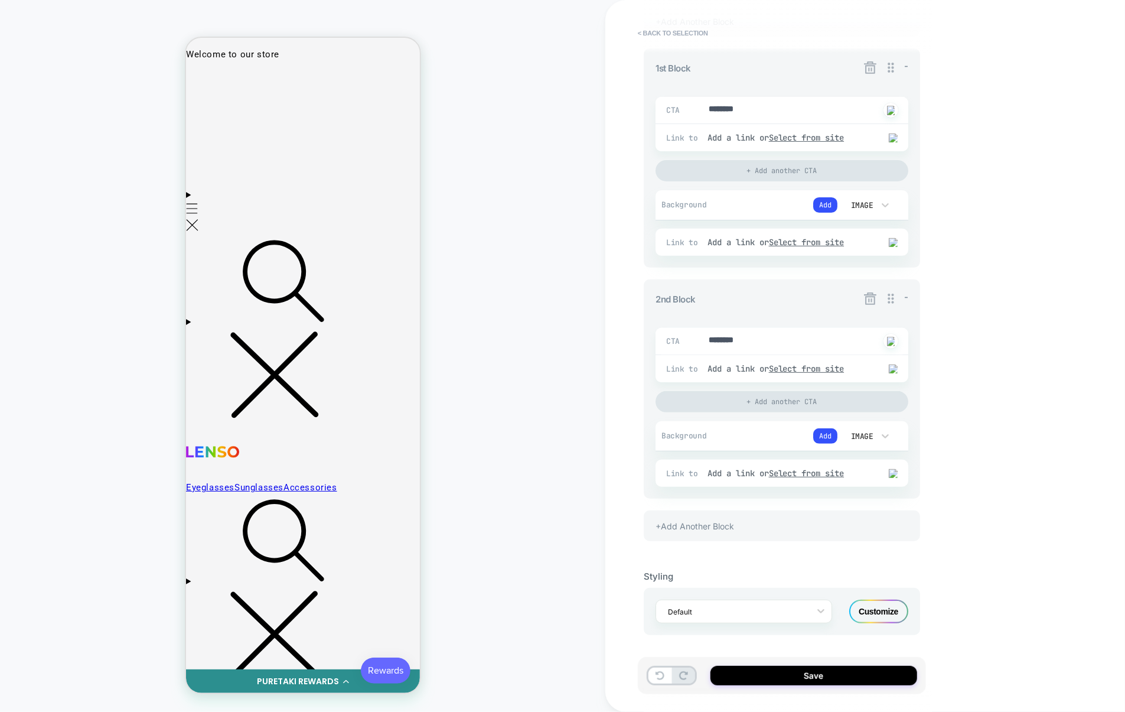
click at [745, 519] on div "+Add Another Block" at bounding box center [782, 525] width 276 height 31
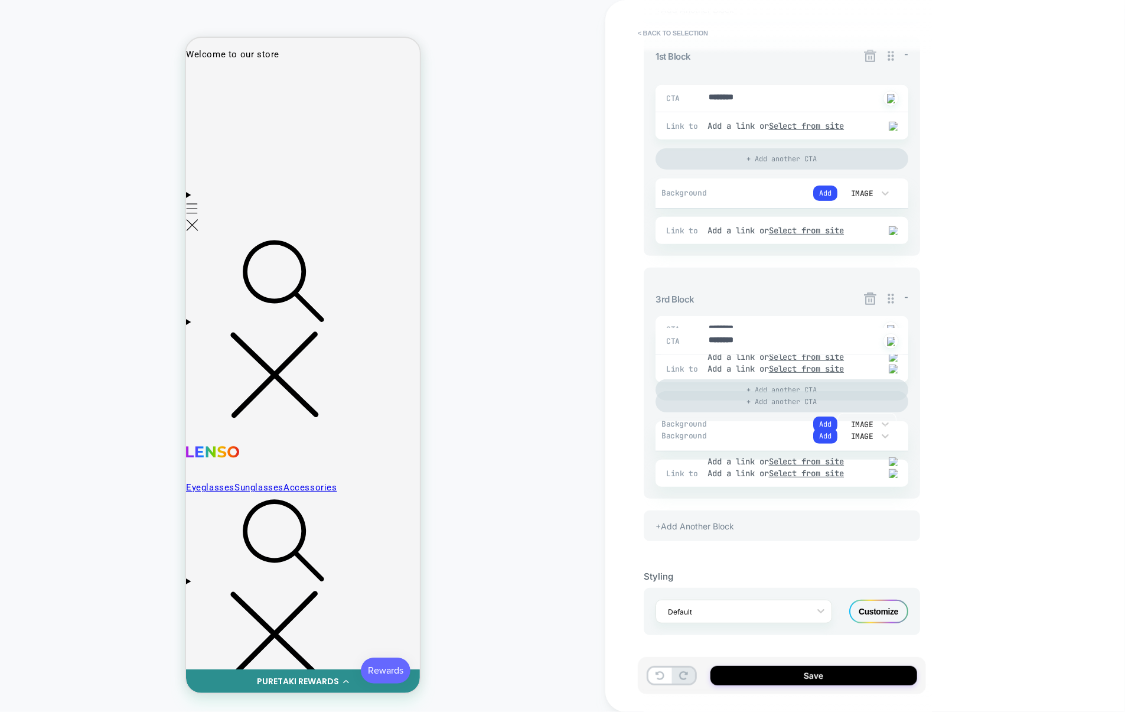
scroll to position [210, 0]
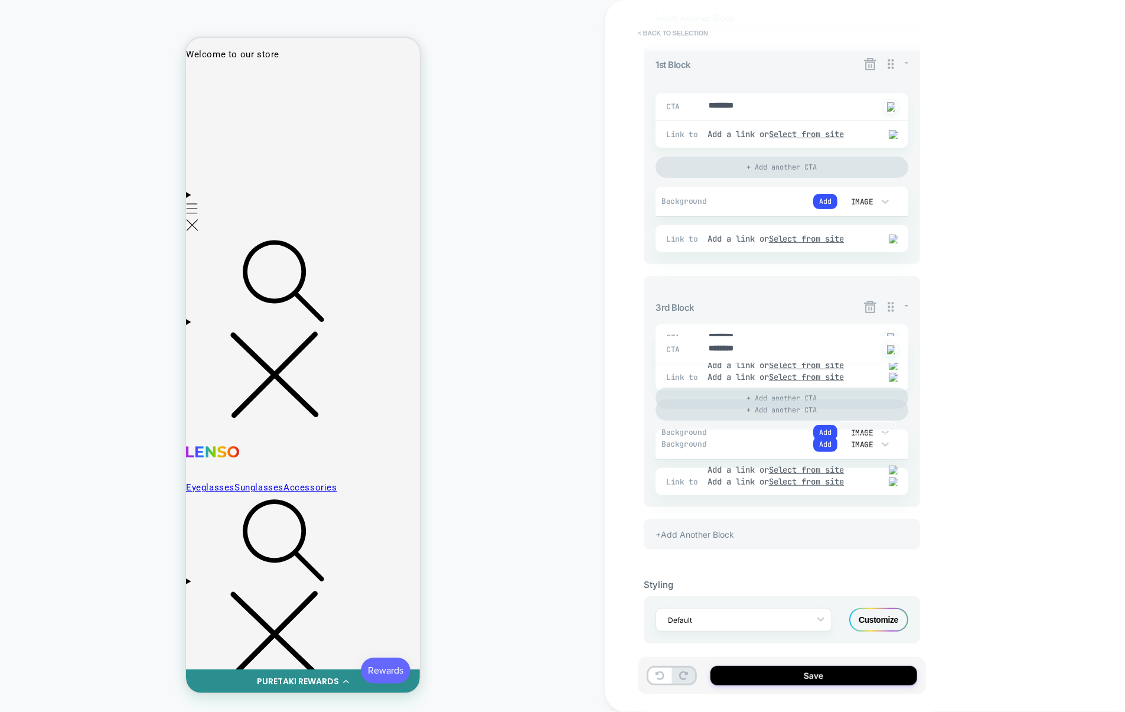
click at [692, 36] on button "< Back to selection" at bounding box center [673, 33] width 82 height 19
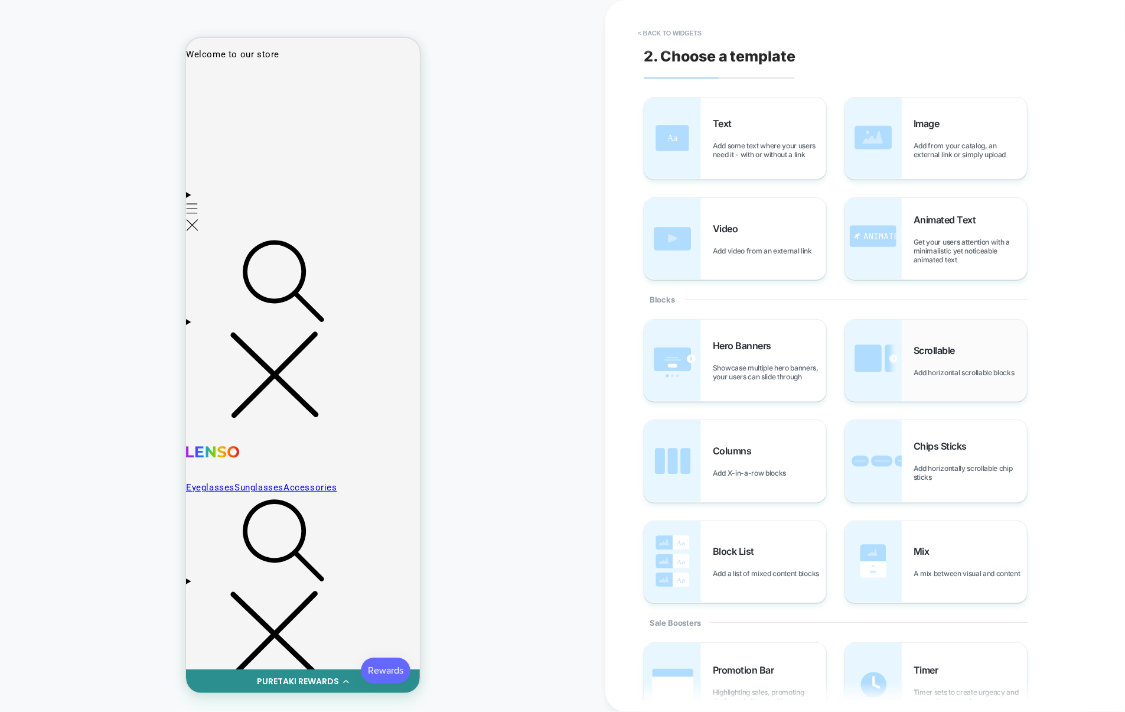
click at [916, 344] on span "Scrollable" at bounding box center [937, 350] width 47 height 12
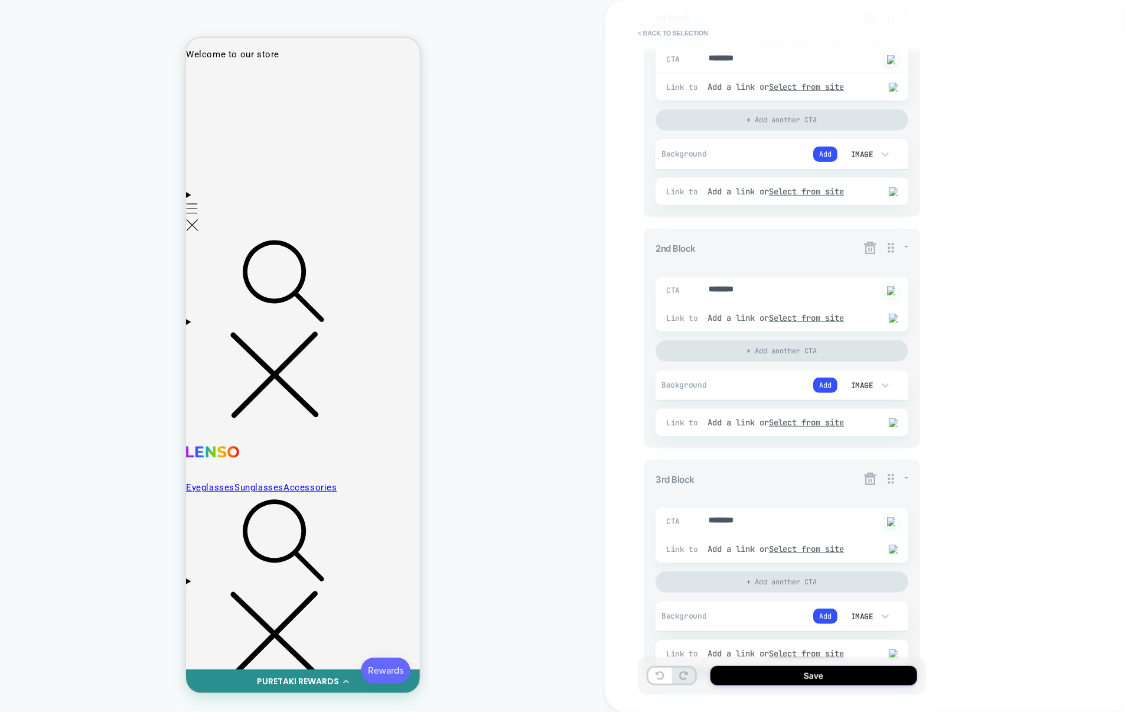
scroll to position [251, 0]
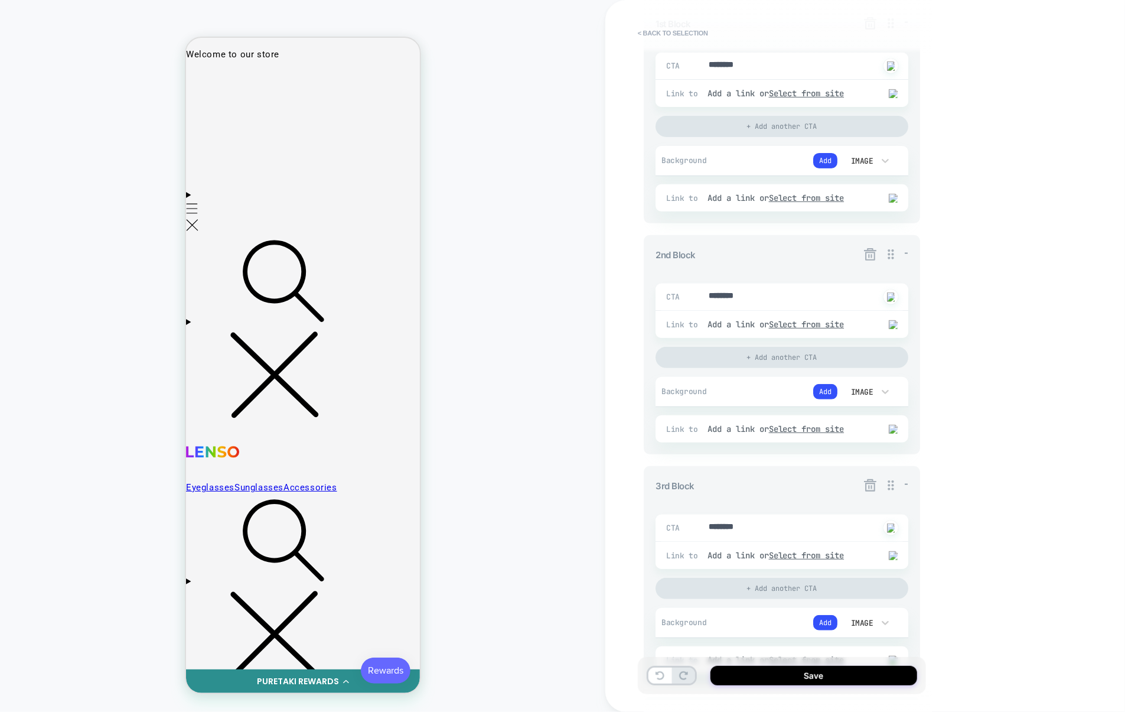
click at [868, 254] on icon at bounding box center [870, 254] width 15 height 15
click at [896, 323] on button "Yes" at bounding box center [903, 325] width 58 height 18
click at [659, 25] on button "< Back to selection" at bounding box center [673, 33] width 82 height 19
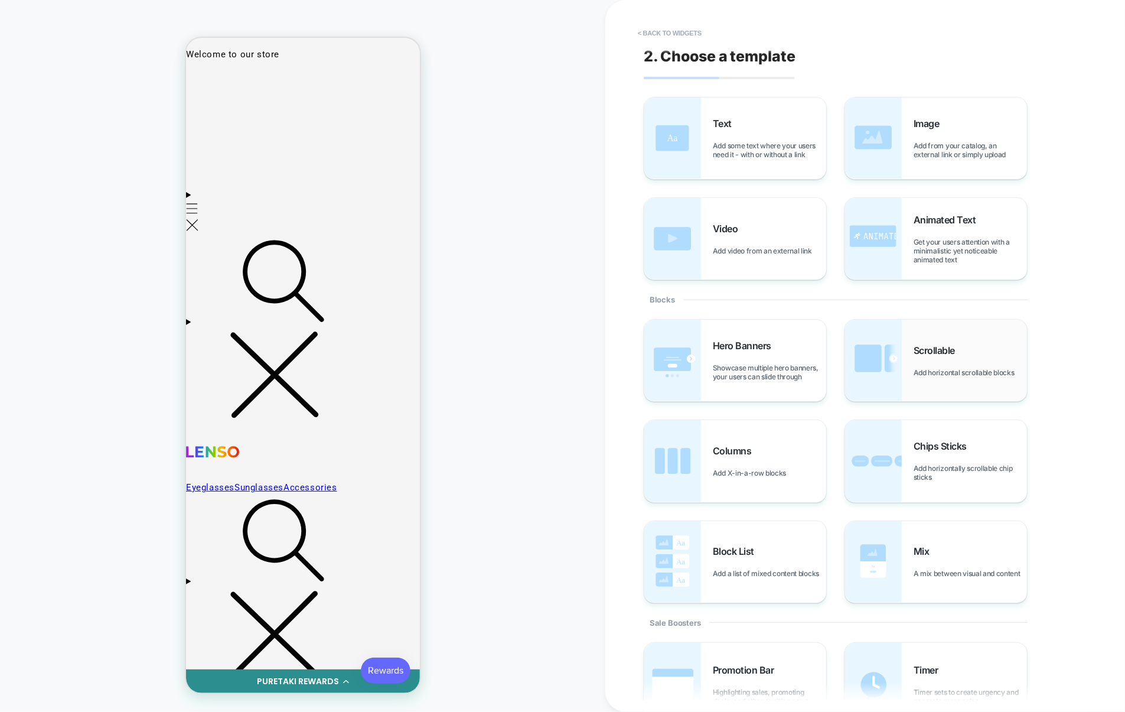
click at [947, 342] on div "Scrollable Add horizontal scrollable blocks" at bounding box center [936, 361] width 182 height 82
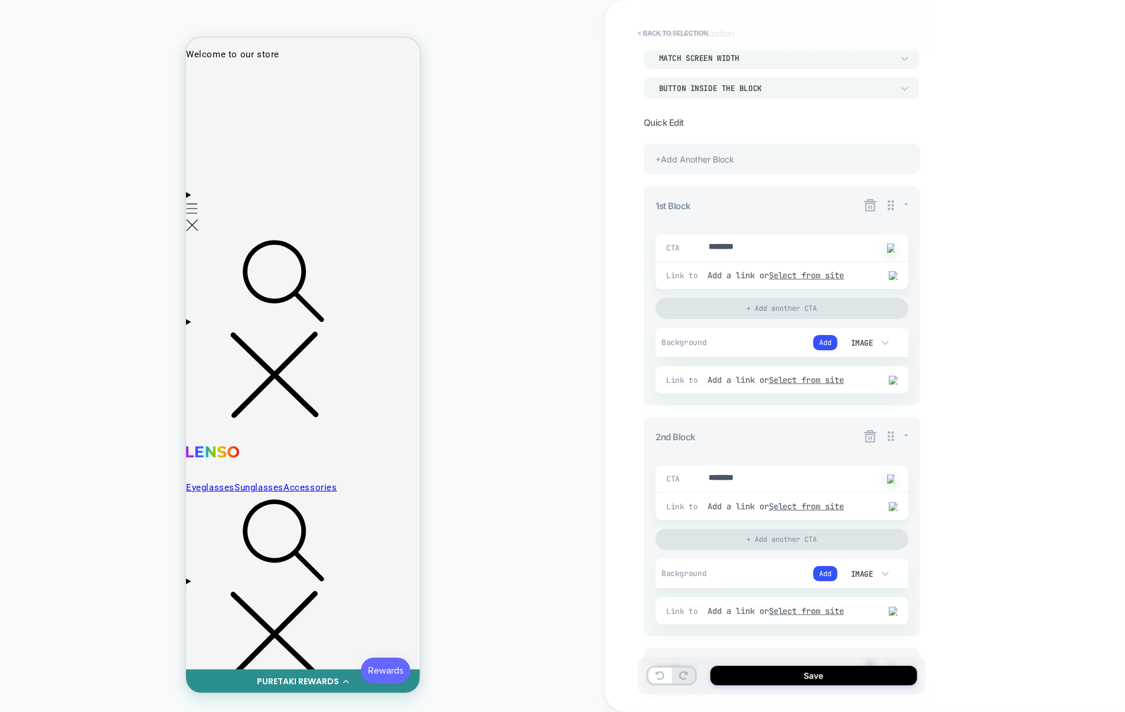
scroll to position [79, 0]
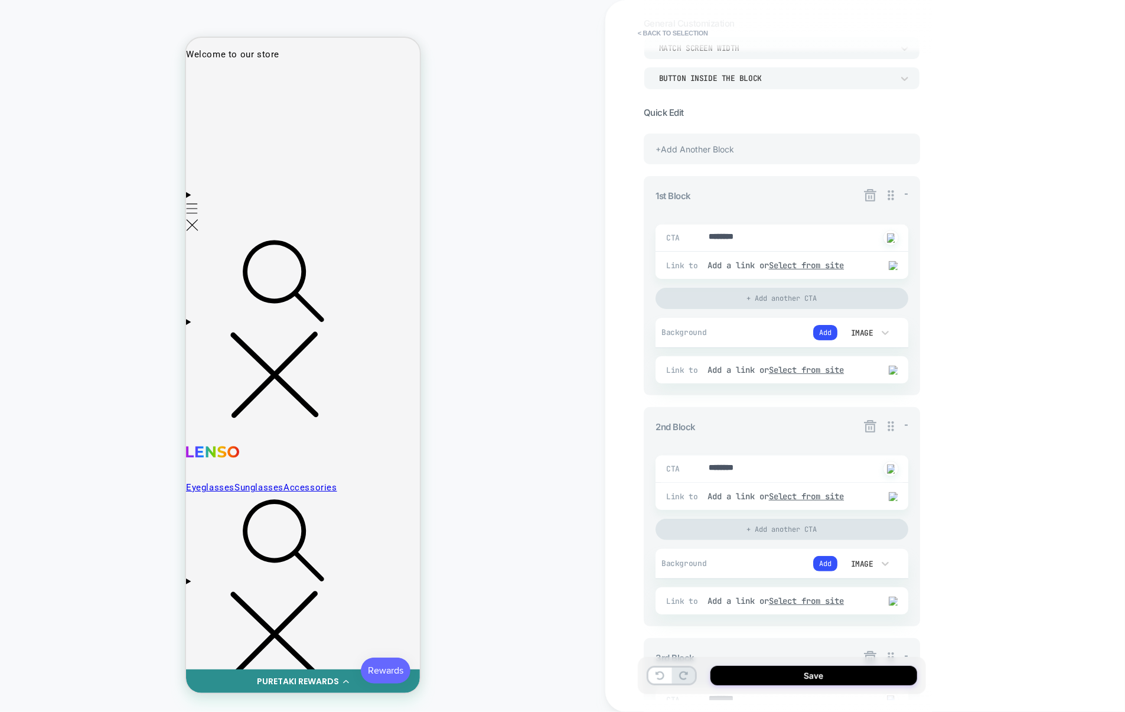
click at [872, 430] on icon at bounding box center [870, 426] width 12 height 12
click at [881, 493] on button "Yes" at bounding box center [903, 497] width 58 height 18
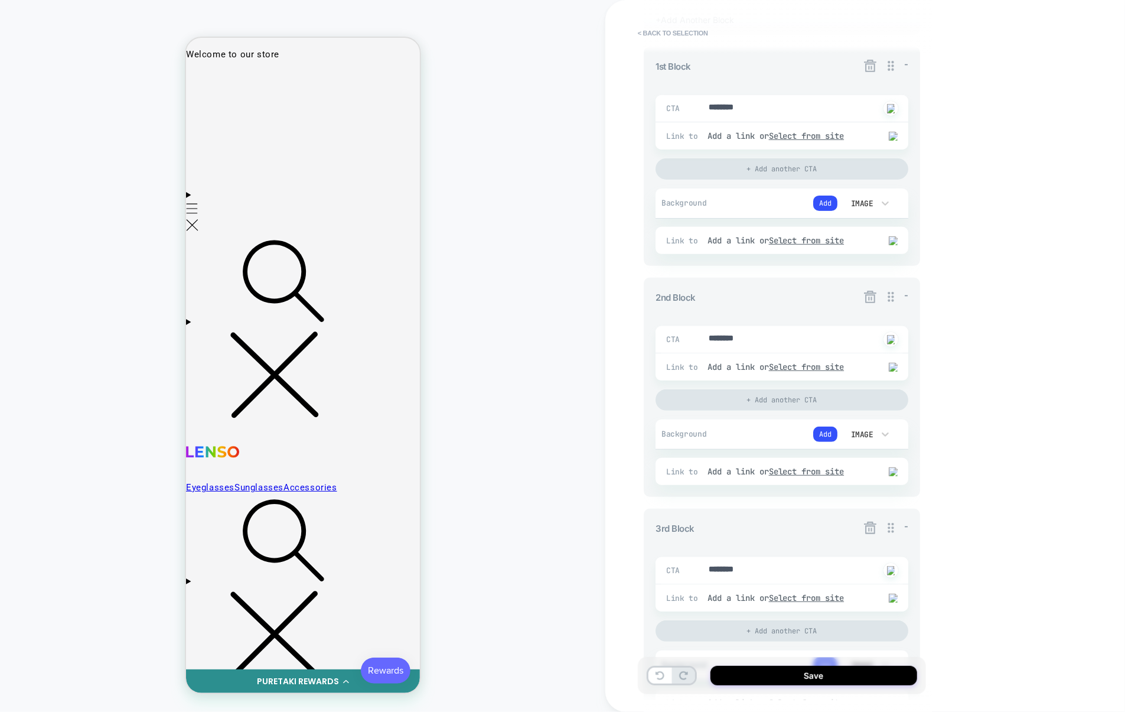
scroll to position [214, 0]
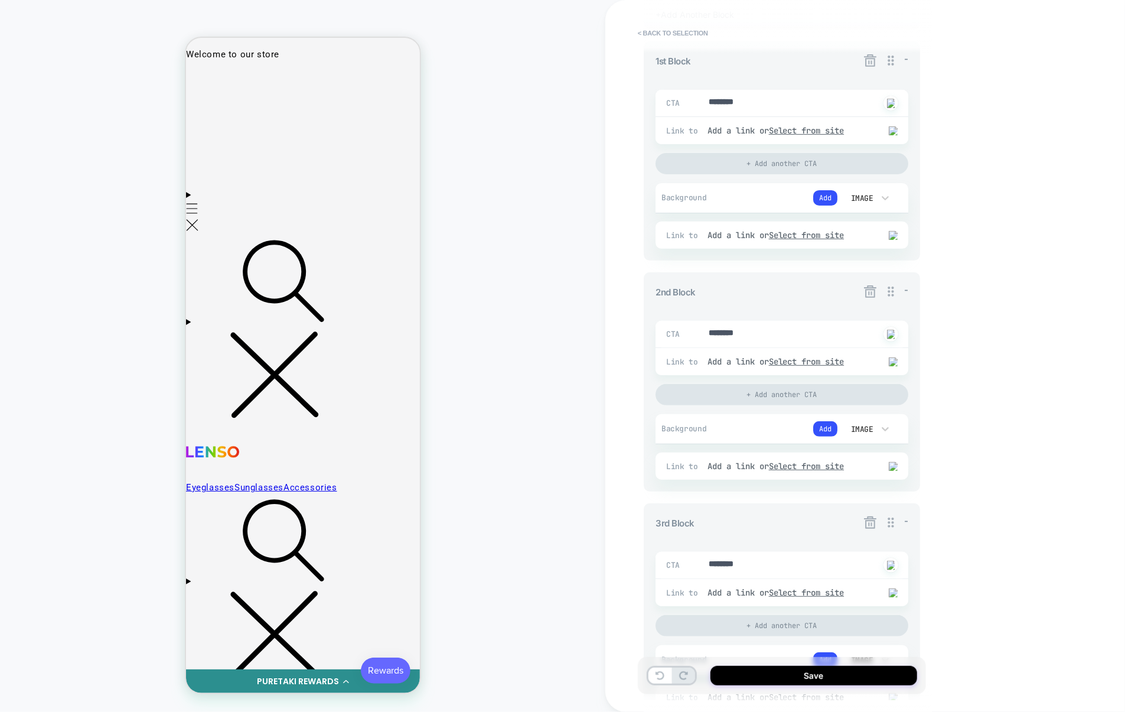
click at [864, 292] on icon at bounding box center [870, 291] width 15 height 15
click at [889, 357] on button "Yes" at bounding box center [903, 362] width 58 height 18
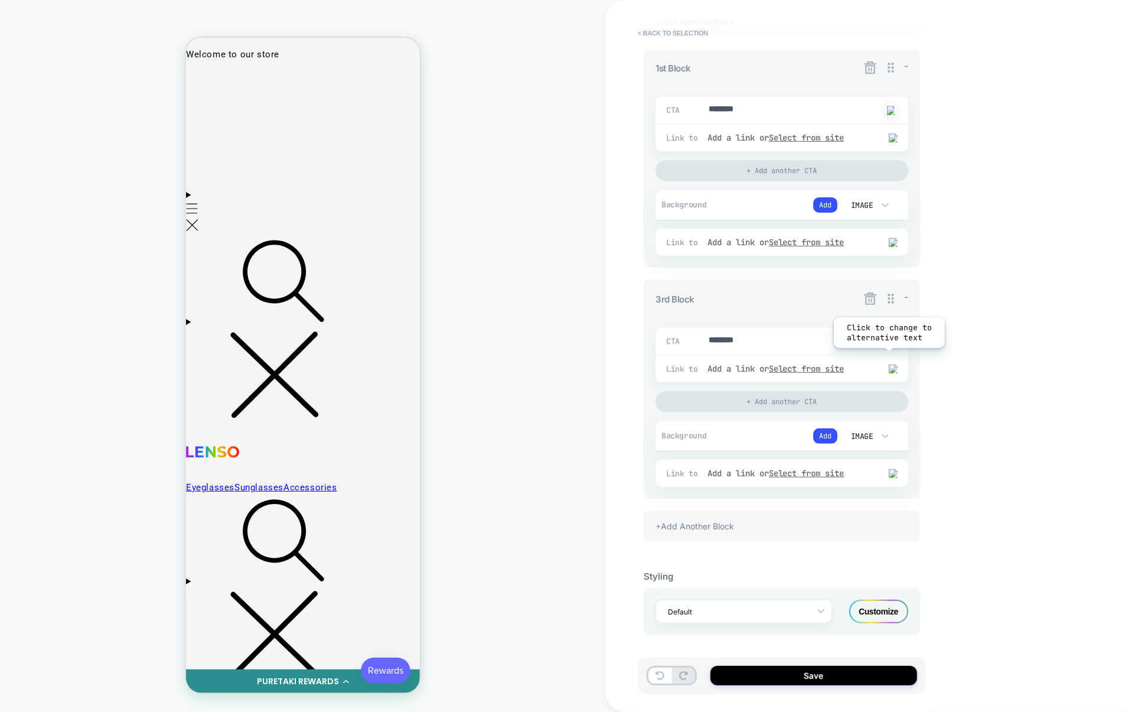
scroll to position [210, 0]
click at [870, 301] on icon at bounding box center [870, 298] width 15 height 15
click at [896, 366] on button "Yes" at bounding box center [903, 366] width 58 height 18
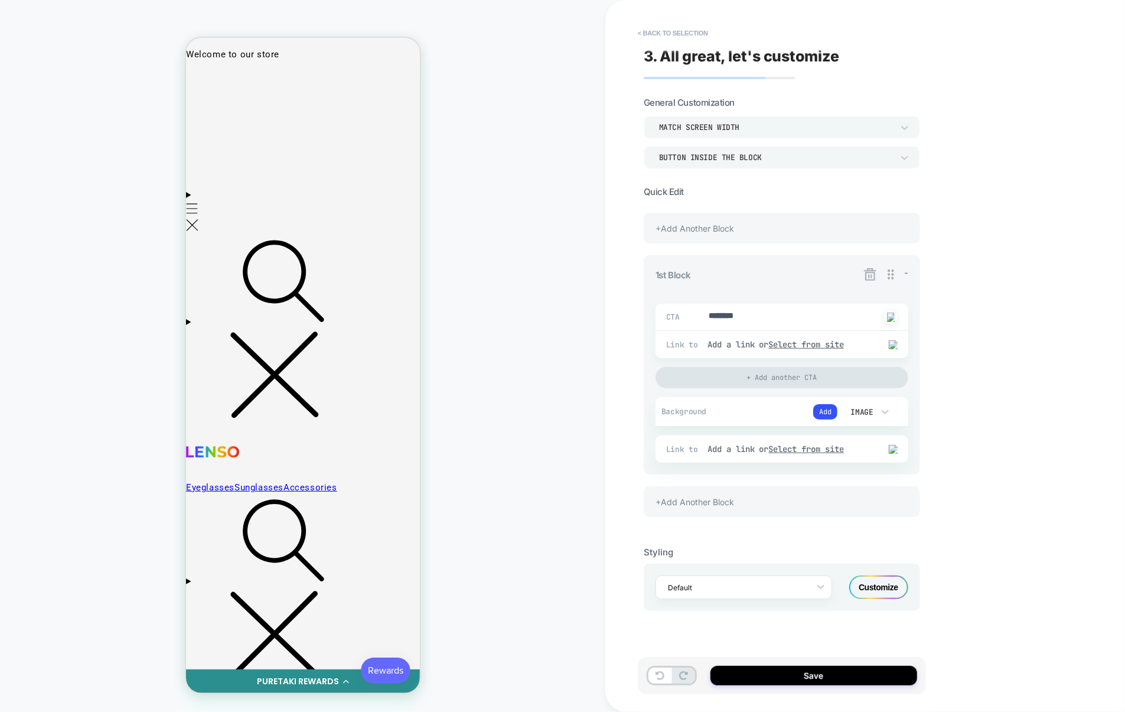
scroll to position [0, 0]
click at [874, 283] on div at bounding box center [870, 275] width 15 height 16
click at [904, 347] on button "Yes" at bounding box center [903, 344] width 58 height 18
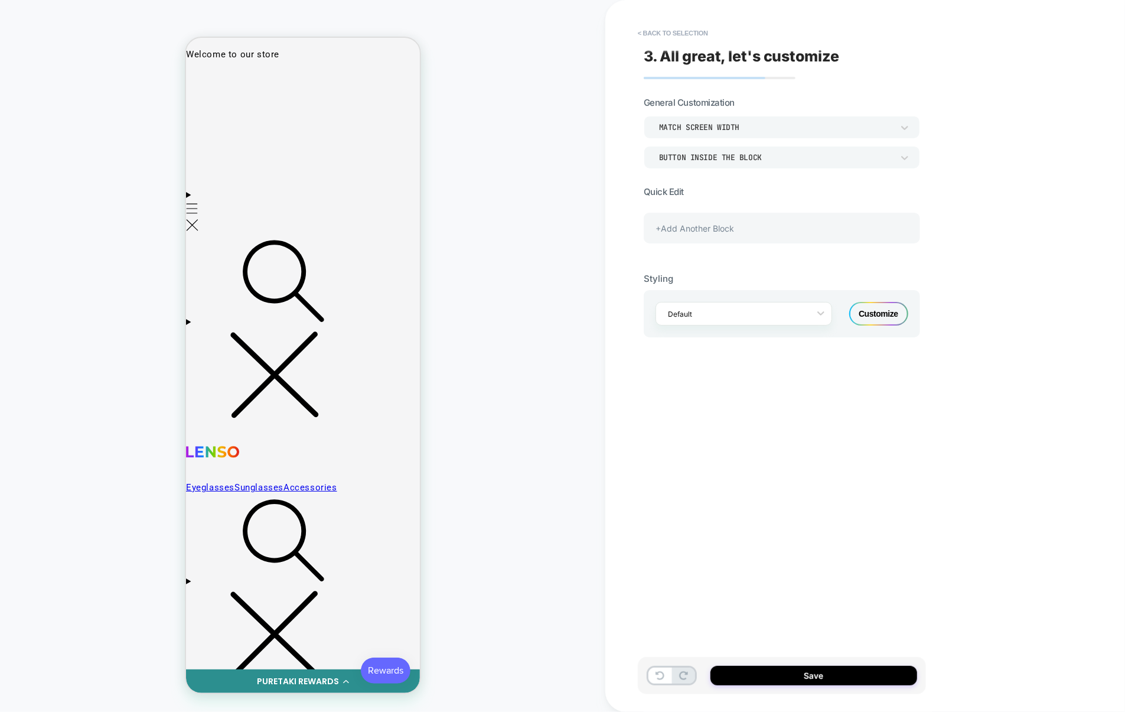
click at [798, 233] on div "+Add Another Block" at bounding box center [782, 228] width 276 height 31
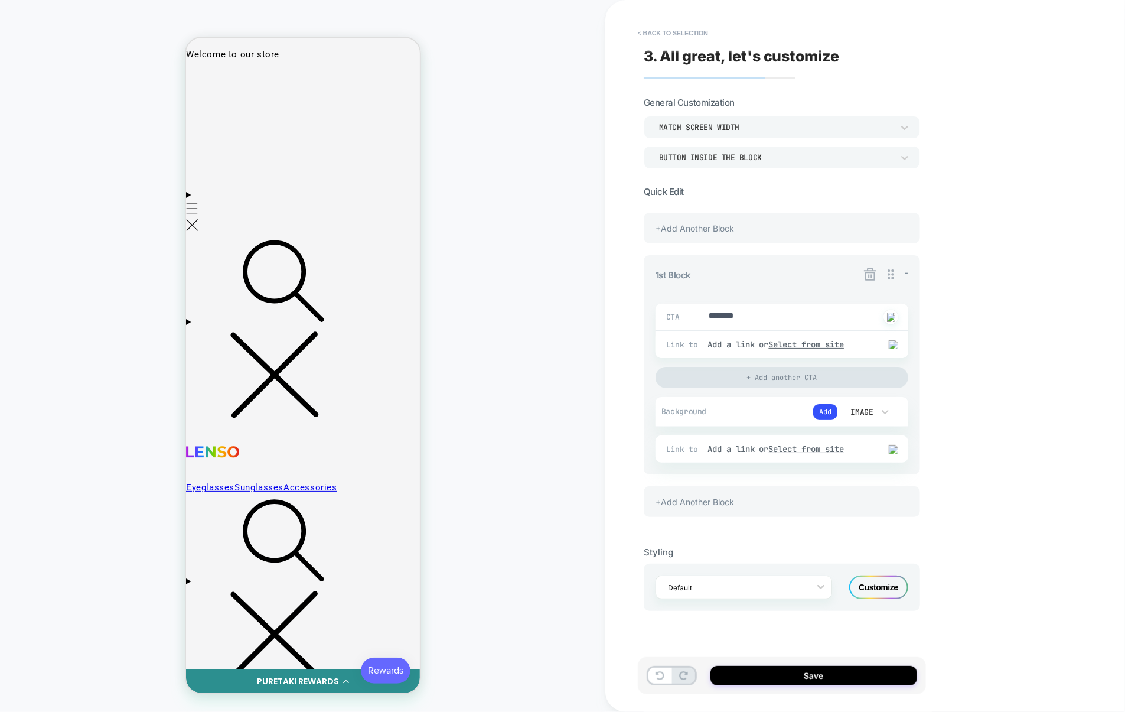
click at [740, 505] on div "+Add Another Block" at bounding box center [782, 501] width 276 height 31
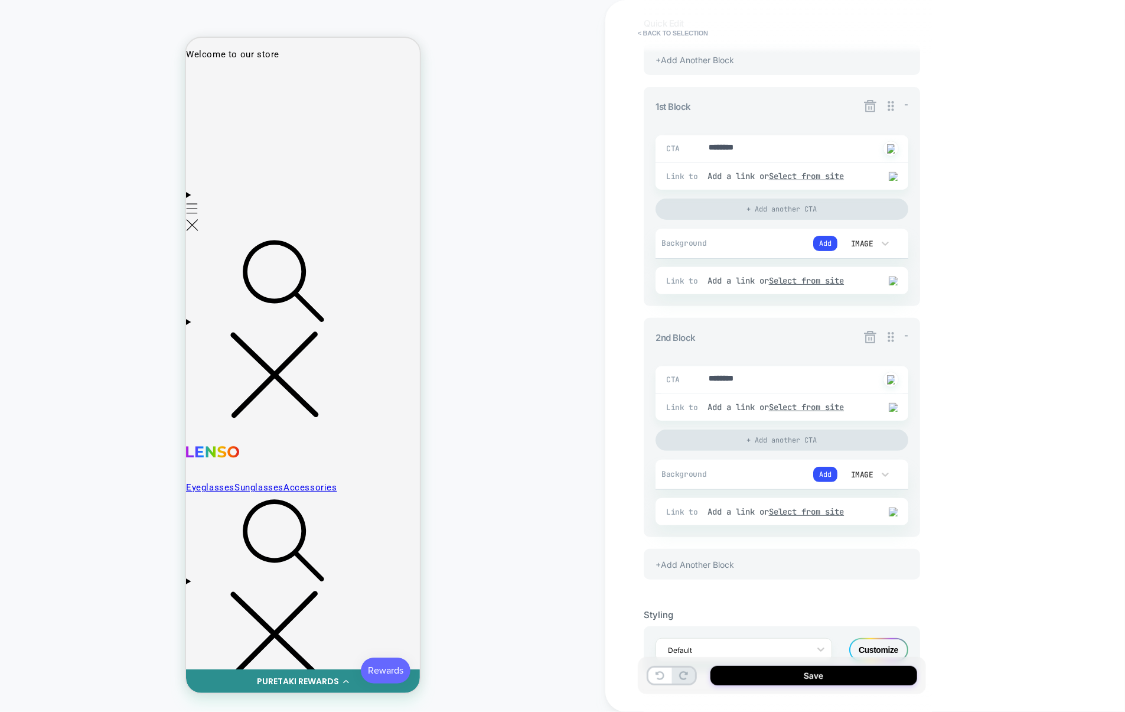
scroll to position [210, 0]
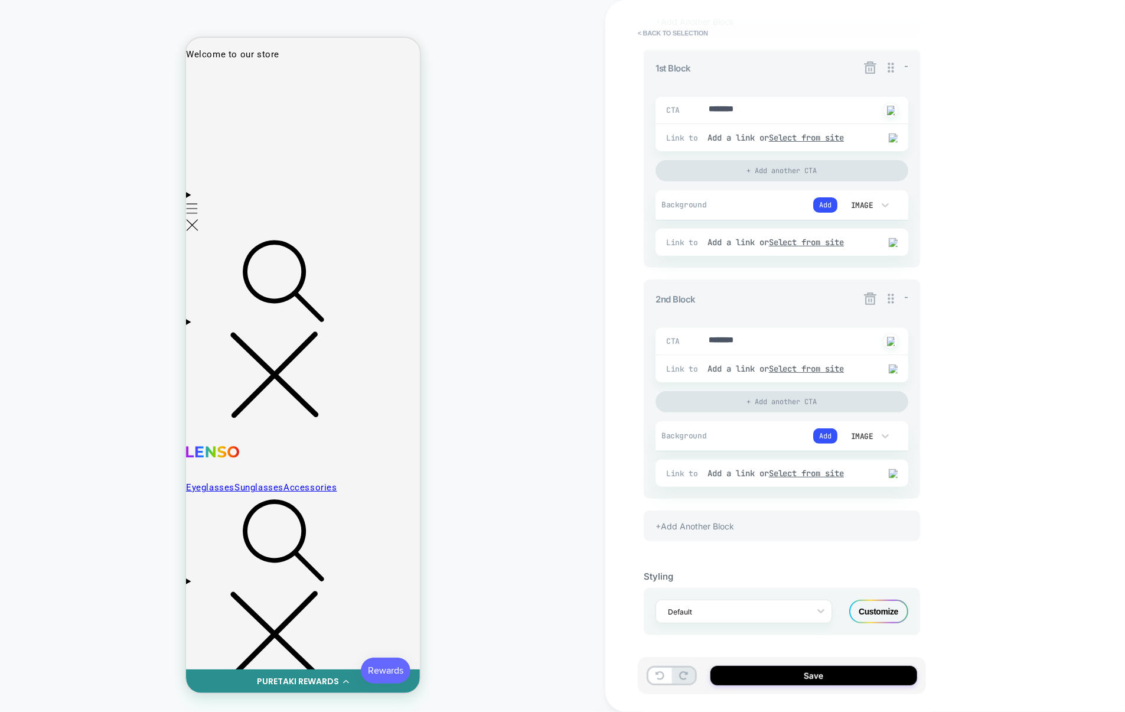
click at [736, 520] on div "+Add Another Block" at bounding box center [782, 525] width 276 height 31
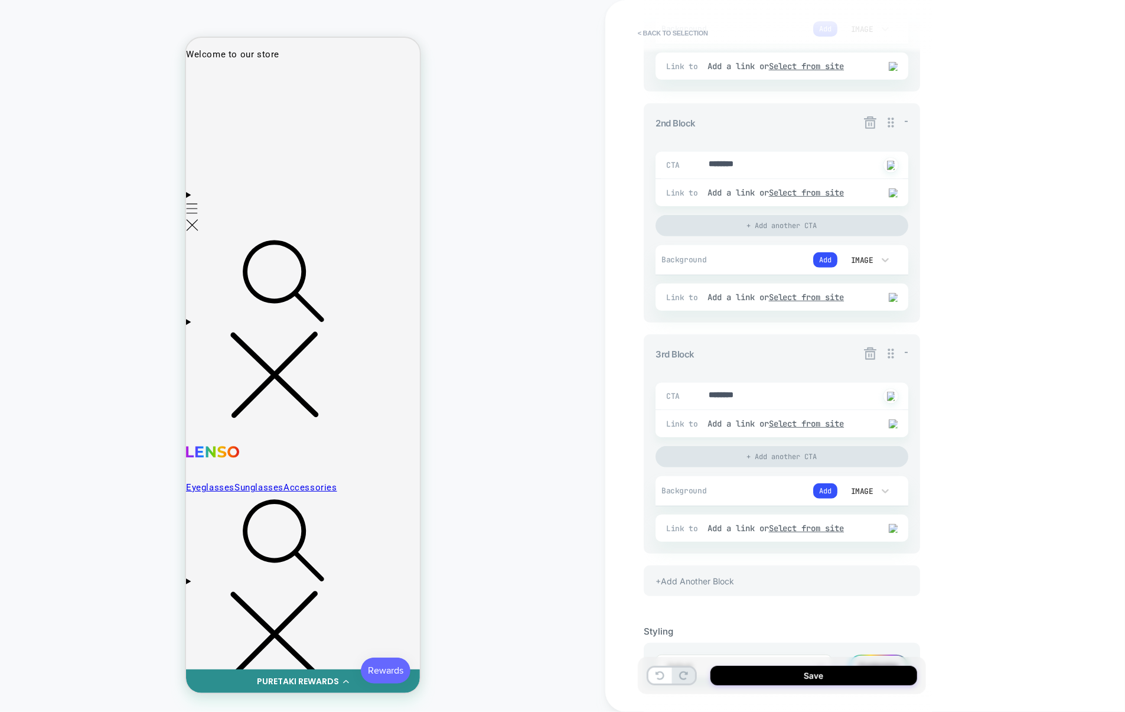
scroll to position [442, 0]
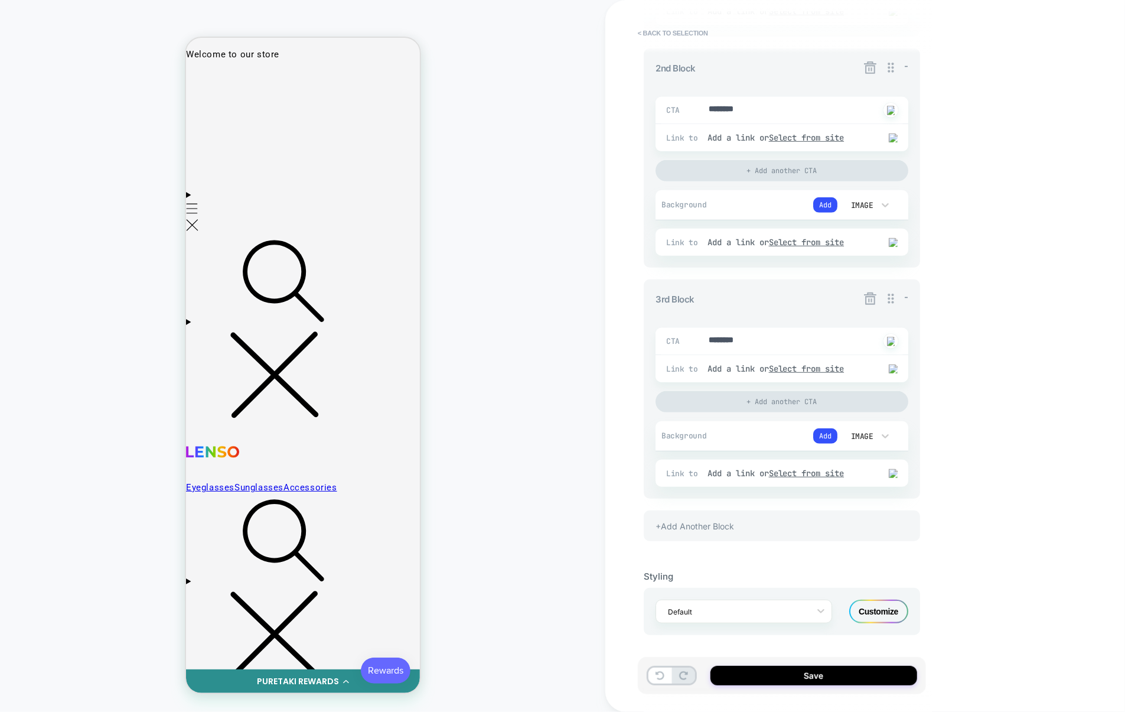
click at [749, 516] on div "+Add Another Block" at bounding box center [782, 525] width 276 height 31
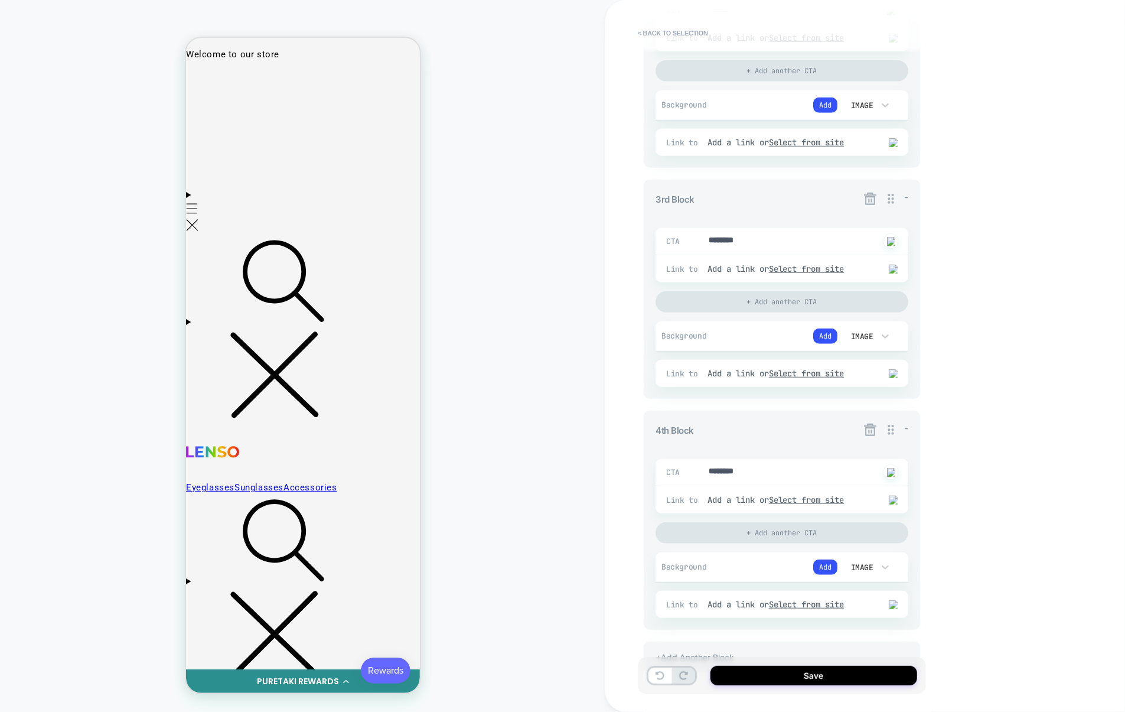
scroll to position [675, 0]
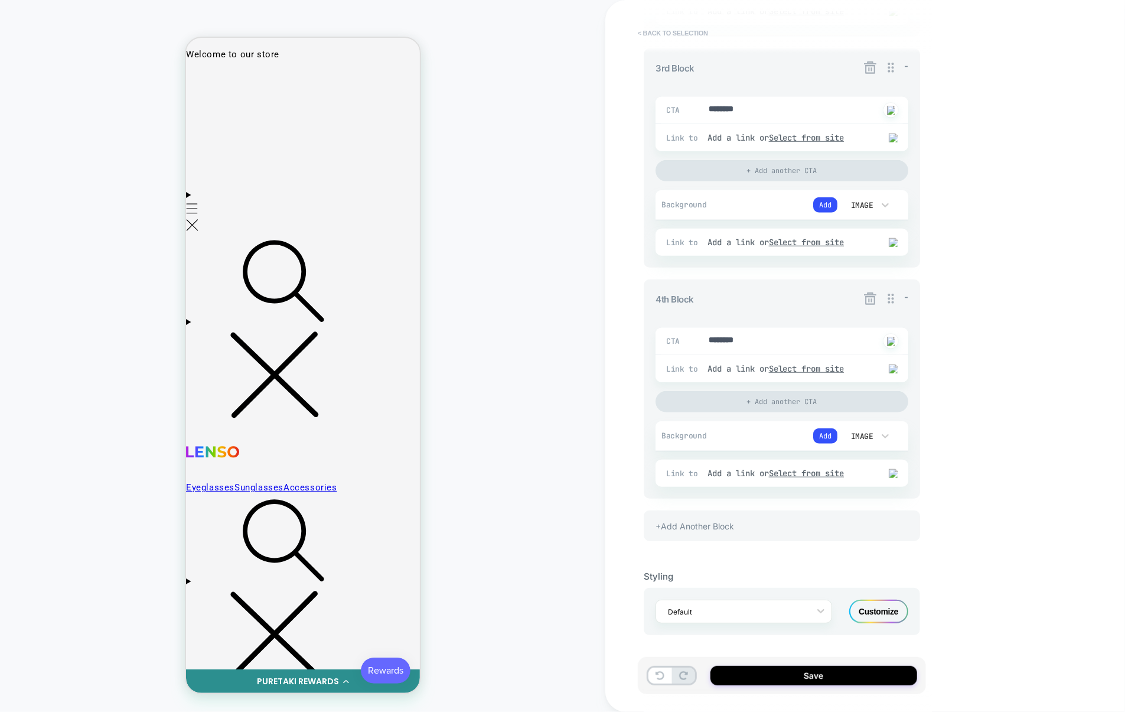
click at [675, 33] on button "< Back to selection" at bounding box center [673, 33] width 82 height 19
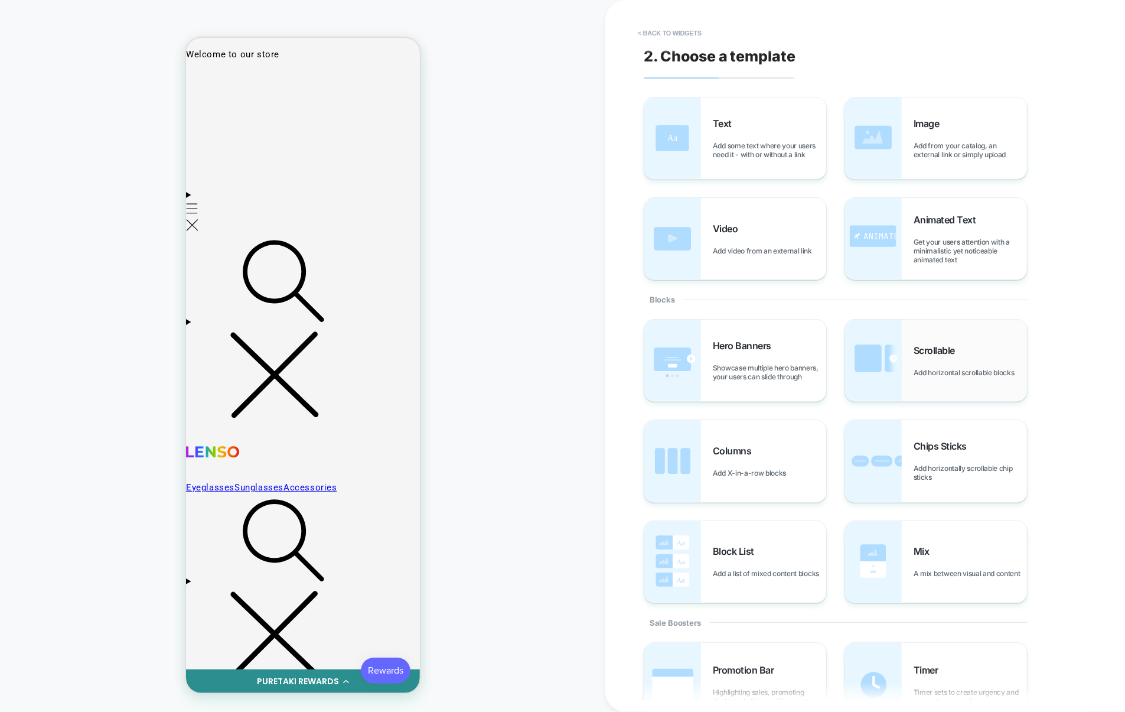
click at [916, 353] on span "Scrollable" at bounding box center [937, 350] width 47 height 12
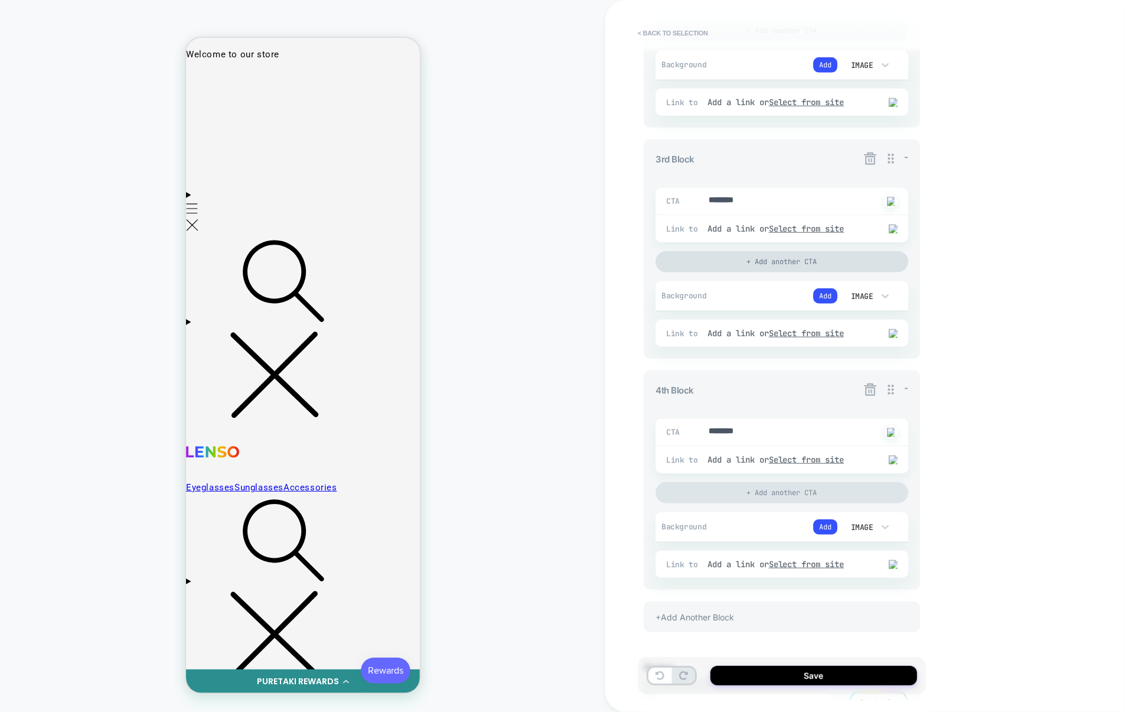
scroll to position [577, 0]
click at [703, 626] on div "+Add Another Block" at bounding box center [782, 617] width 276 height 31
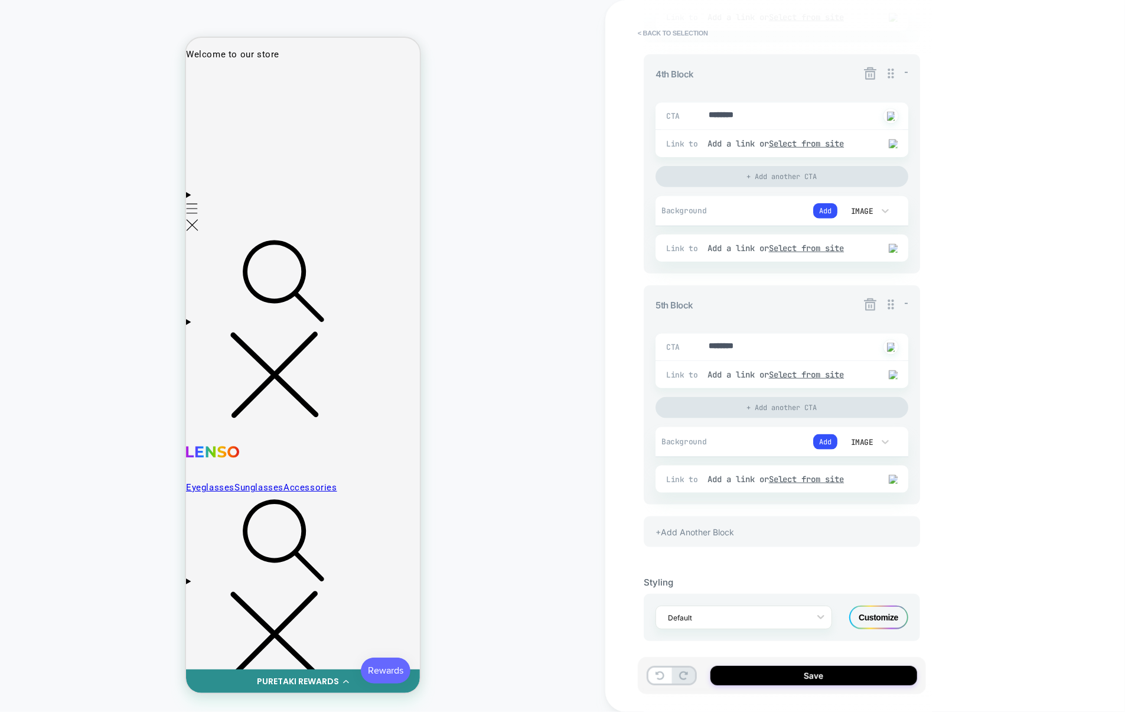
scroll to position [907, 0]
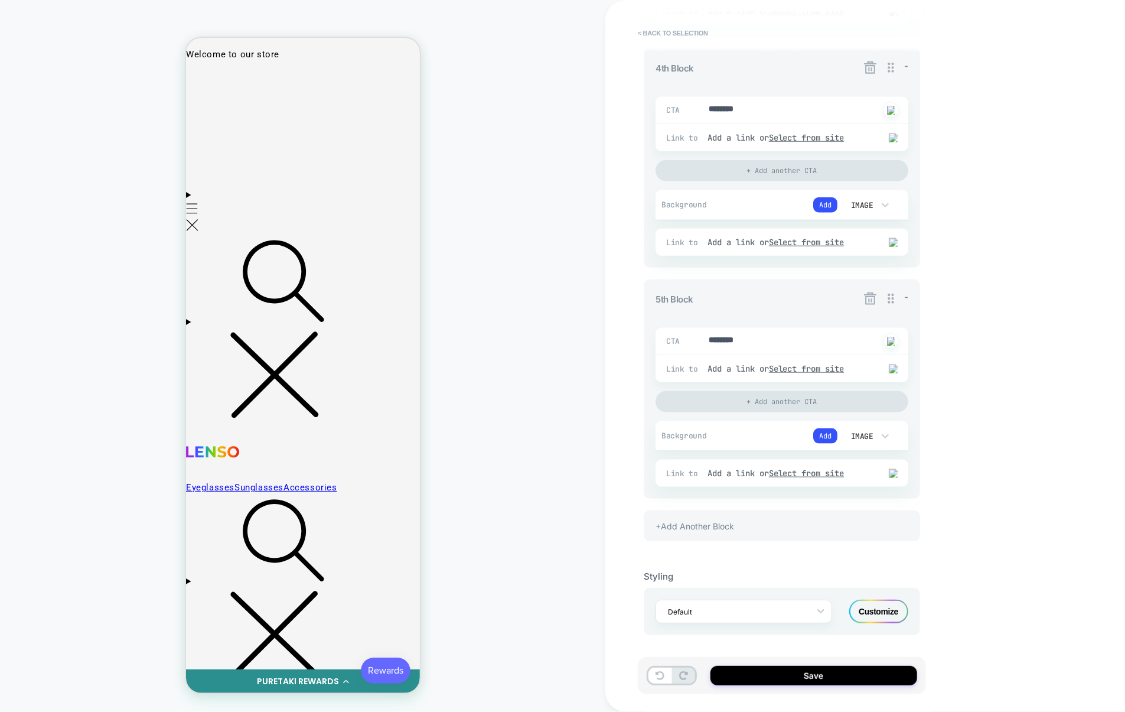
click at [720, 524] on div "+Add Another Block" at bounding box center [782, 525] width 276 height 31
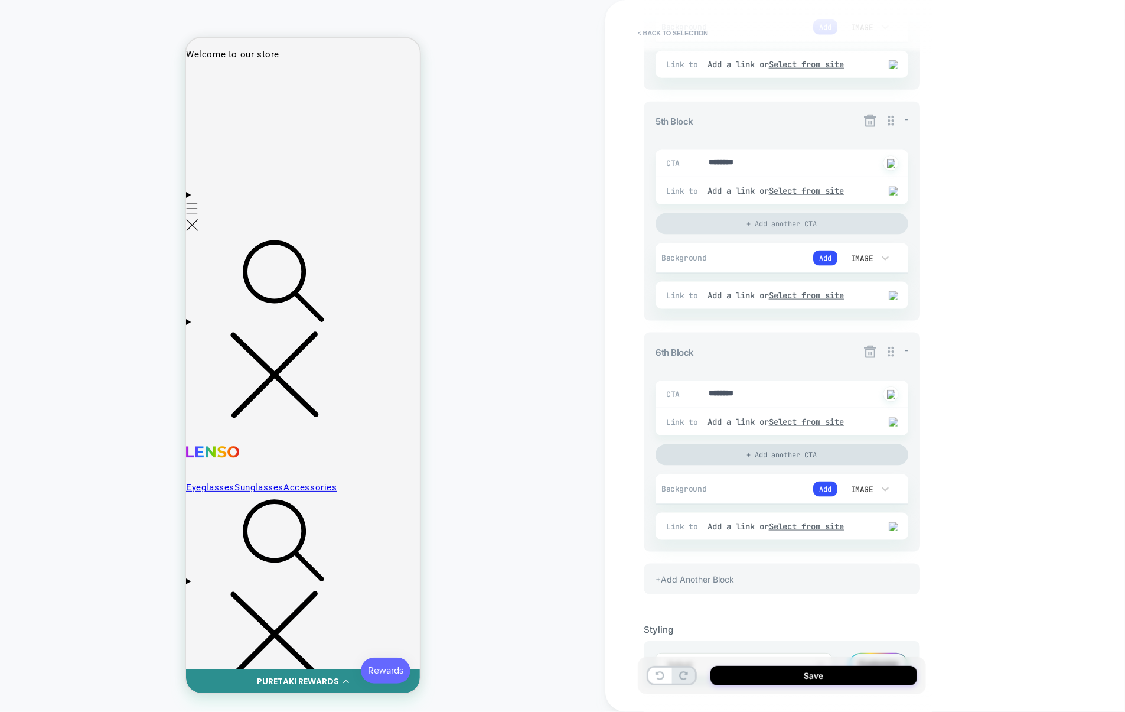
scroll to position [1079, 0]
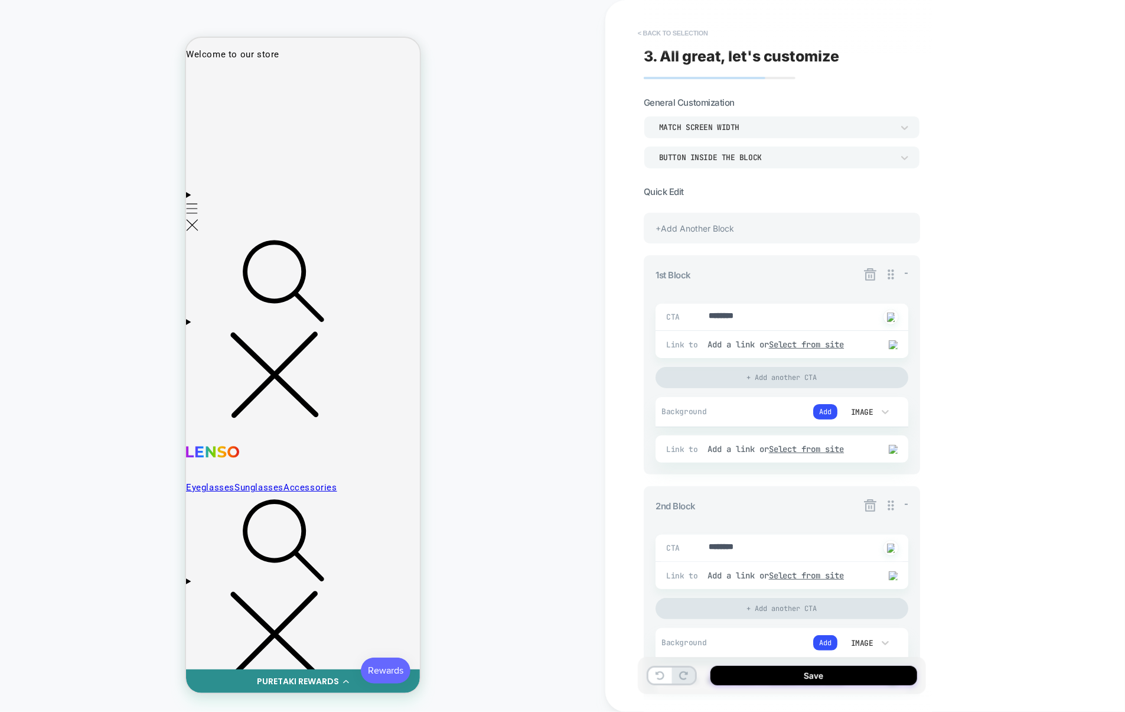
click at [699, 27] on button "< Back to selection" at bounding box center [673, 33] width 82 height 19
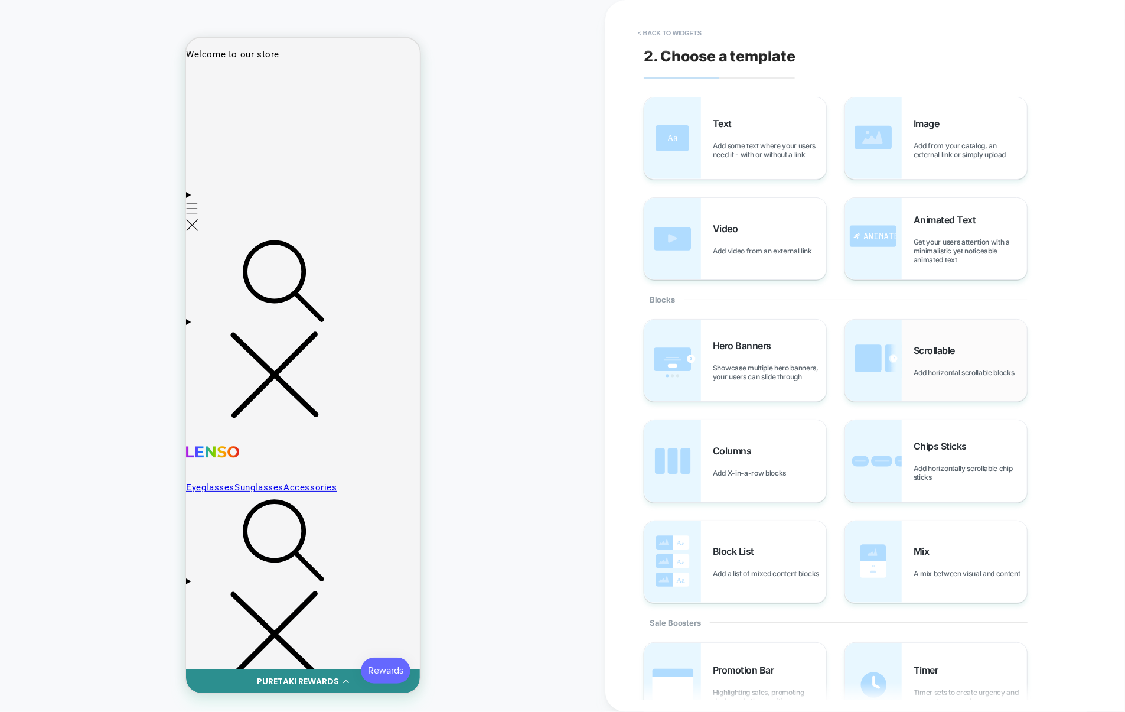
click at [930, 344] on span "Scrollable" at bounding box center [937, 350] width 47 height 12
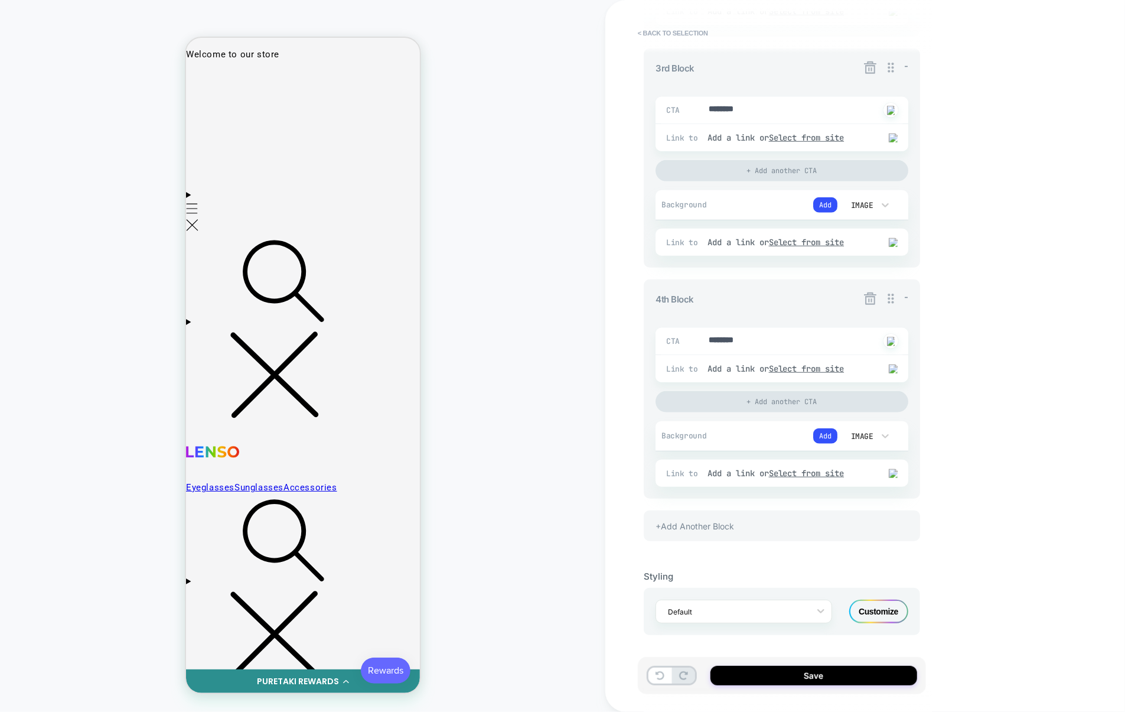
type textarea "*"
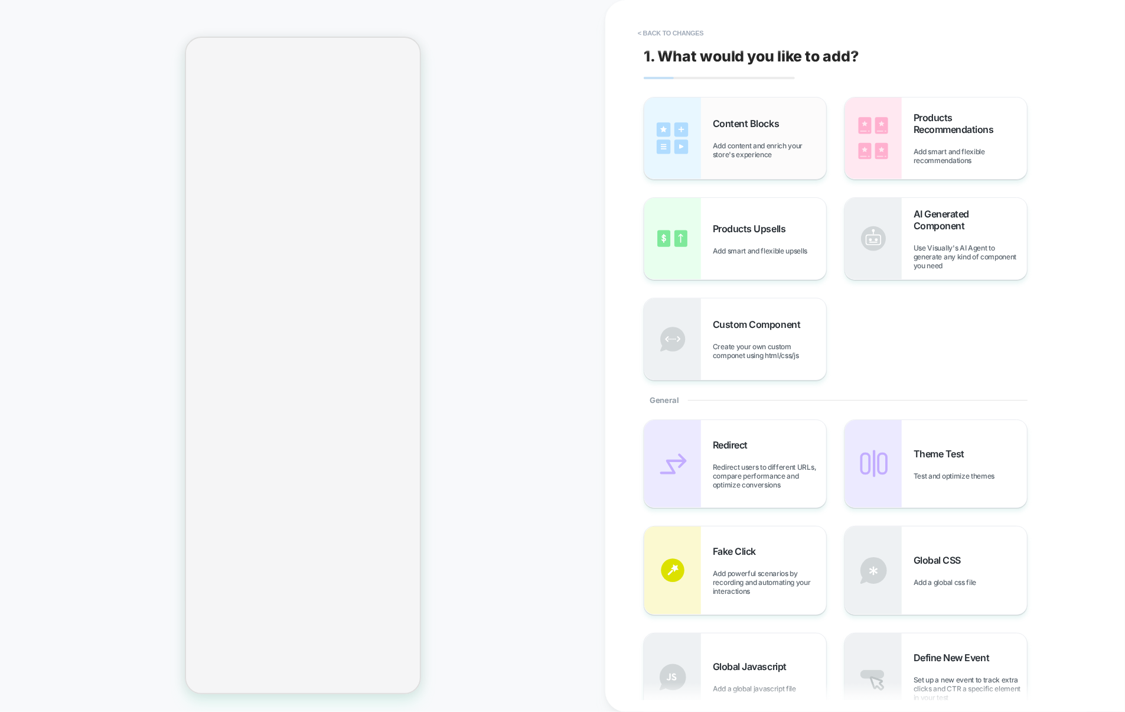
click at [738, 143] on span "Add content and enrich your store's experience" at bounding box center [769, 150] width 113 height 18
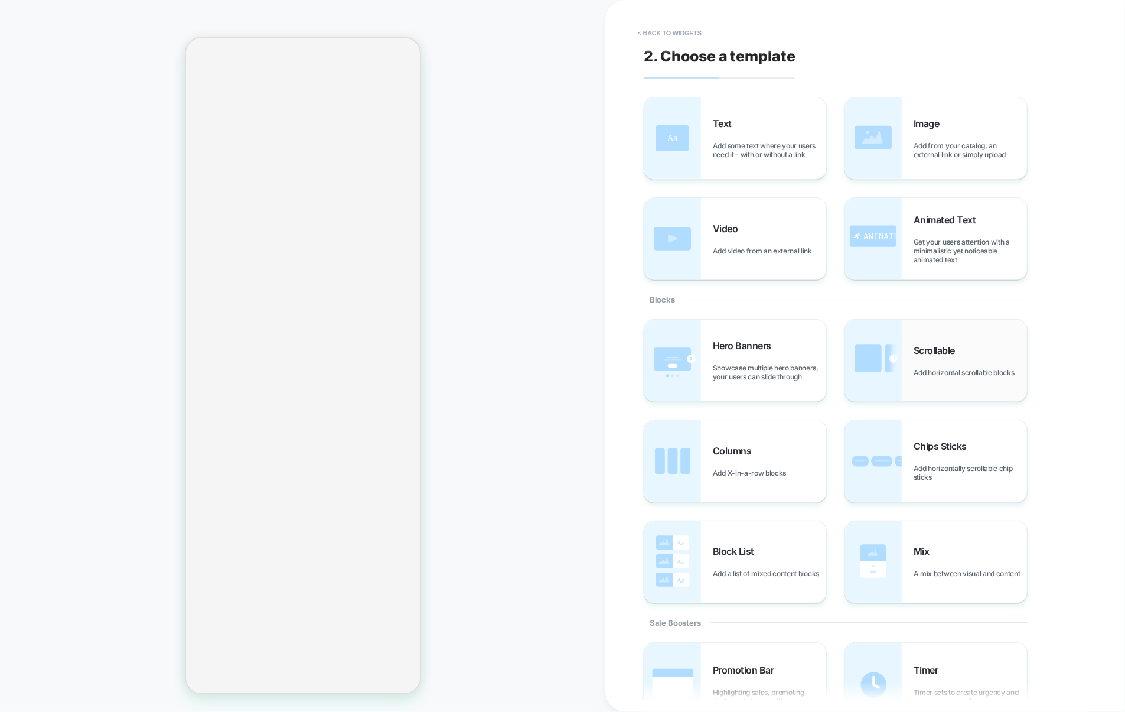
click at [910, 340] on div "Scrollable Add horizontal scrollable blocks" at bounding box center [936, 361] width 182 height 82
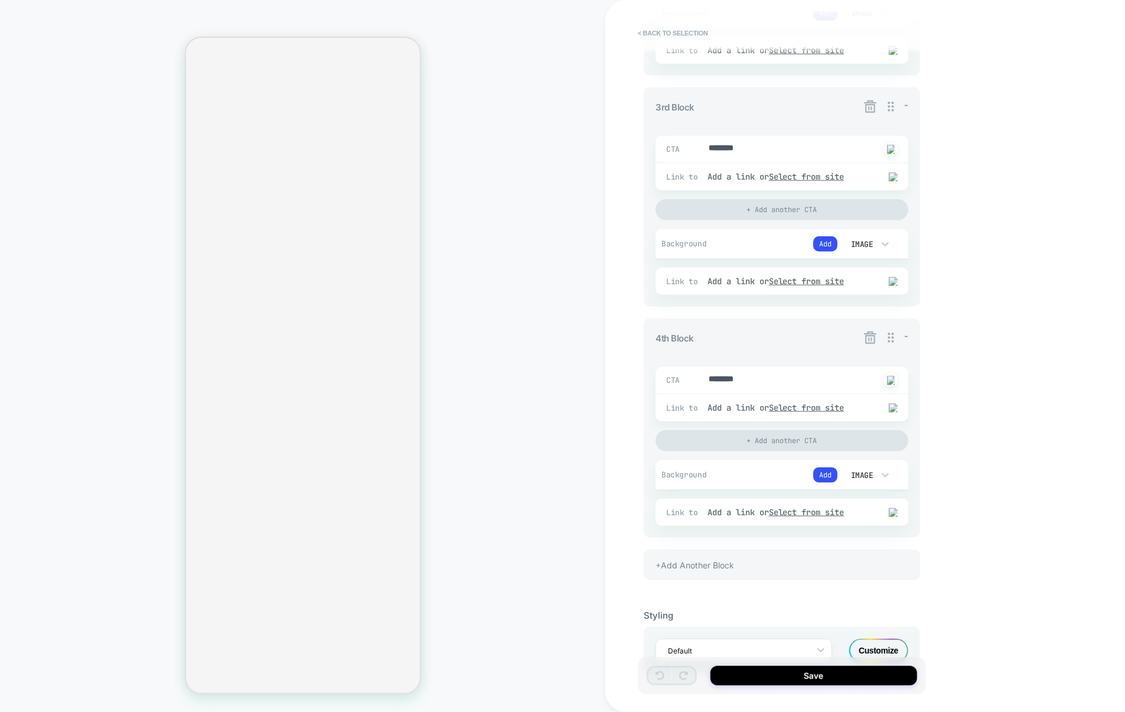
scroll to position [588, 0]
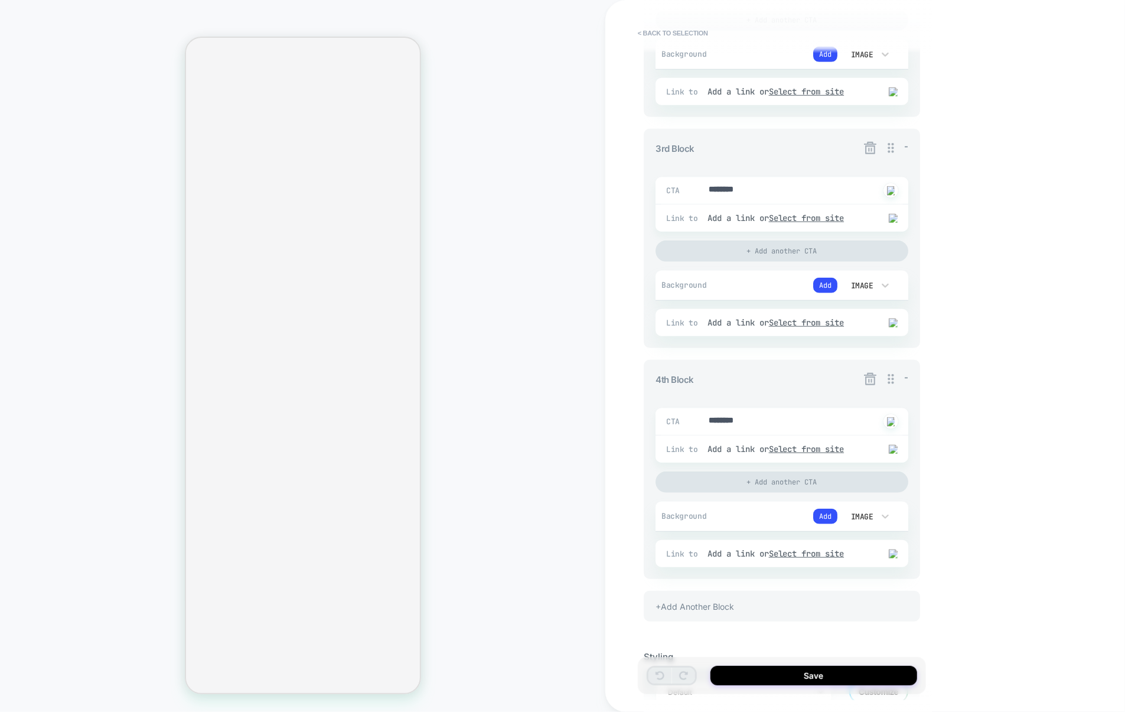
click at [718, 603] on div "+Add Another Block" at bounding box center [782, 606] width 276 height 31
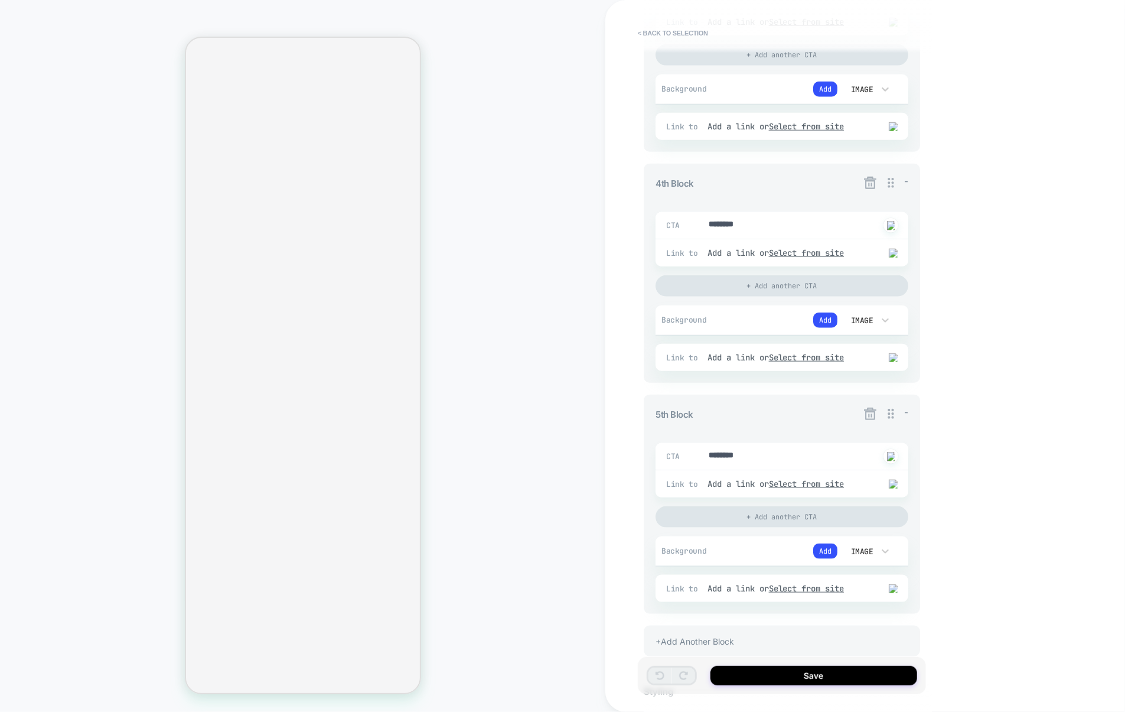
scroll to position [783, 0]
drag, startPoint x: 830, startPoint y: 500, endPoint x: 804, endPoint y: 499, distance: 26.0
click at [804, 499] on div "Link to Add a link or Select from site" at bounding box center [782, 485] width 253 height 27
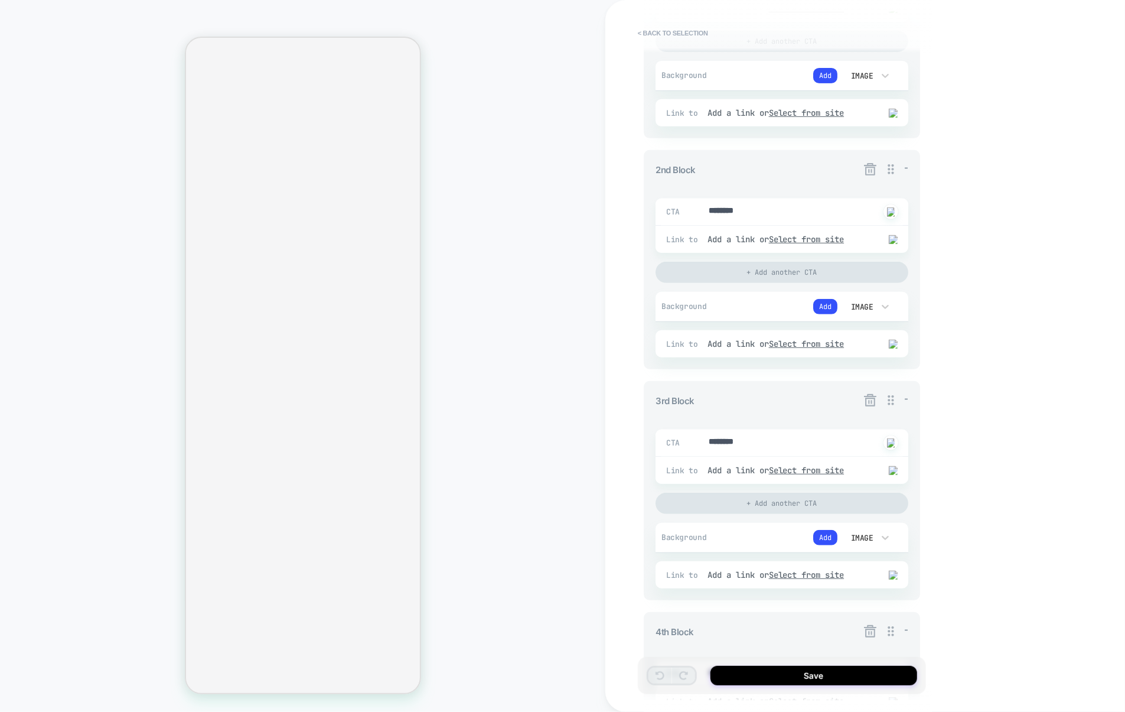
scroll to position [907, 0]
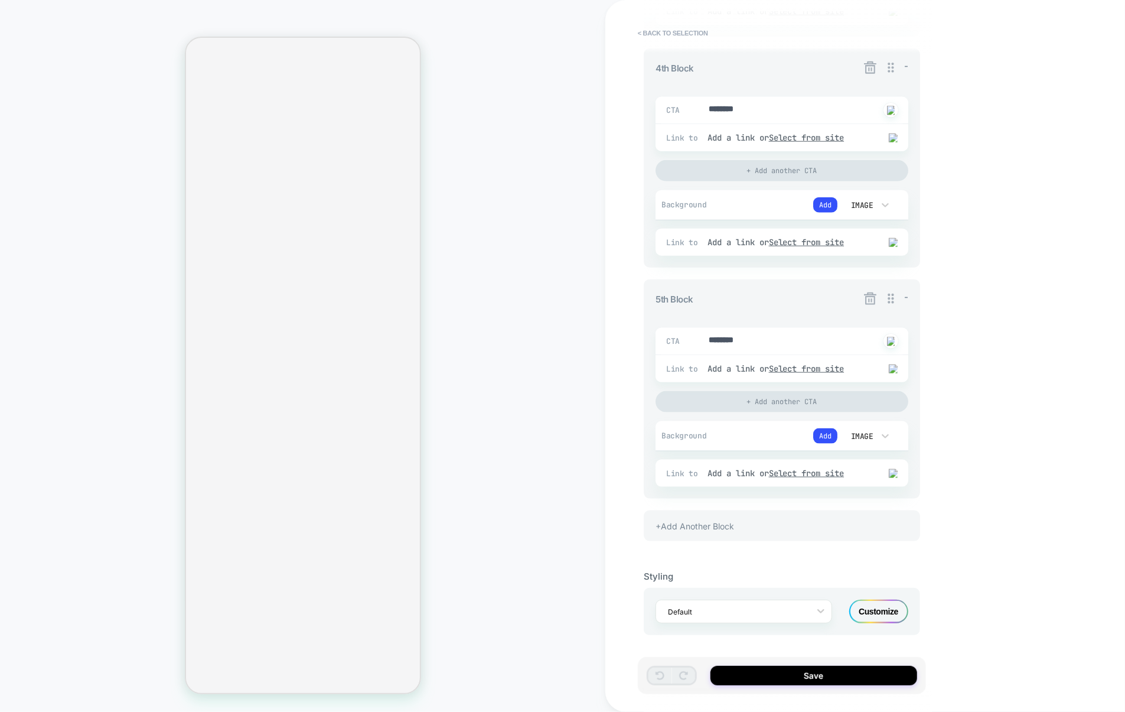
click at [869, 301] on icon at bounding box center [870, 298] width 15 height 15
click at [897, 364] on button "Yes" at bounding box center [903, 367] width 58 height 18
click at [727, 552] on div "+Add Another Block 1st Block - CTA ******** Click to change to alternative text…" at bounding box center [782, 48] width 276 height 1009
click at [732, 530] on div "+Add Another Block" at bounding box center [782, 525] width 276 height 31
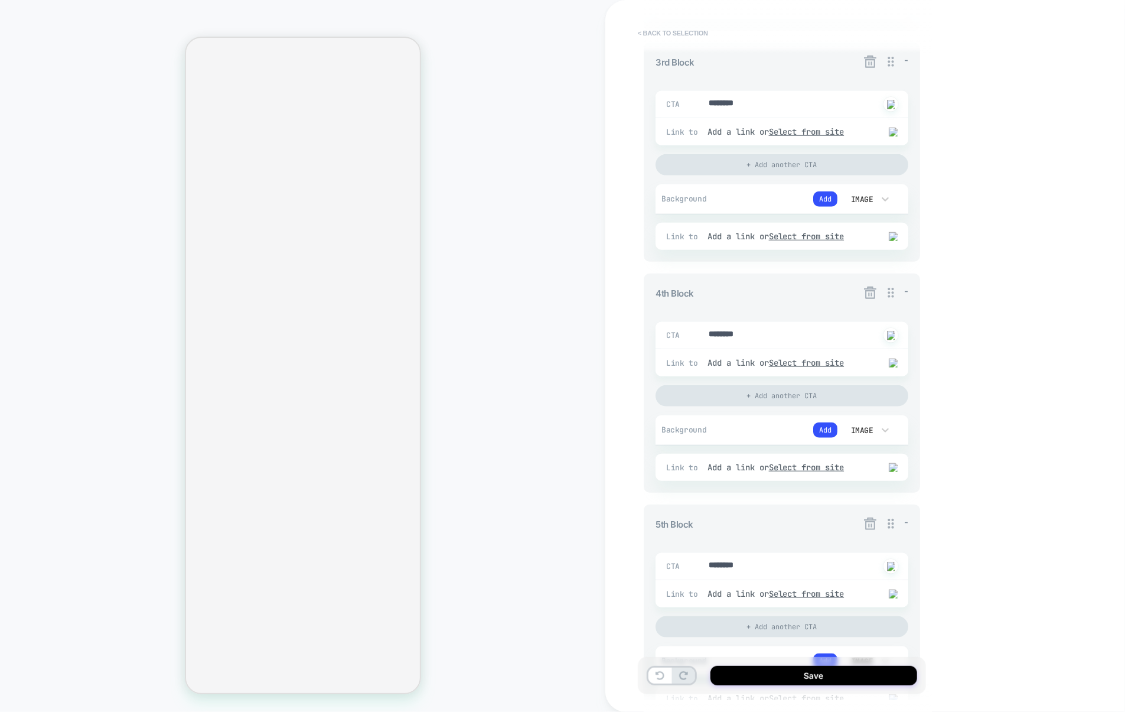
click at [676, 24] on button "< Back to selection" at bounding box center [673, 33] width 82 height 19
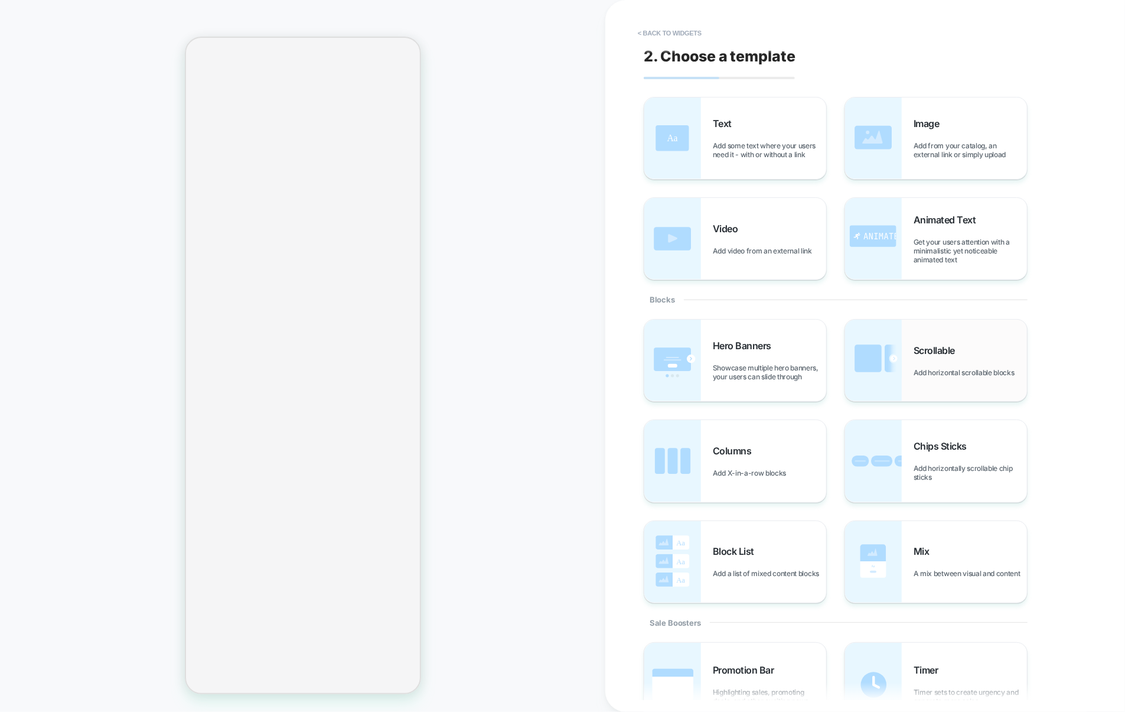
click at [881, 348] on img at bounding box center [873, 361] width 57 height 82
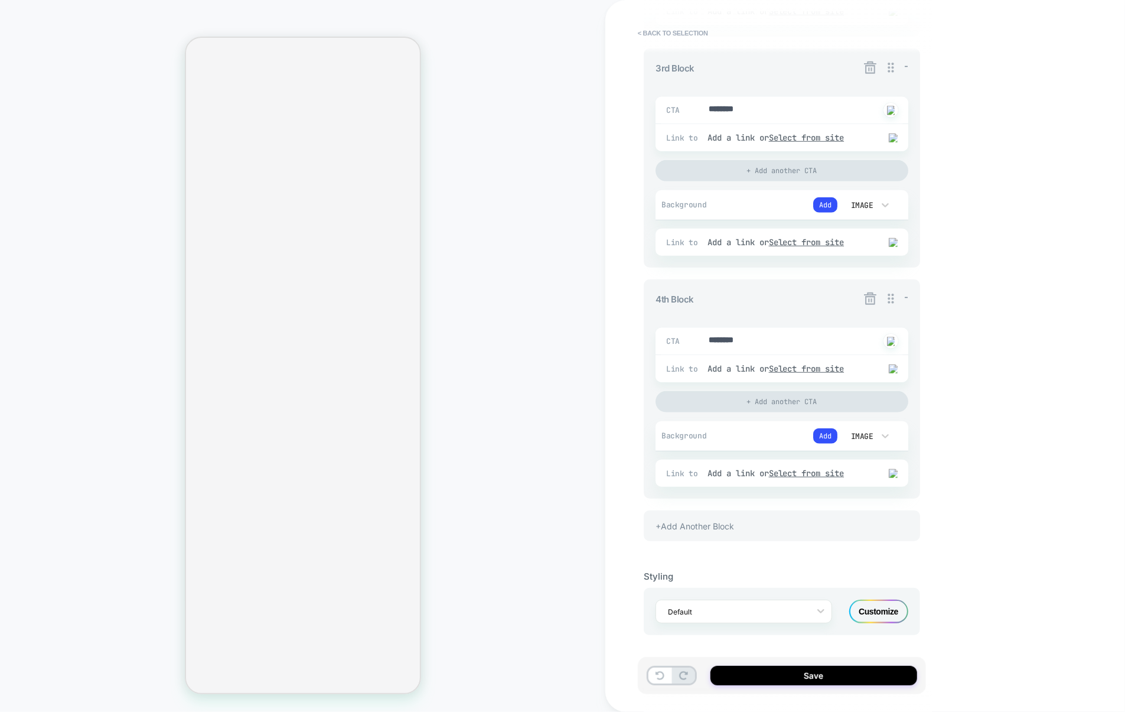
click at [721, 524] on div "+Add Another Block" at bounding box center [782, 525] width 276 height 31
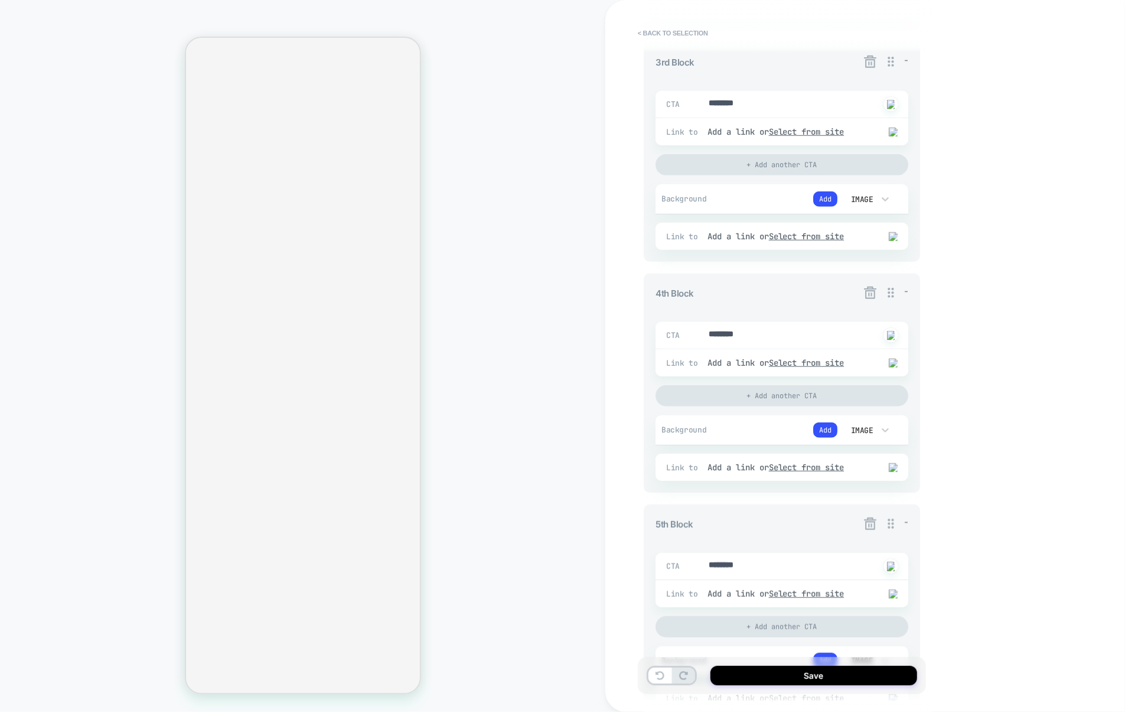
type textarea "*"
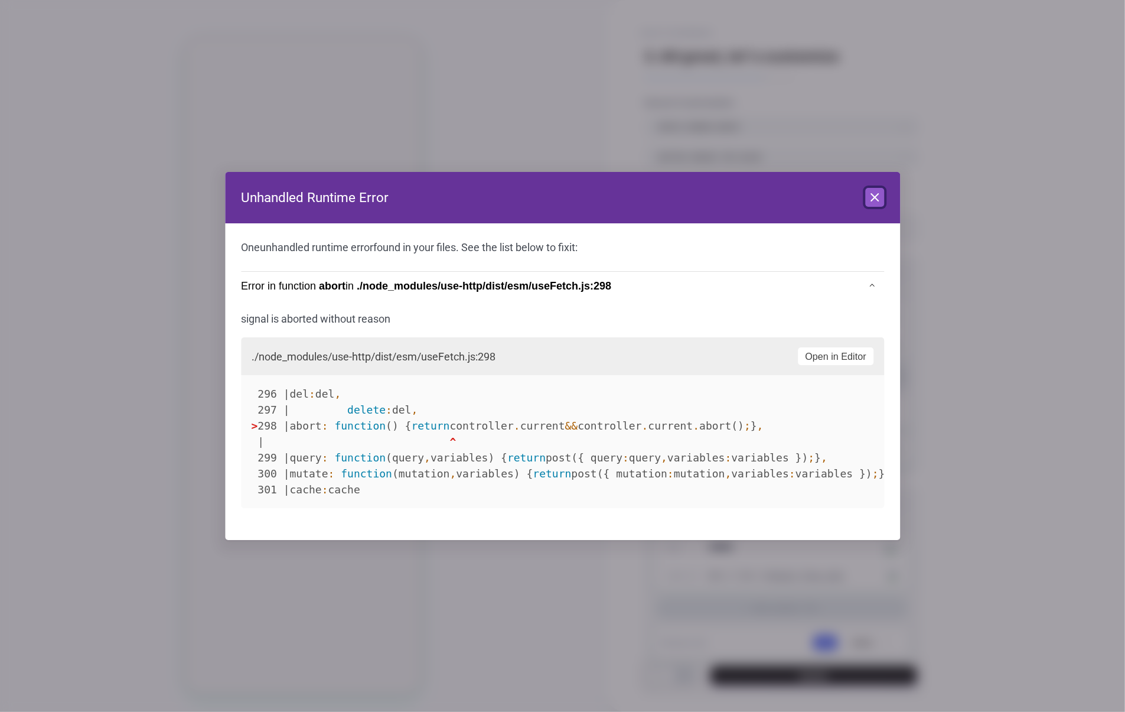
click at [879, 188] on button "Close" at bounding box center [874, 197] width 19 height 19
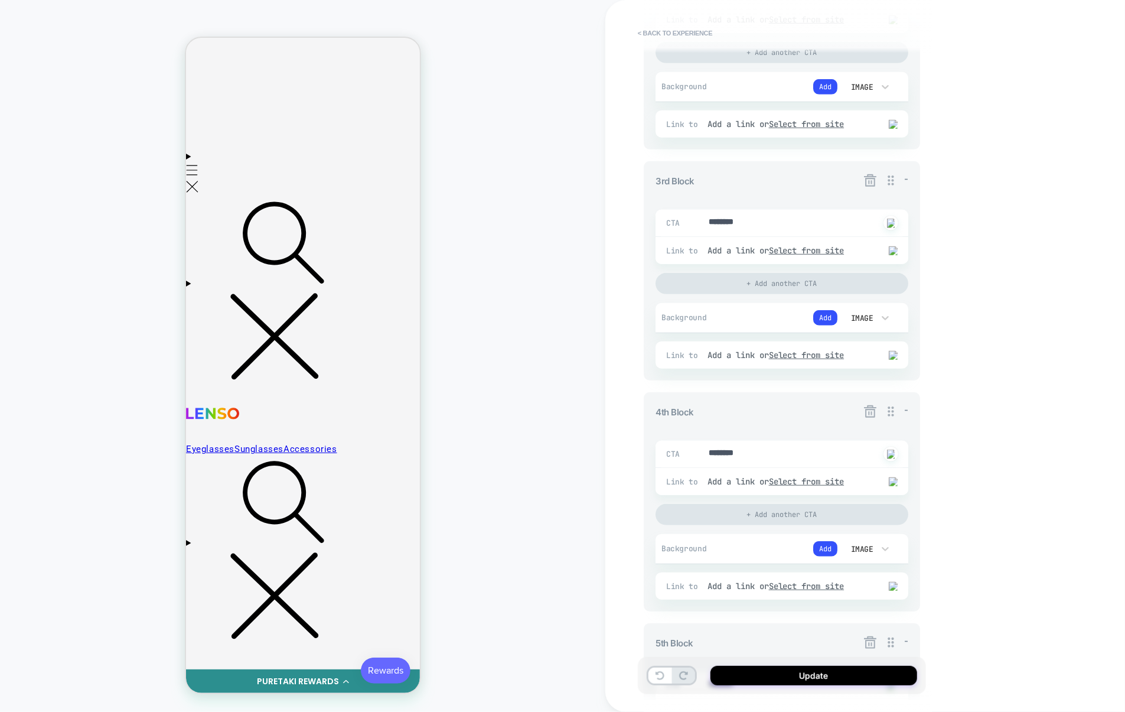
scroll to position [907, 0]
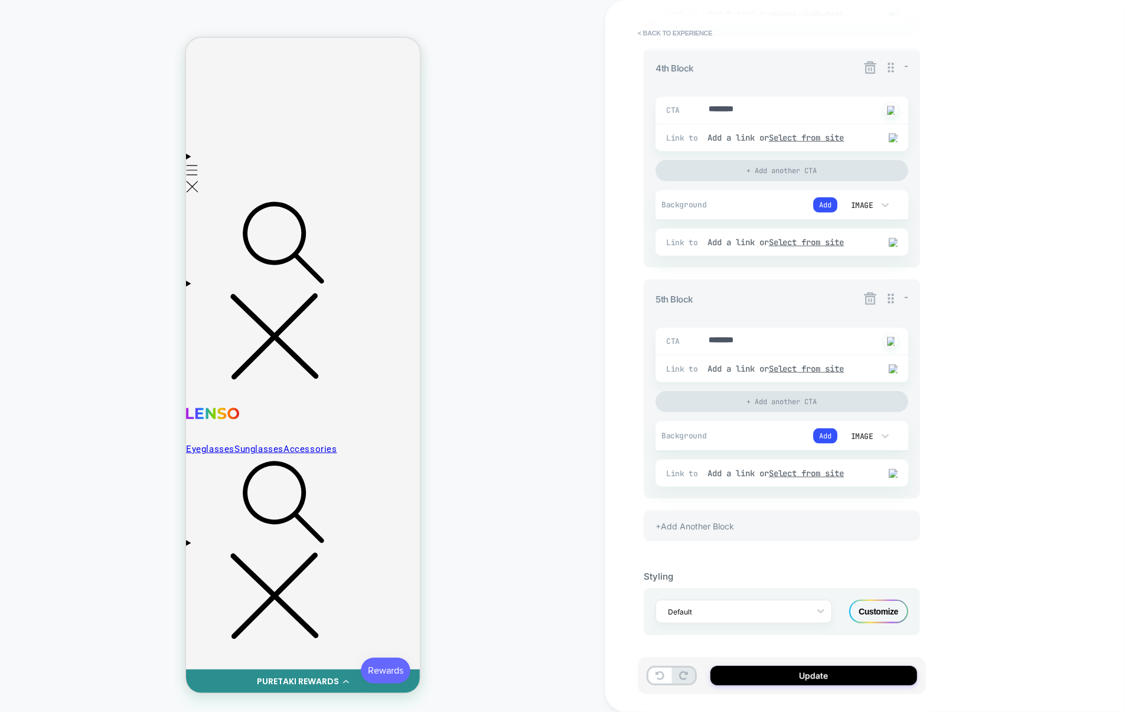
click at [779, 535] on div "+Add Another Block" at bounding box center [782, 525] width 276 height 31
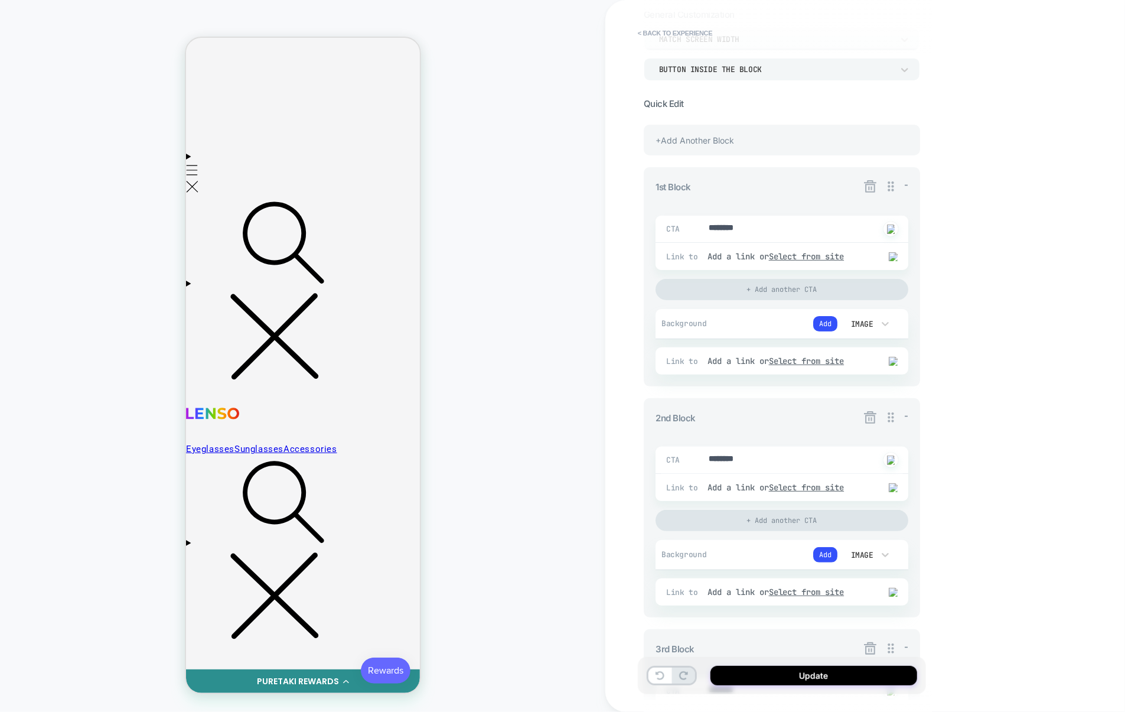
scroll to position [0, 0]
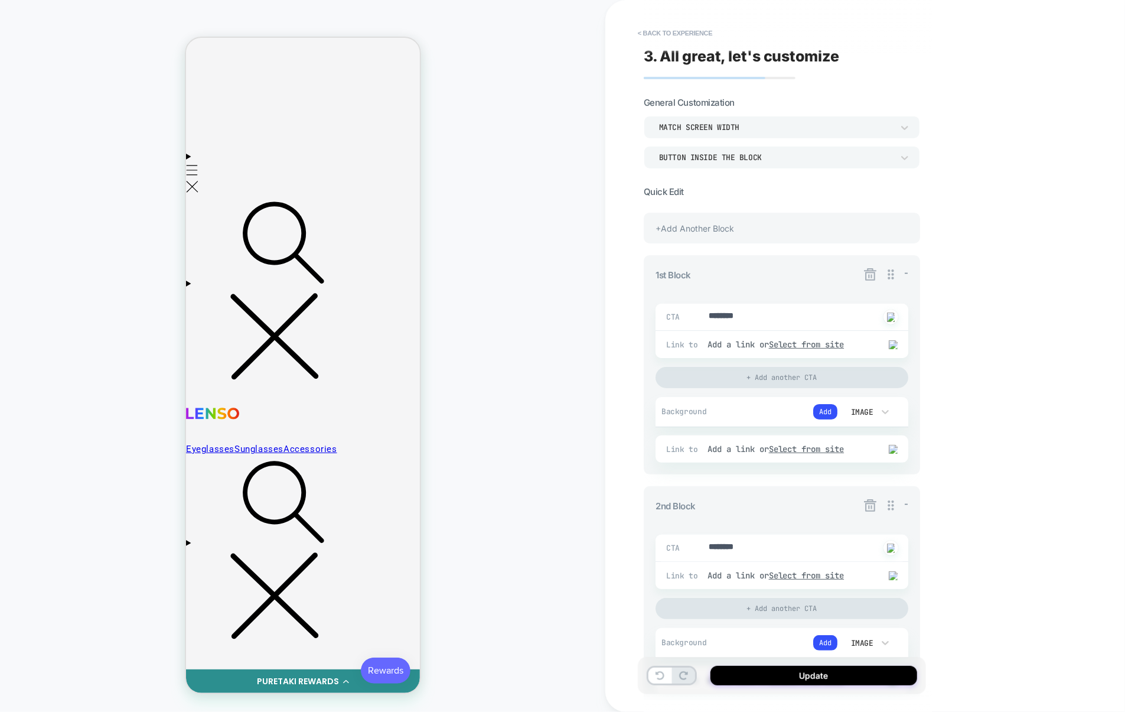
click at [761, 226] on div "+Add Another Block" at bounding box center [782, 228] width 276 height 31
type textarea "*"
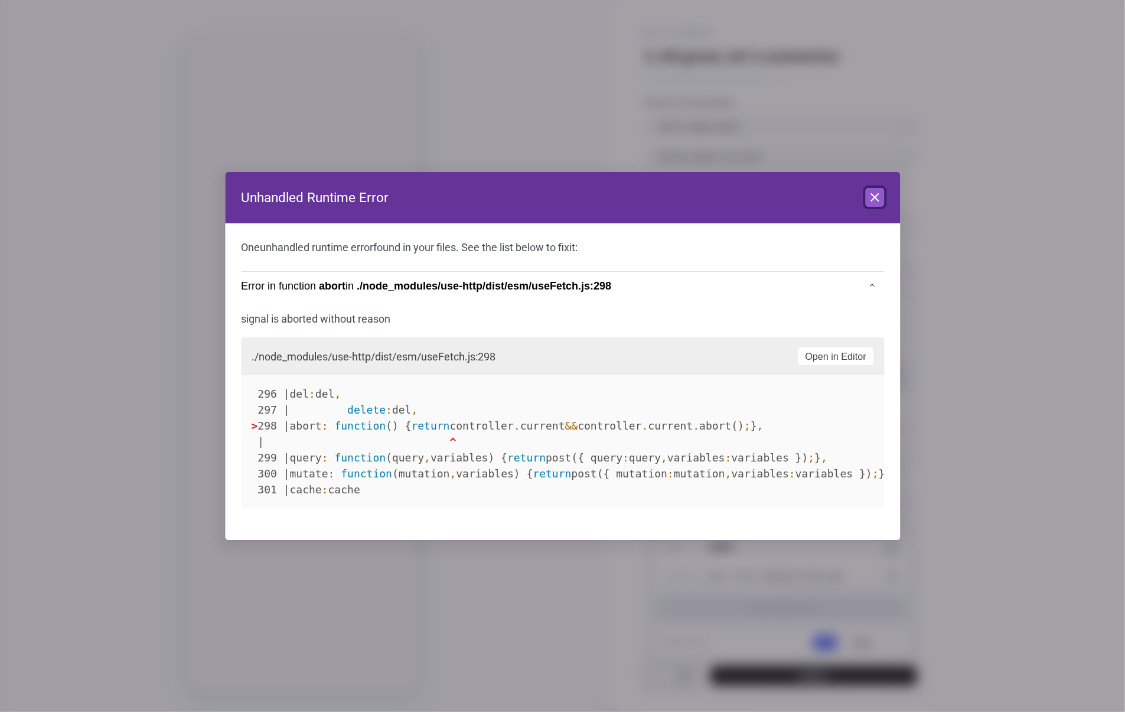
click at [878, 205] on button "Close" at bounding box center [874, 197] width 19 height 19
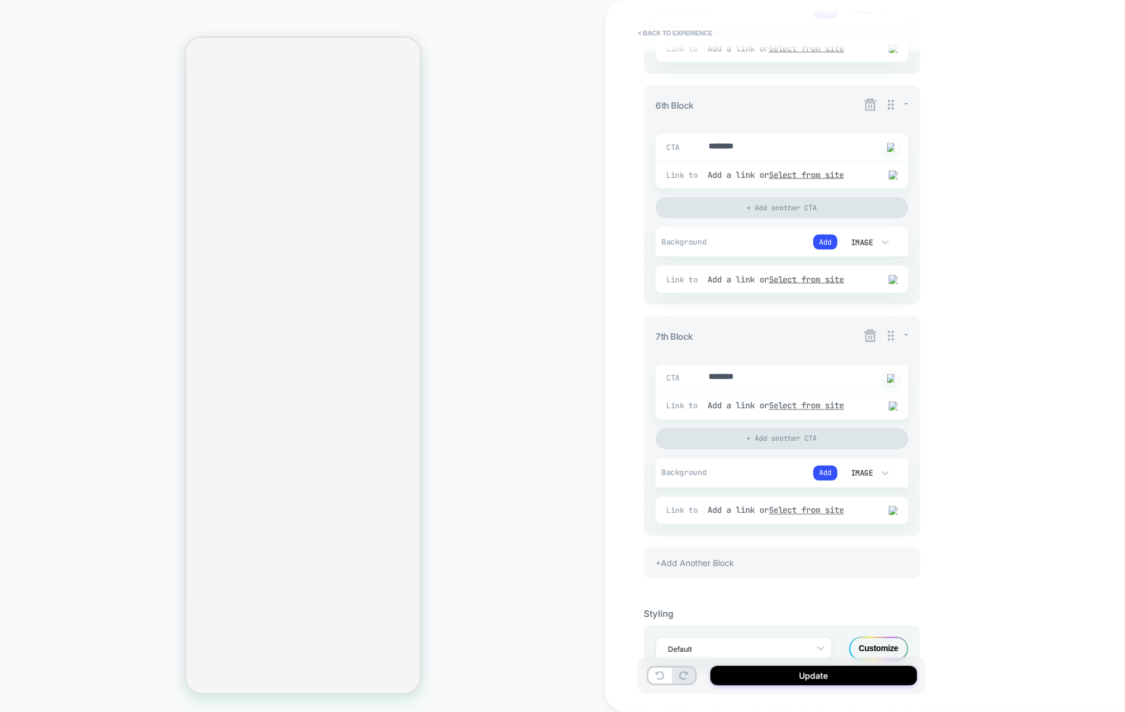
scroll to position [1258, 0]
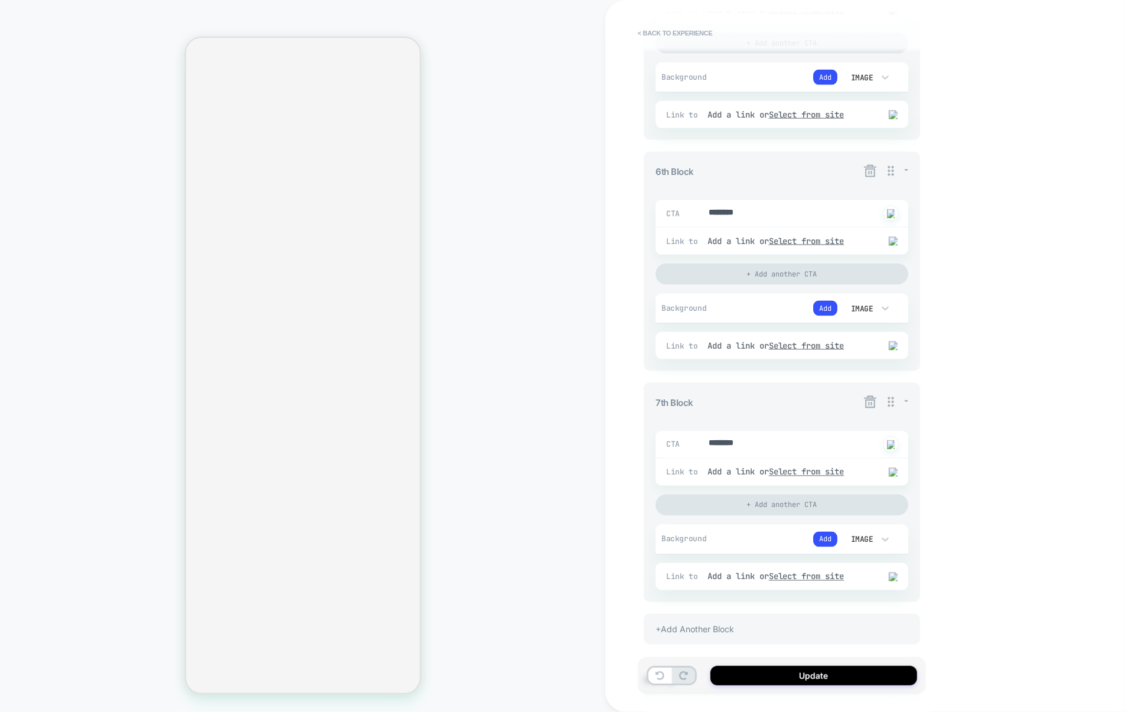
click at [708, 634] on div "+Add Another Block" at bounding box center [782, 629] width 276 height 31
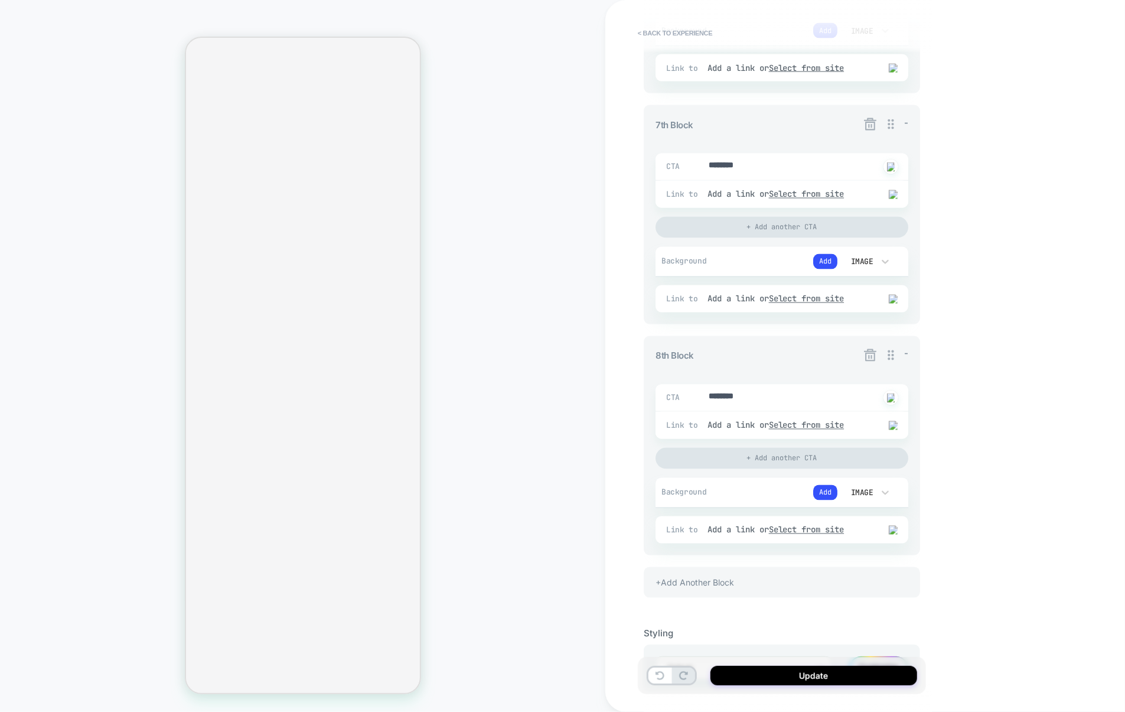
scroll to position [1540, 0]
click at [727, 591] on div "+Add Another Block" at bounding box center [782, 577] width 276 height 31
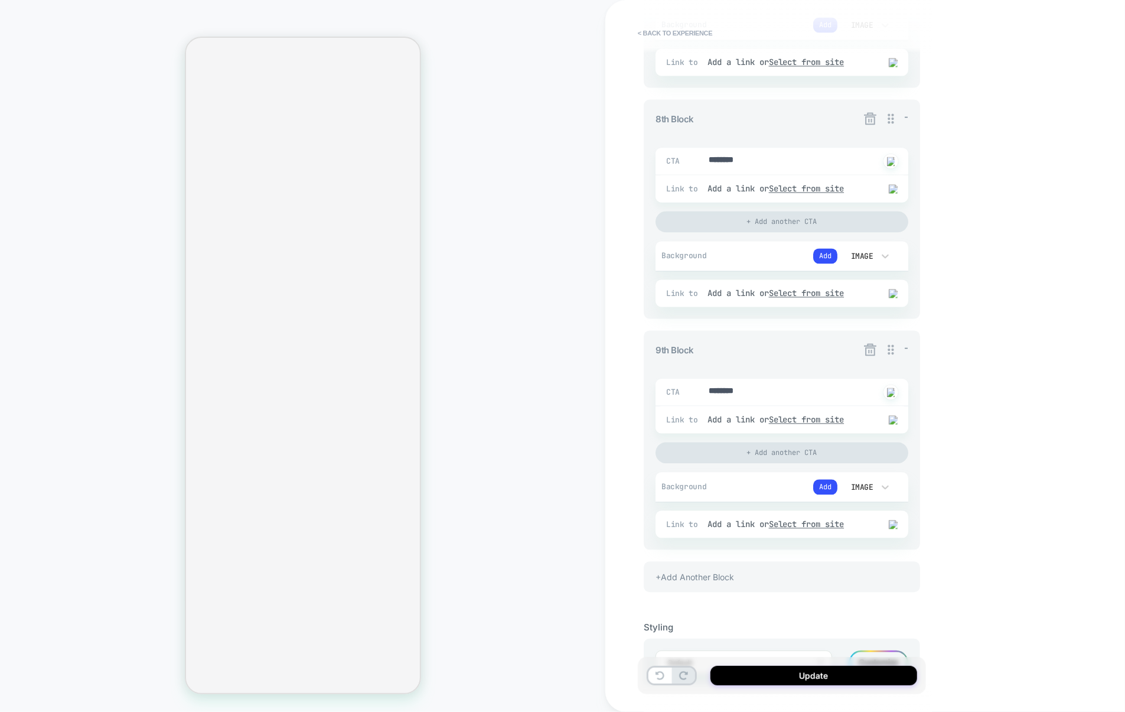
click at [727, 591] on div "+Add Another Block" at bounding box center [782, 576] width 276 height 31
click at [727, 591] on div "+Add Another Block" at bounding box center [782, 577] width 276 height 31
click at [727, 589] on div "+Add Another Block" at bounding box center [782, 573] width 276 height 31
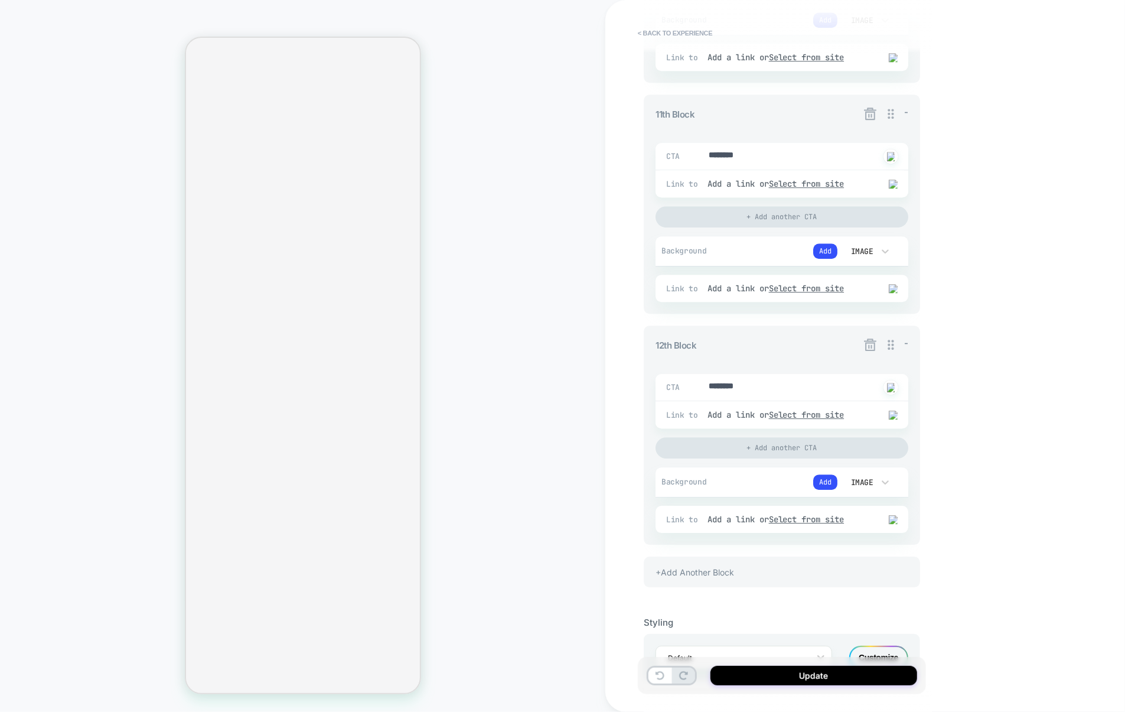
click at [727, 587] on div "+Add Another Block" at bounding box center [782, 571] width 276 height 31
click at [727, 585] on div "+Add Another Block" at bounding box center [782, 570] width 276 height 31
click at [727, 584] on div "+Add Another Block" at bounding box center [782, 568] width 276 height 31
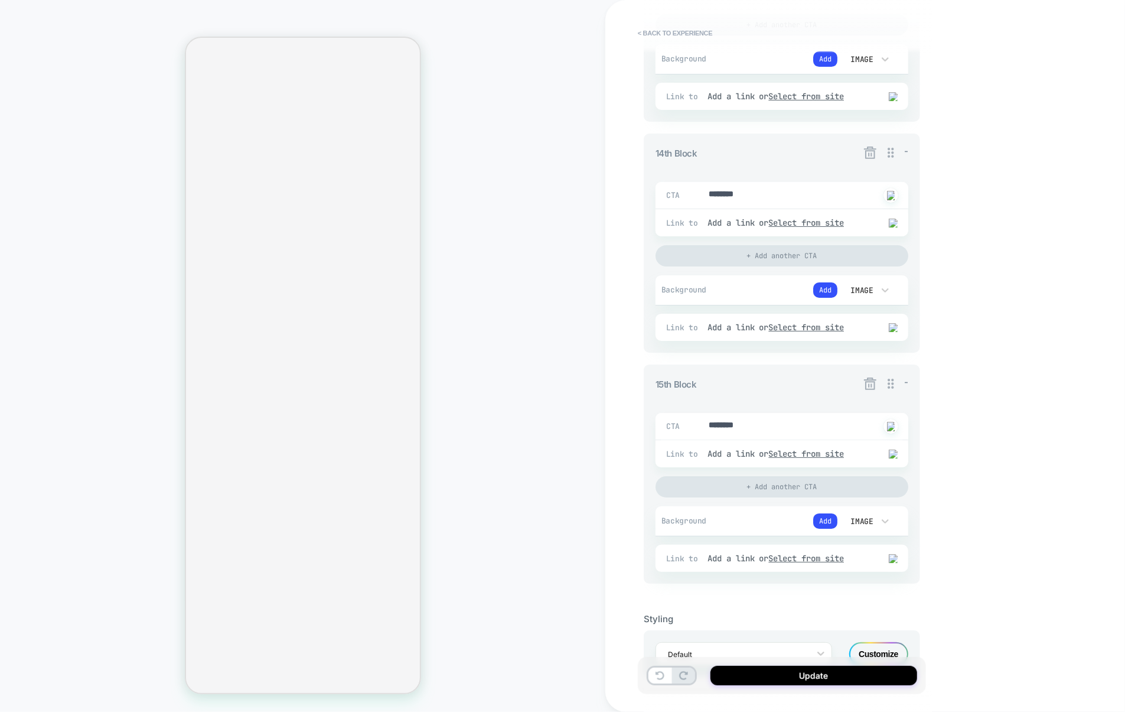
scroll to position [3082, 0]
click at [868, 390] on icon at bounding box center [870, 383] width 15 height 15
click at [893, 468] on button "Yes" at bounding box center [903, 474] width 58 height 18
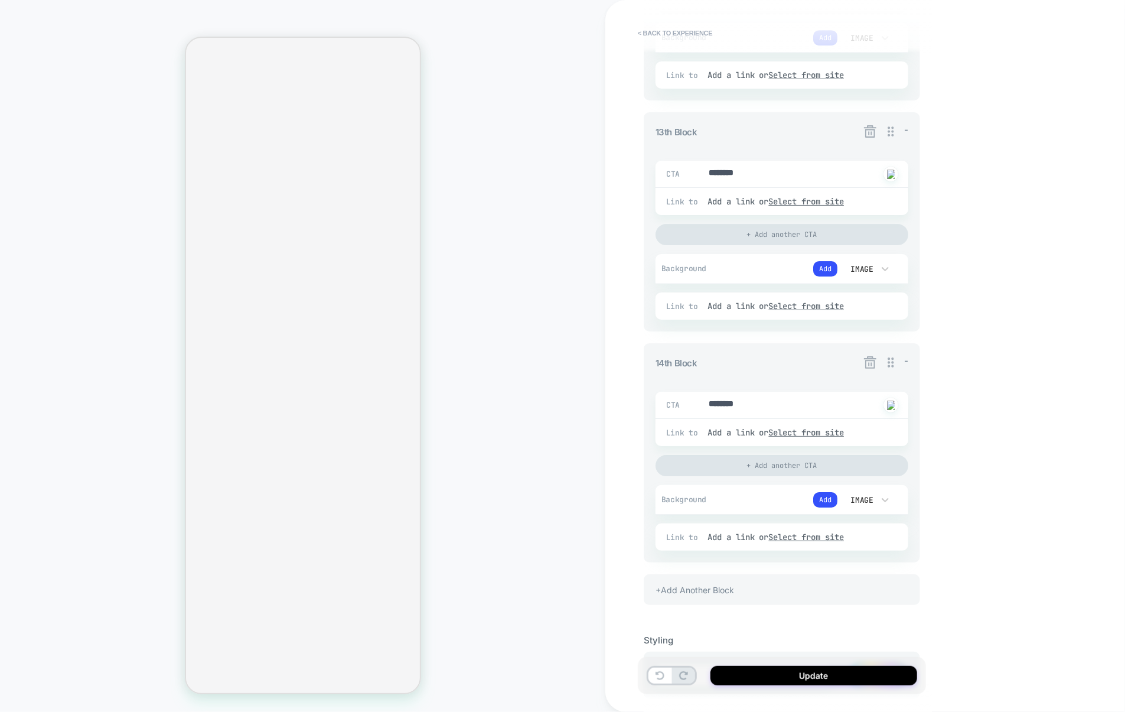
scroll to position [3001, 0]
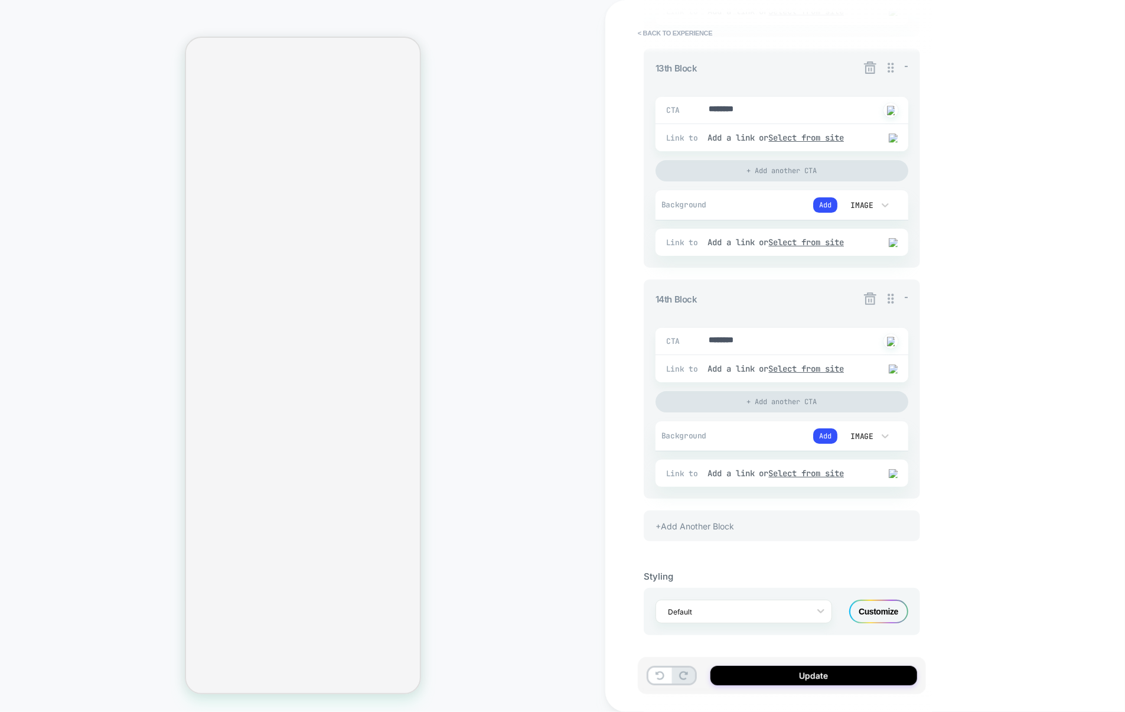
click at [869, 299] on icon at bounding box center [870, 298] width 12 height 12
click at [909, 372] on button "Yes" at bounding box center [903, 366] width 58 height 18
click at [770, 522] on div "+Add Another Block" at bounding box center [782, 525] width 276 height 31
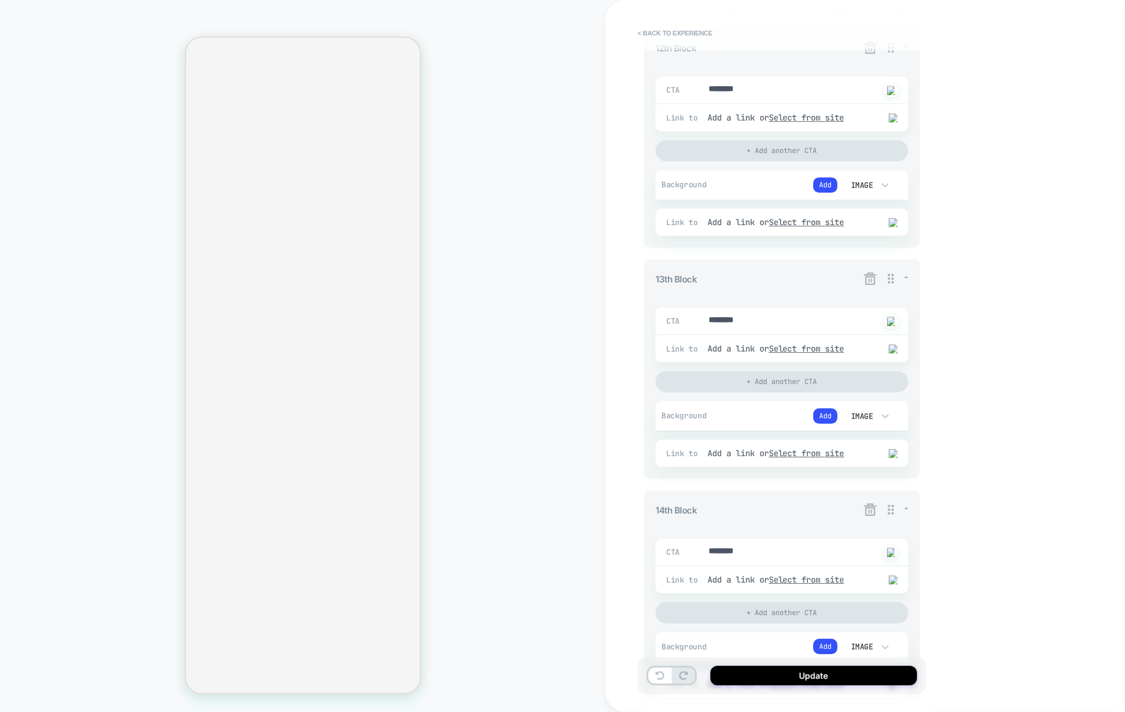
scroll to position [2935, 0]
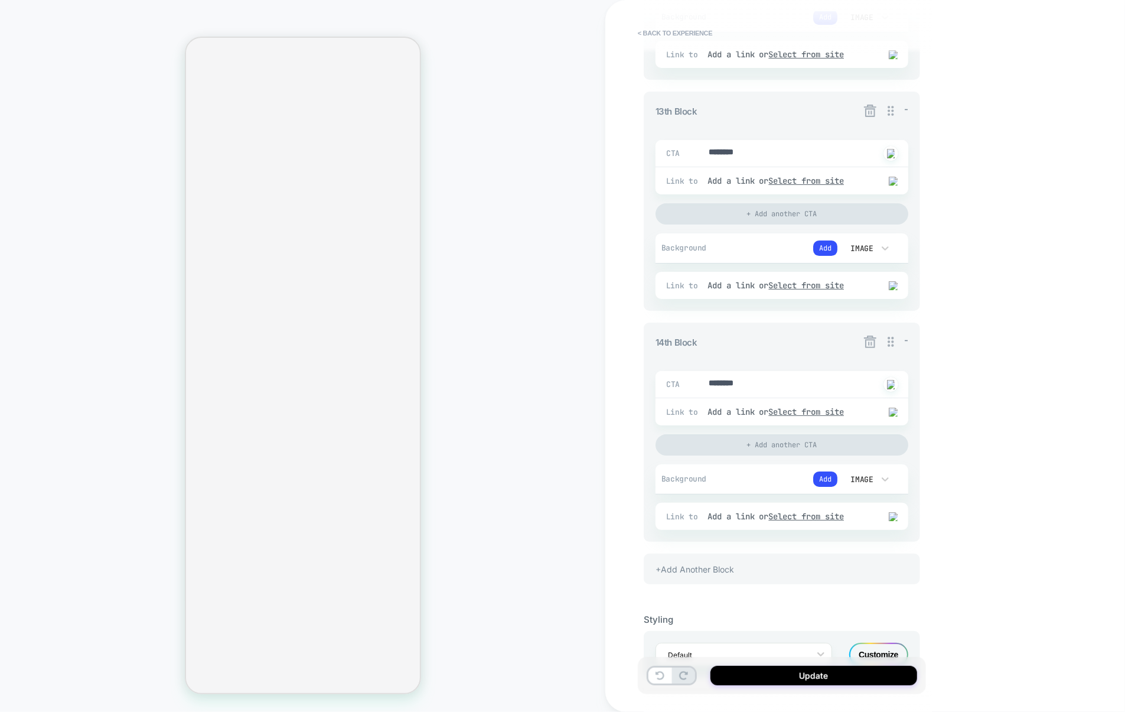
click at [871, 118] on icon at bounding box center [870, 110] width 15 height 15
click at [891, 198] on button "Yes" at bounding box center [903, 199] width 58 height 18
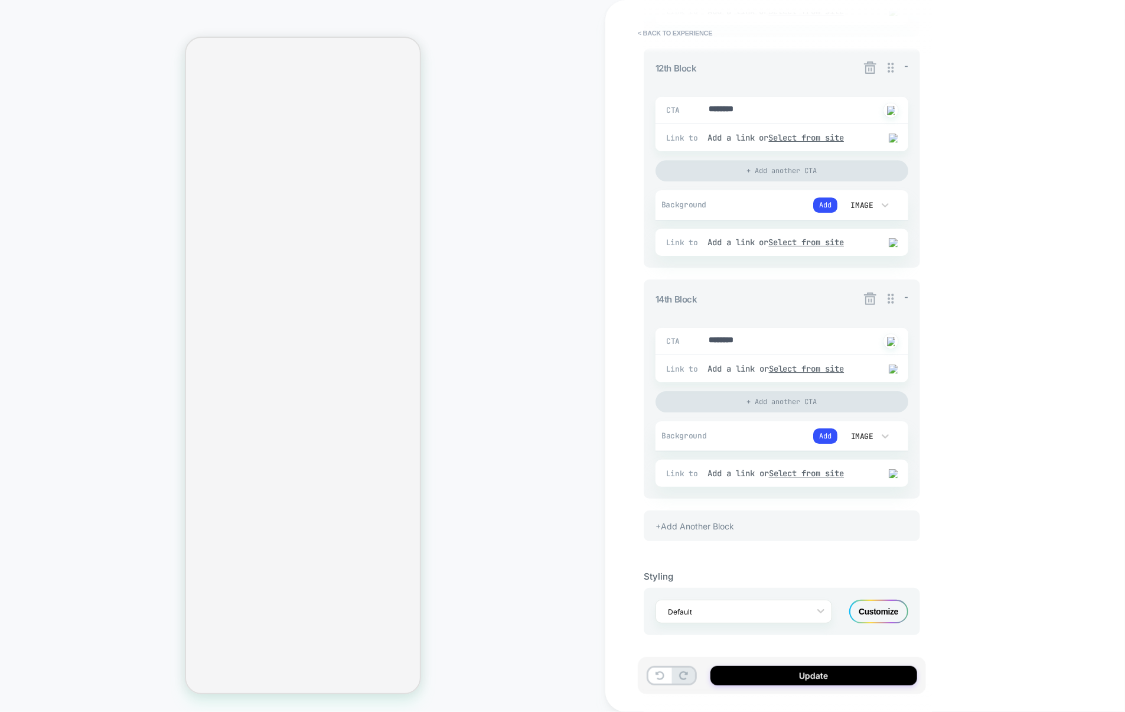
scroll to position [2767, 0]
click at [872, 71] on icon at bounding box center [870, 67] width 15 height 15
click at [896, 133] on button "Yes" at bounding box center [903, 134] width 58 height 18
click at [871, 68] on icon at bounding box center [870, 67] width 12 height 12
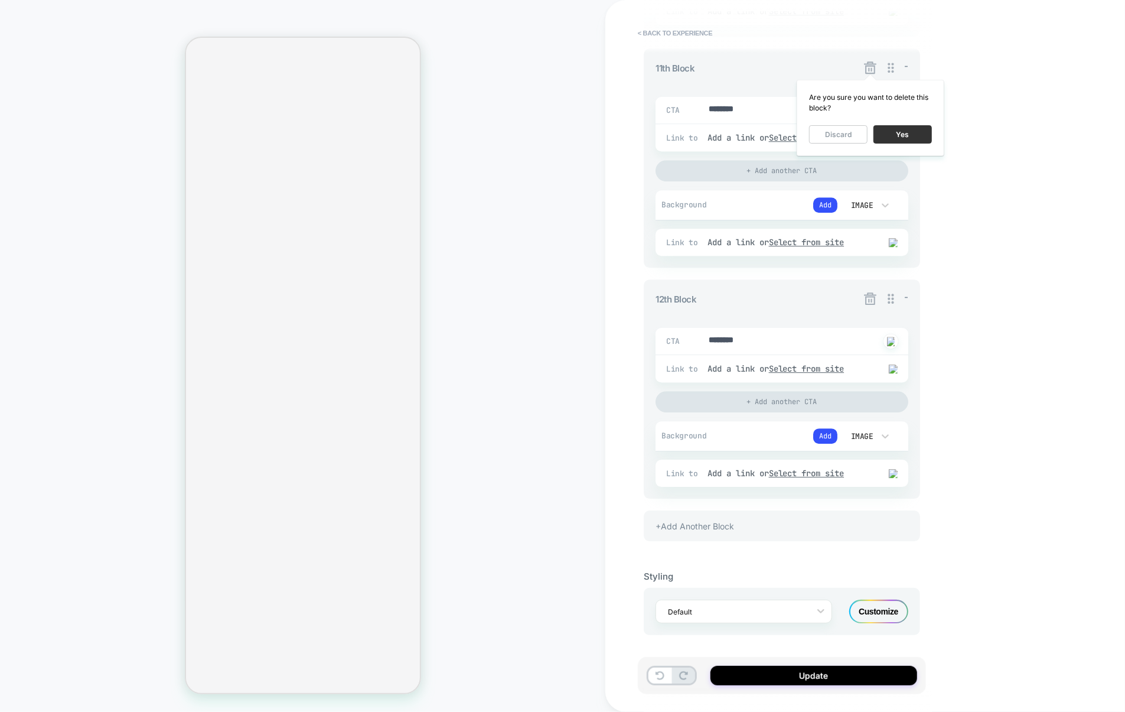
click at [888, 139] on button "Yes" at bounding box center [903, 134] width 58 height 18
click at [869, 69] on icon at bounding box center [870, 67] width 15 height 15
click at [889, 133] on button "Yes" at bounding box center [903, 134] width 58 height 18
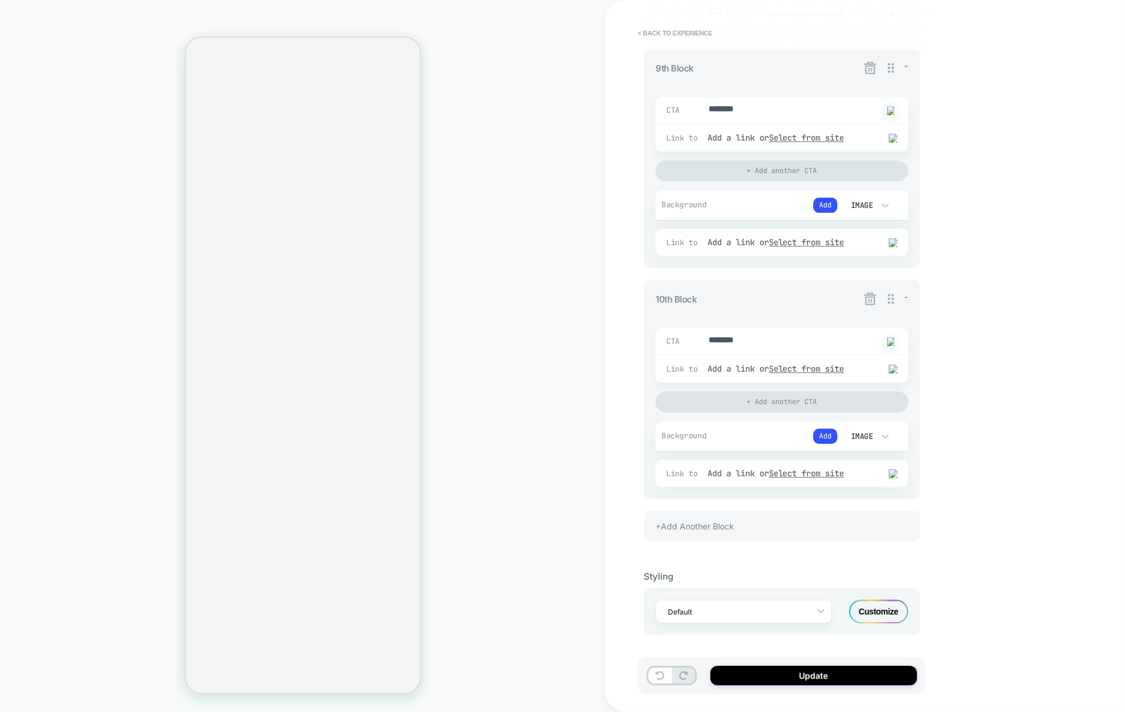
click at [875, 70] on icon at bounding box center [870, 67] width 15 height 15
click at [885, 132] on button "Yes" at bounding box center [903, 134] width 58 height 18
click at [872, 67] on icon at bounding box center [870, 67] width 15 height 15
click at [883, 131] on button "Yes" at bounding box center [903, 134] width 58 height 18
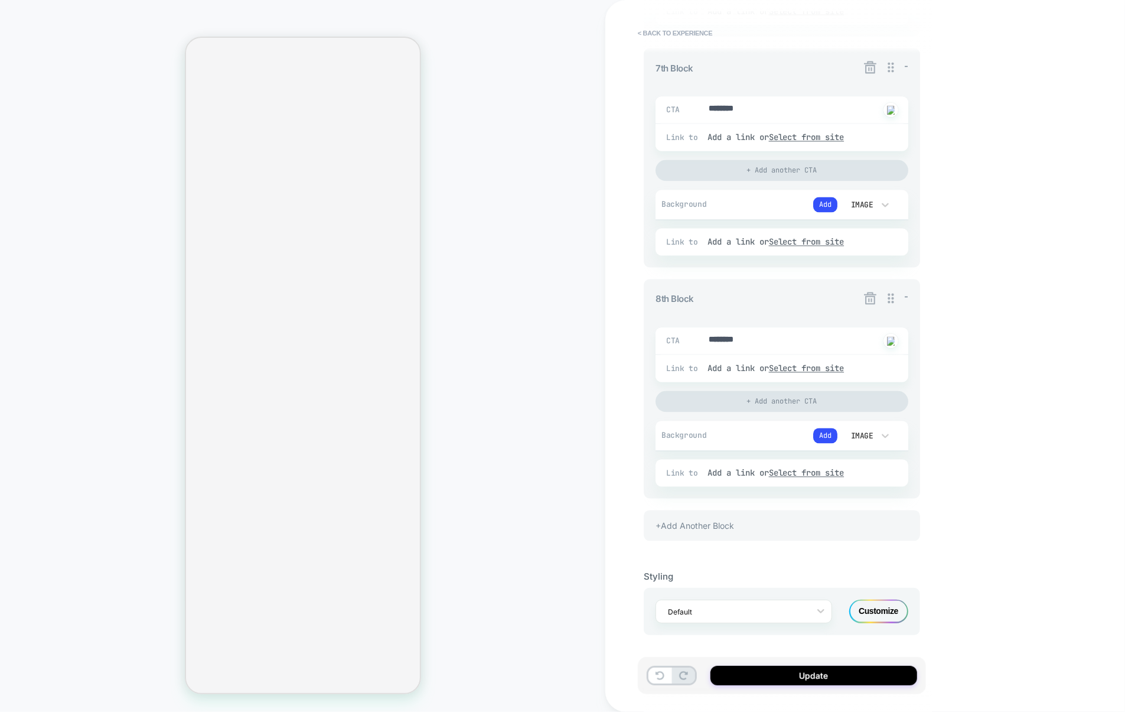
scroll to position [1605, 0]
click at [869, 64] on icon at bounding box center [870, 67] width 15 height 15
click at [905, 127] on button "Yes" at bounding box center [903, 134] width 58 height 18
click at [735, 522] on div "+Add Another Block" at bounding box center [782, 525] width 276 height 31
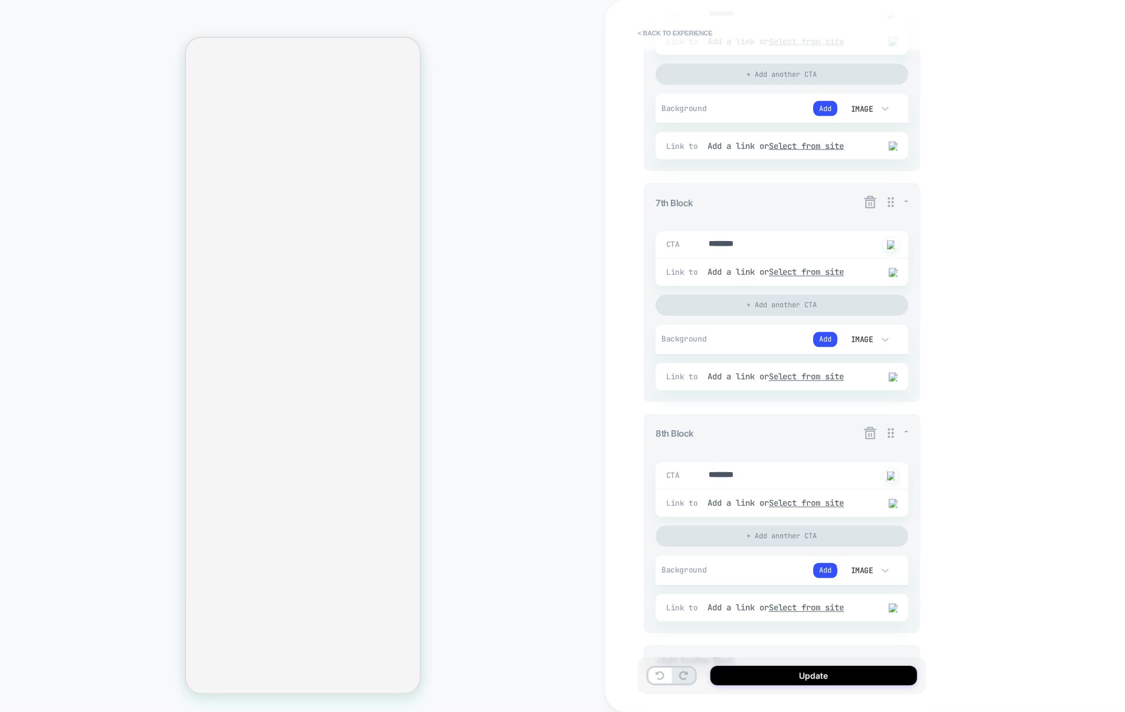
scroll to position [1458, 0]
type textarea "*"
